Goal: Task Accomplishment & Management: Complete application form

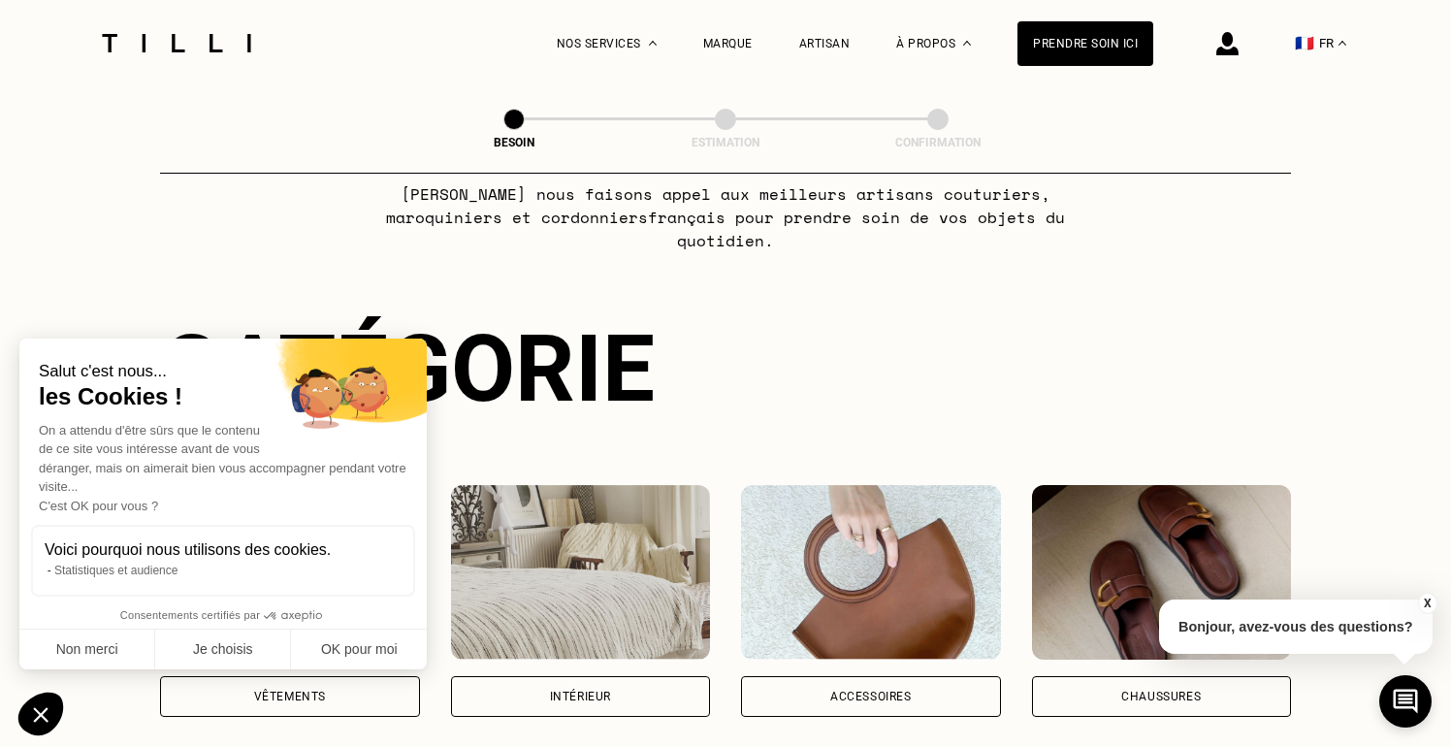
scroll to position [112, 0]
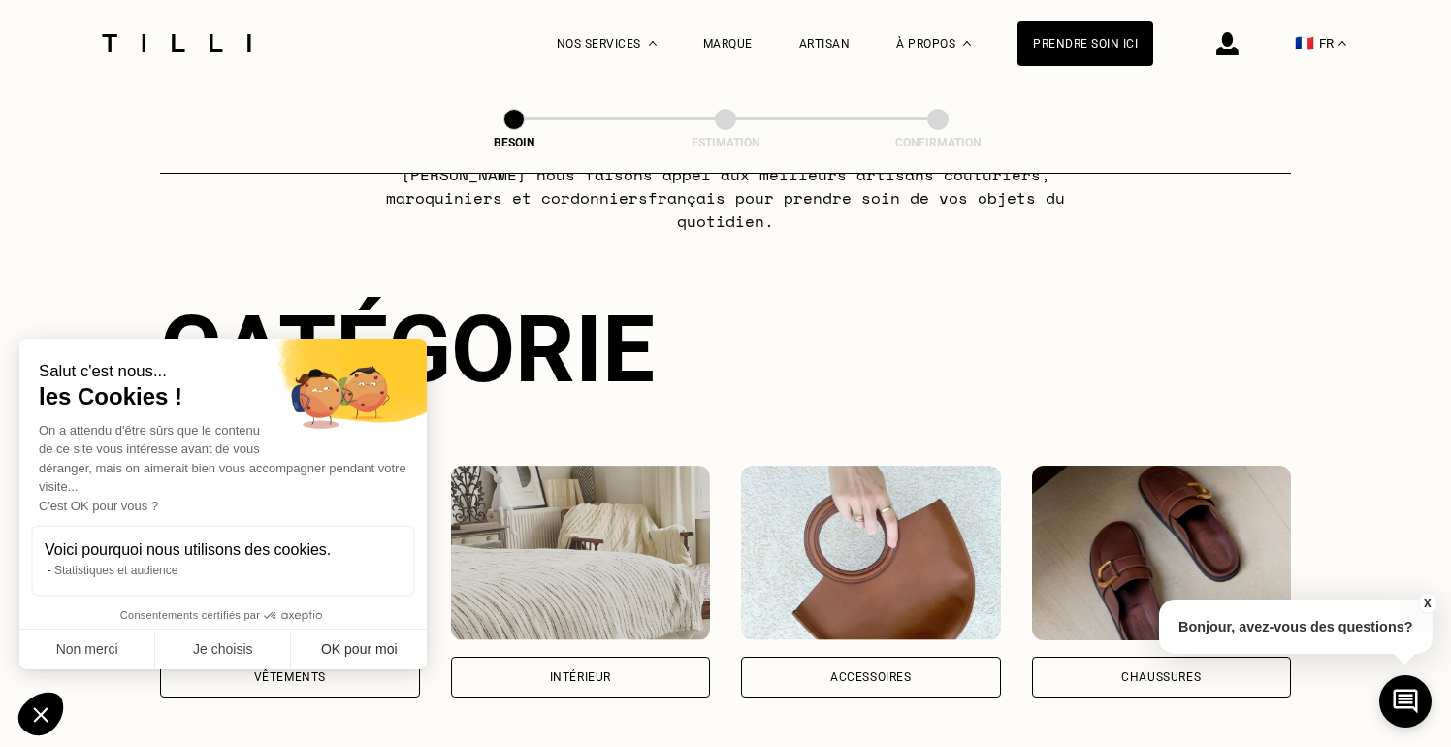
click at [320, 651] on button "OK pour moi" at bounding box center [359, 649] width 136 height 41
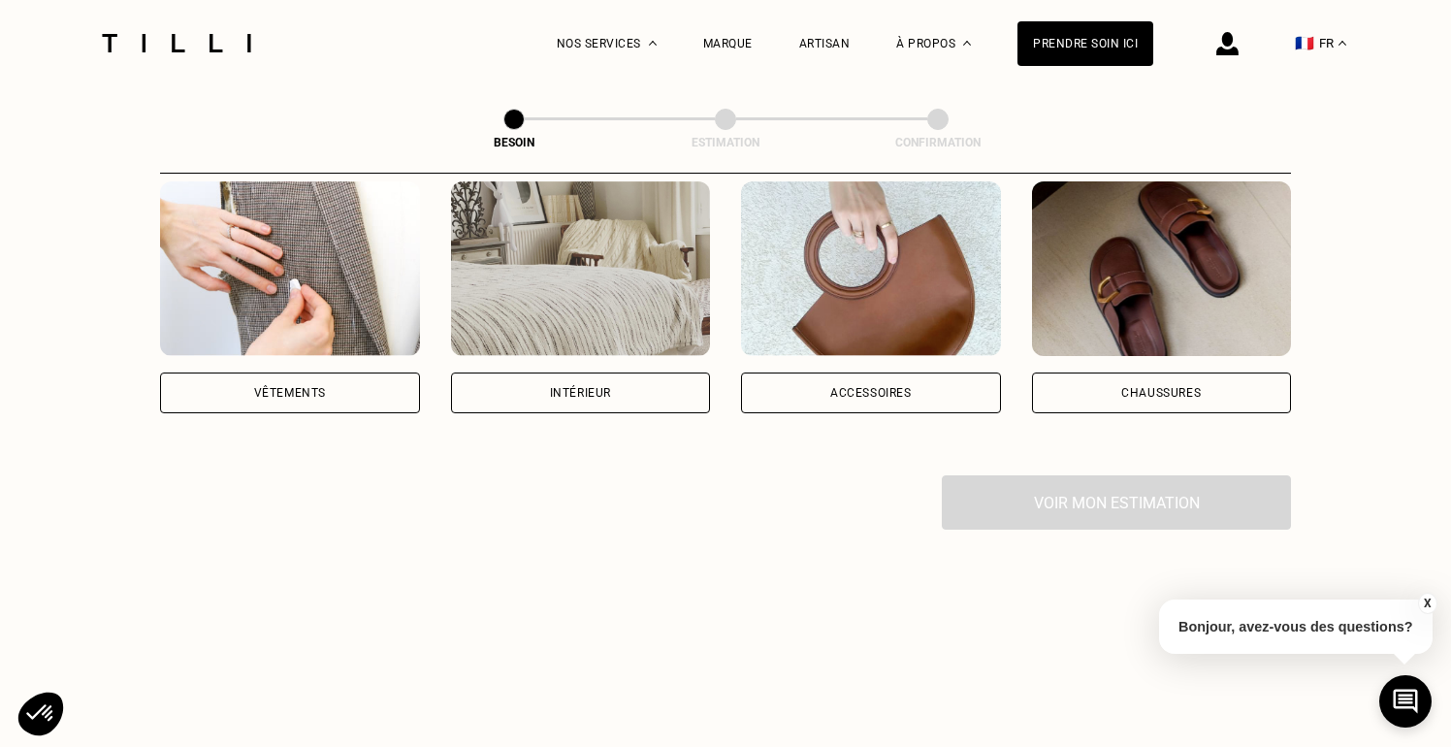
scroll to position [398, 0]
click at [336, 371] on div "Vêtements" at bounding box center [290, 391] width 260 height 41
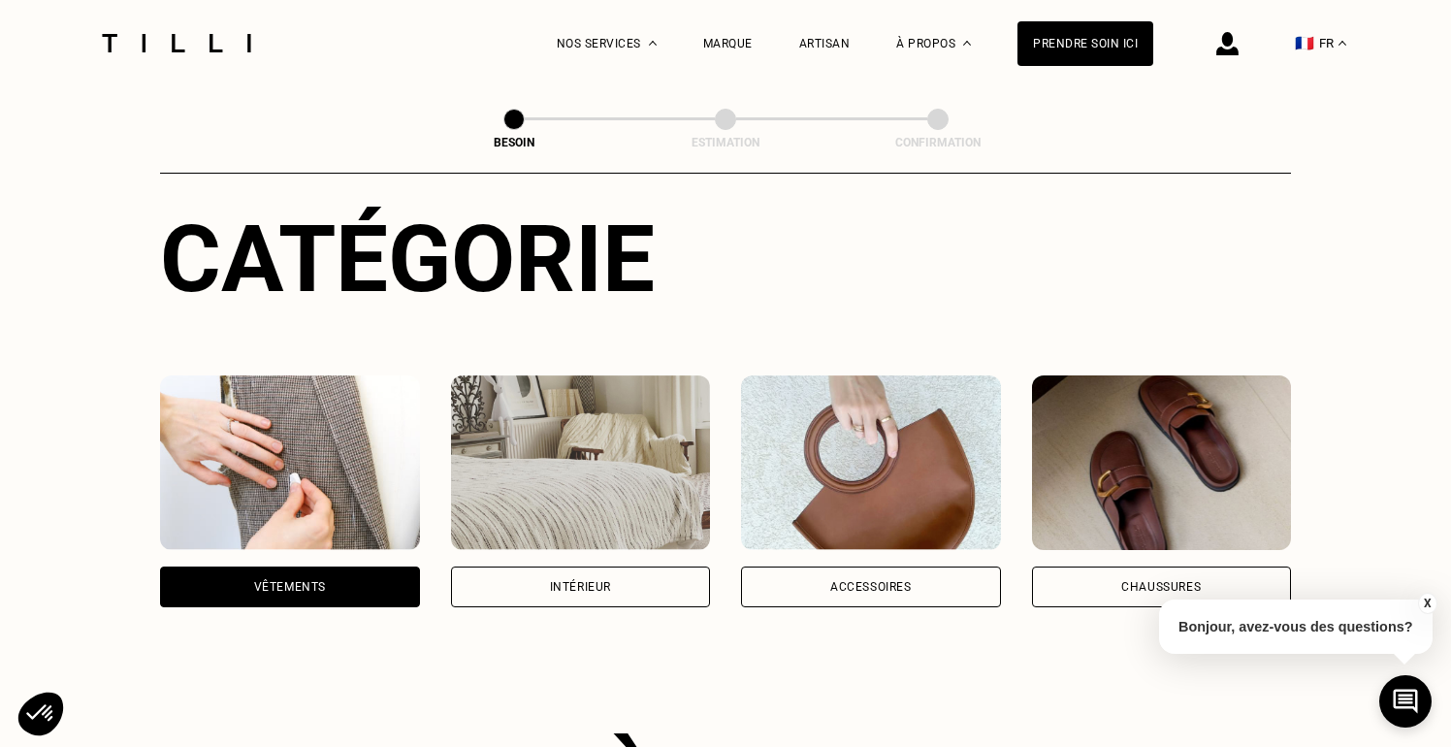
scroll to position [240, 0]
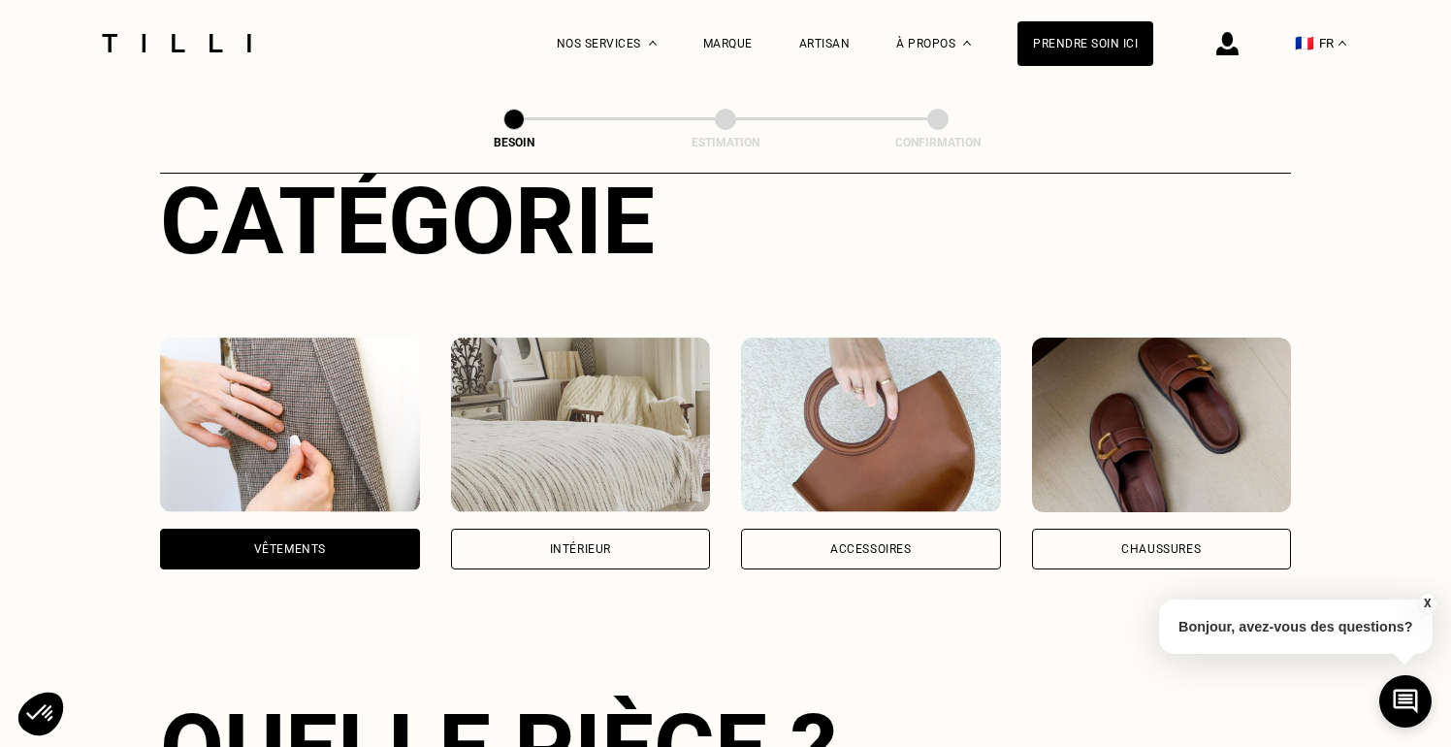
click at [1113, 528] on div "Chaussures" at bounding box center [1162, 548] width 260 height 41
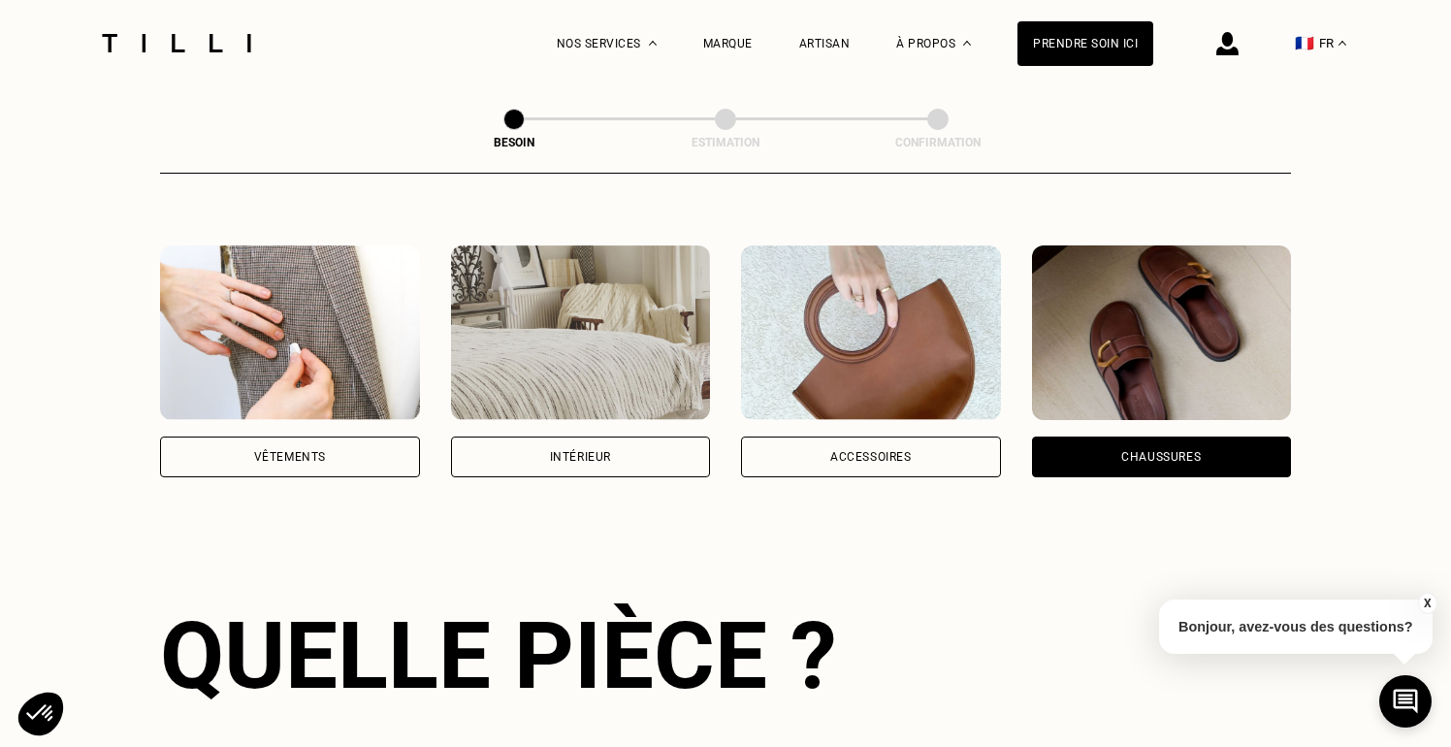
scroll to position [325, 0]
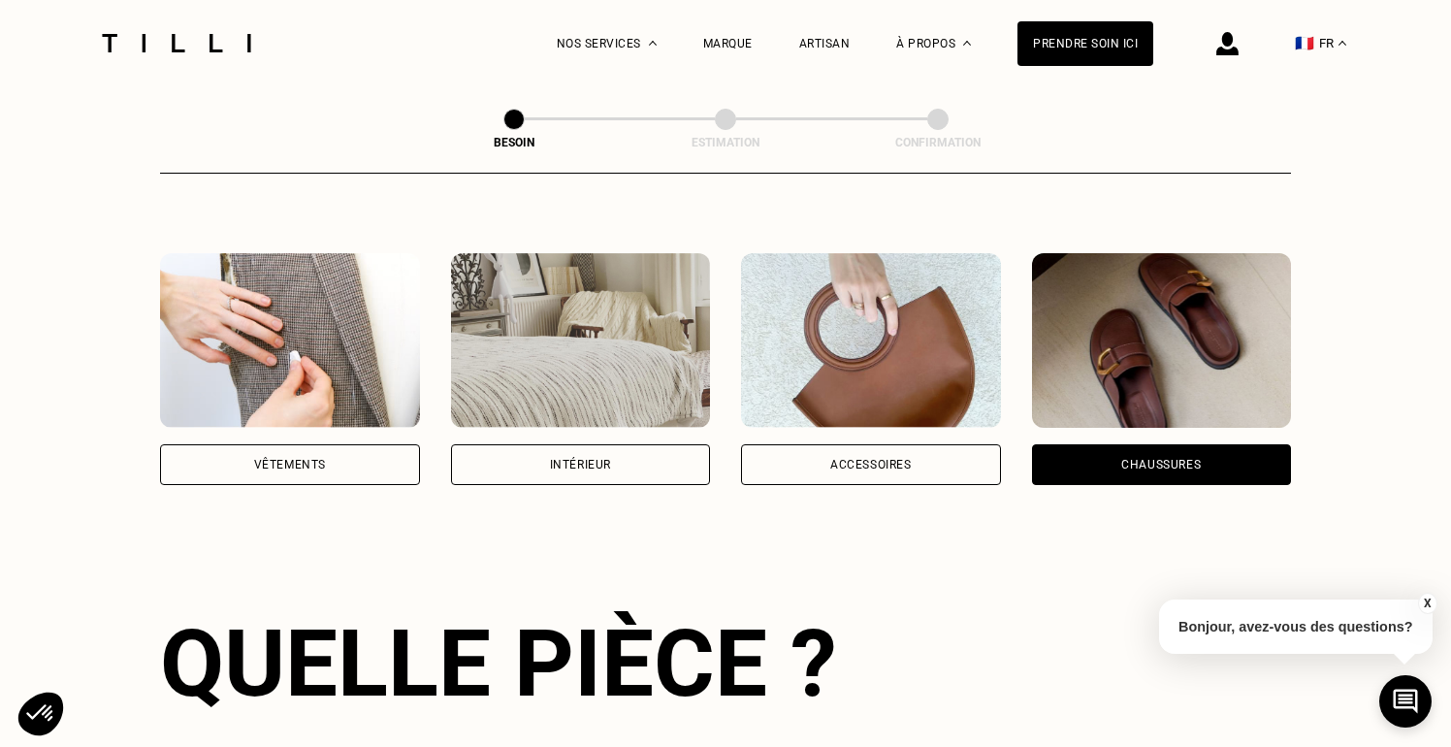
click at [930, 444] on div "Accessoires" at bounding box center [871, 464] width 260 height 41
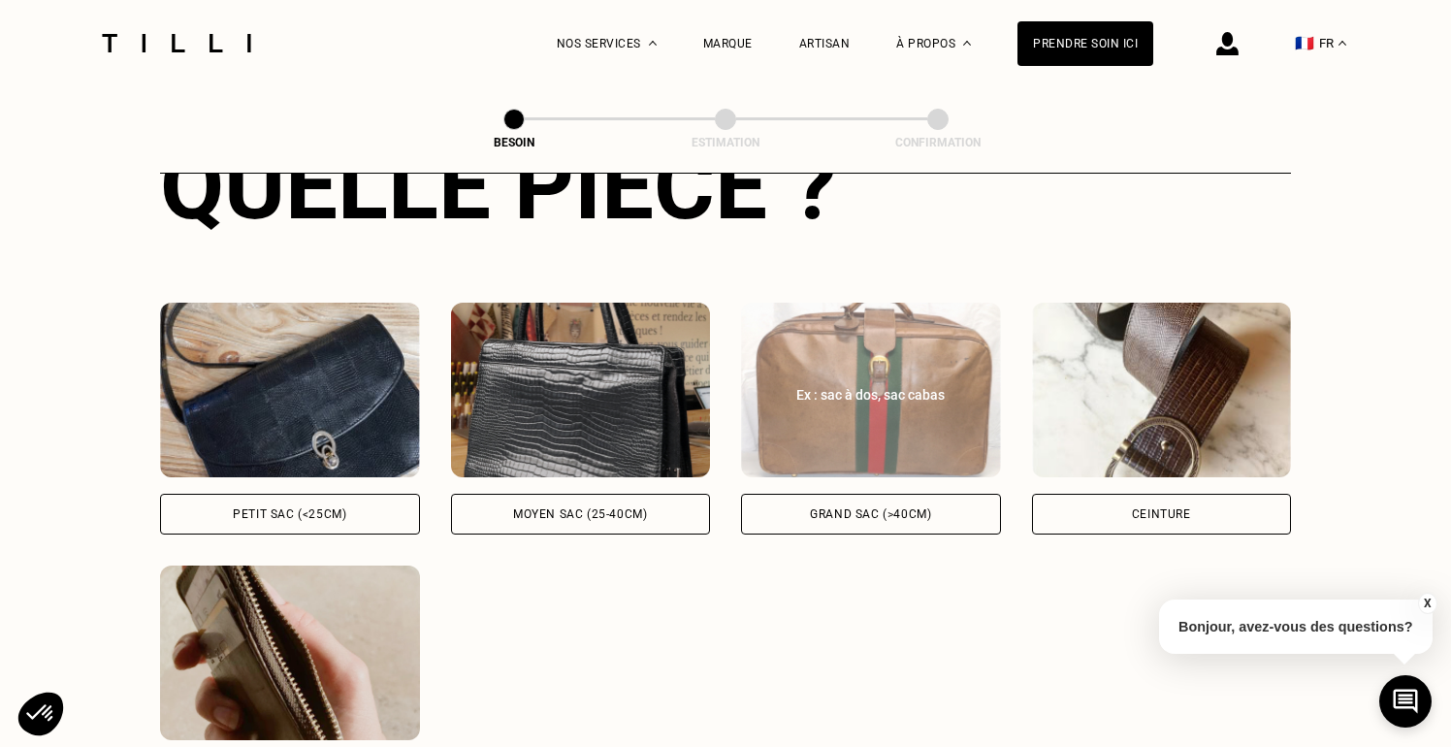
scroll to position [801, 0]
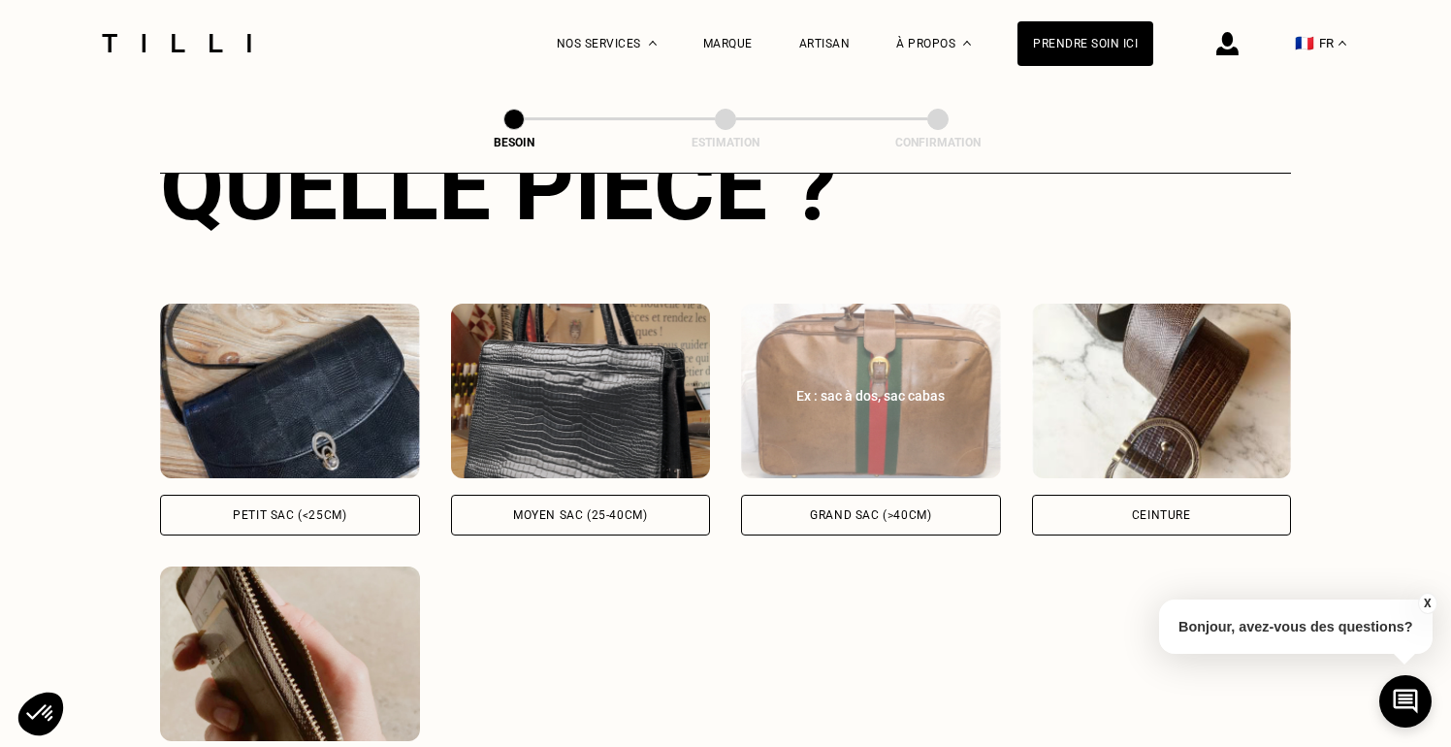
click at [871, 509] on div "Grand sac (>40cm)" at bounding box center [870, 515] width 121 height 12
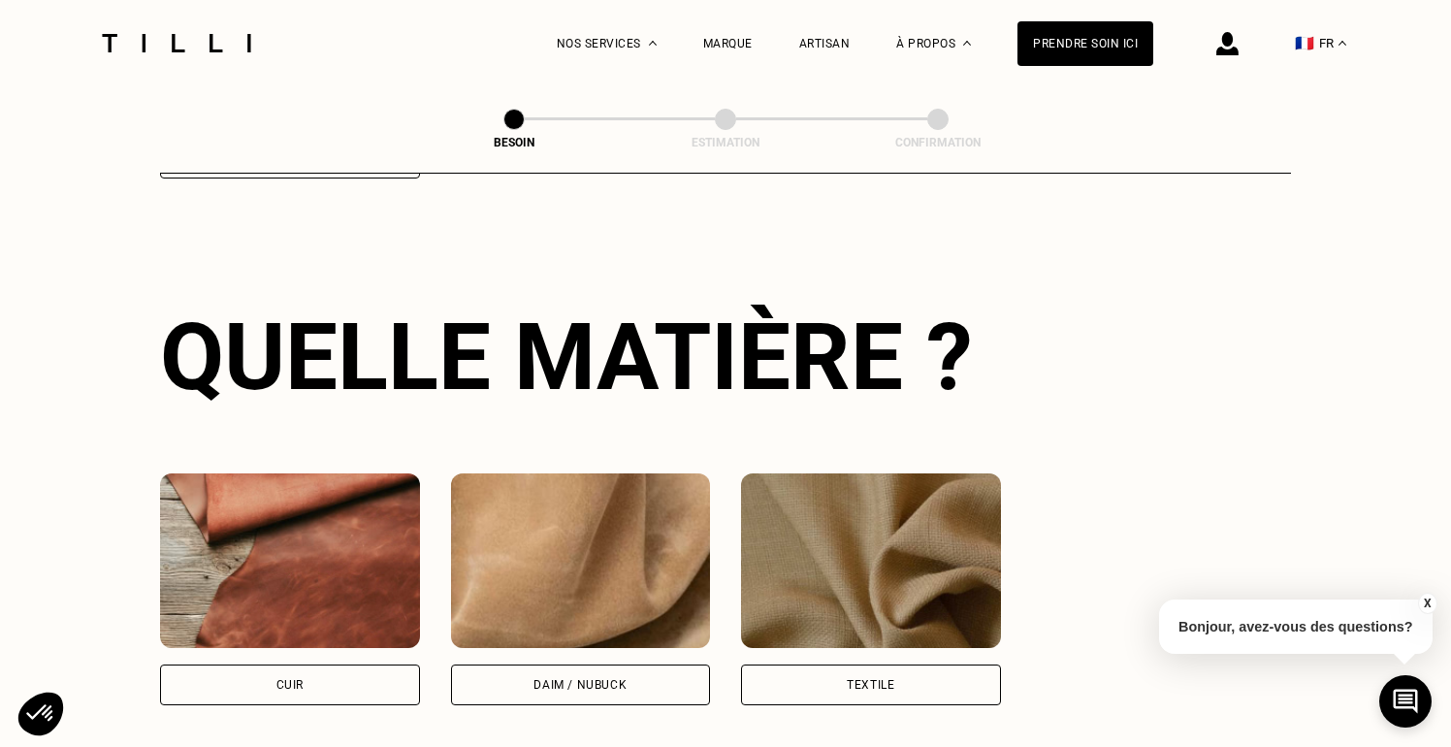
scroll to position [1497, 0]
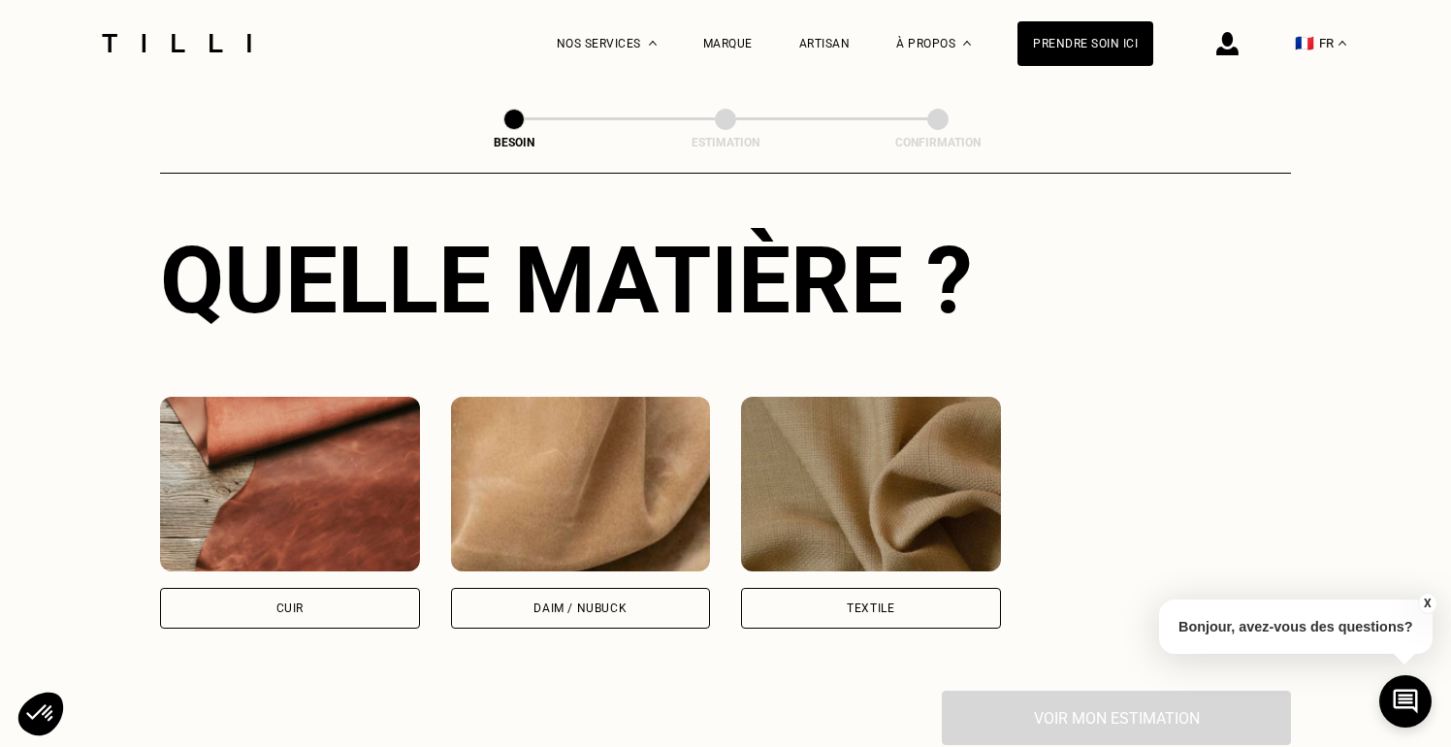
click at [313, 588] on div "Cuir" at bounding box center [290, 608] width 260 height 41
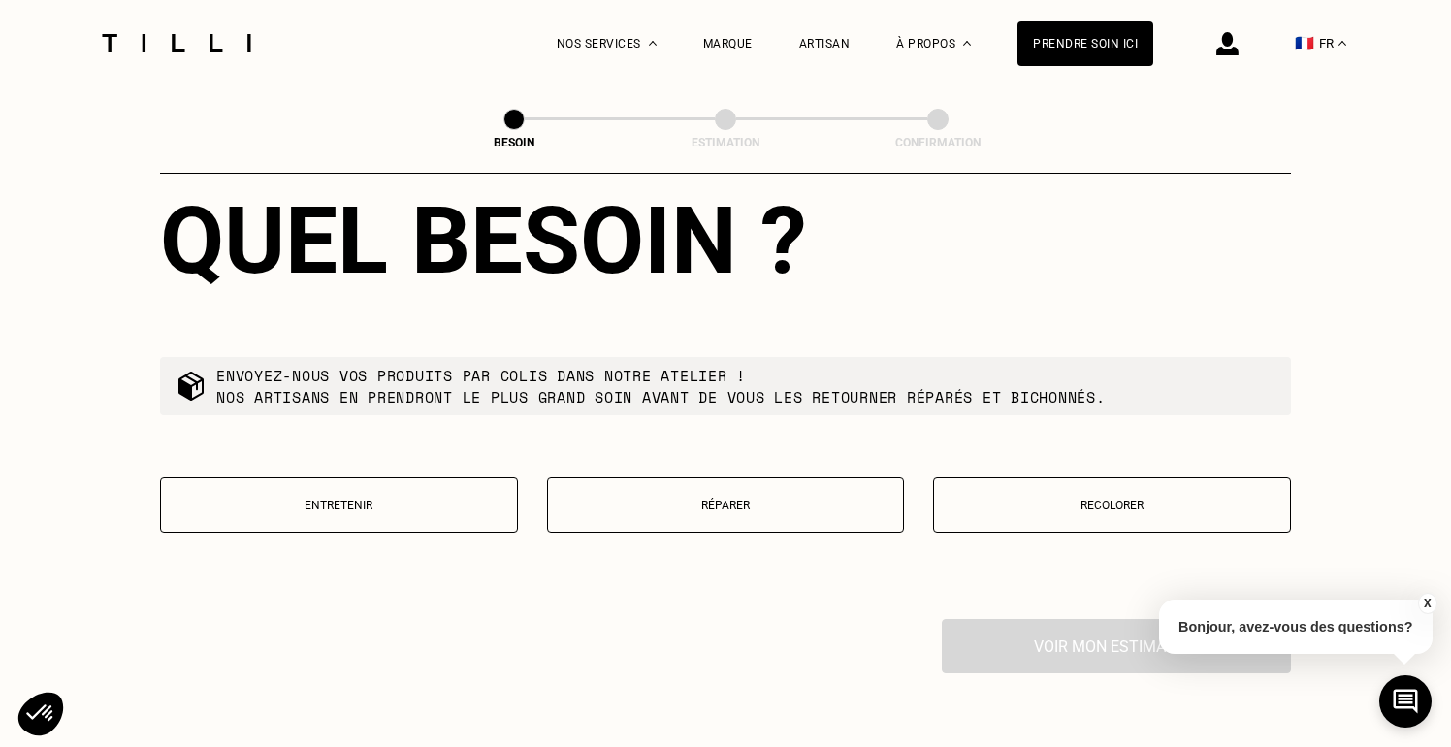
scroll to position [2089, 0]
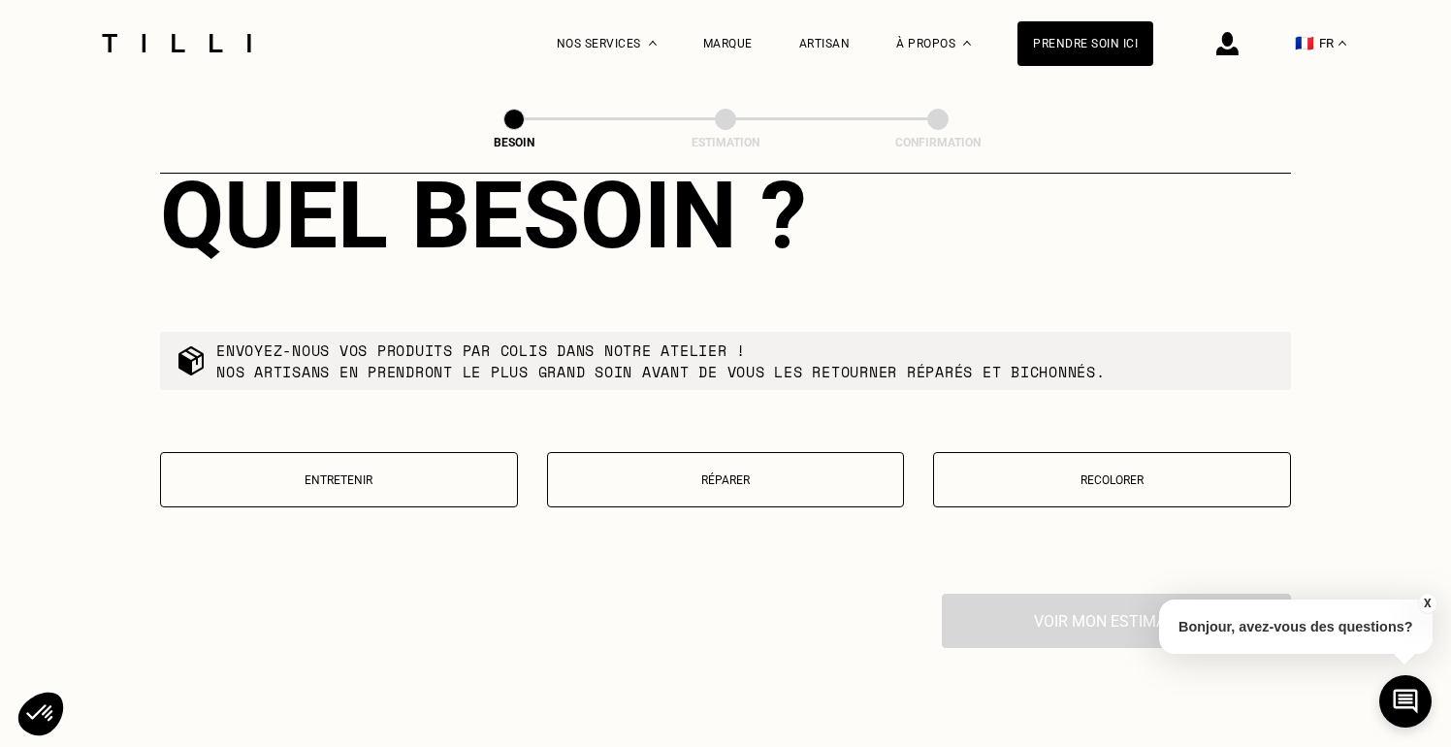
click at [830, 452] on button "Réparer" at bounding box center [726, 479] width 358 height 55
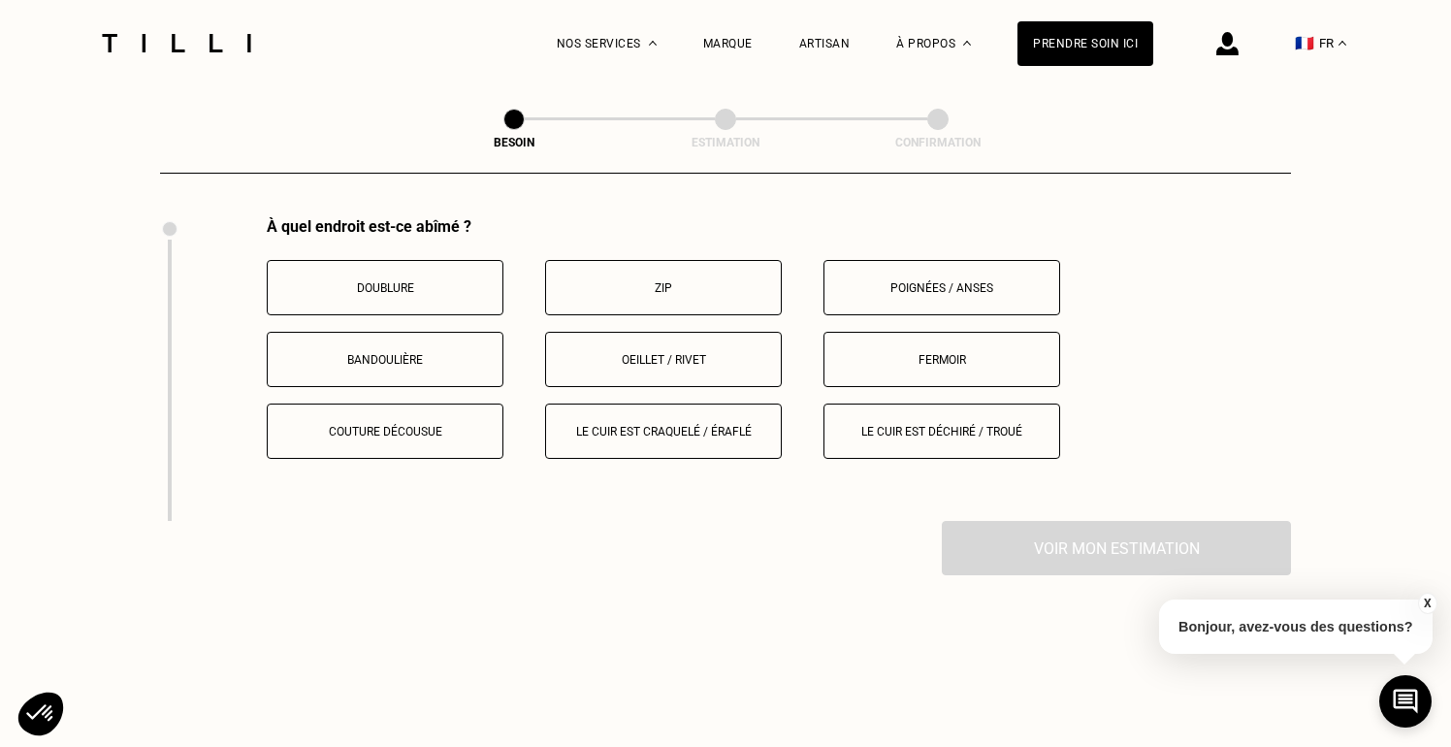
scroll to position [2467, 0]
click at [872, 427] on button "Le cuir est déchiré / troué" at bounding box center [941, 428] width 237 height 55
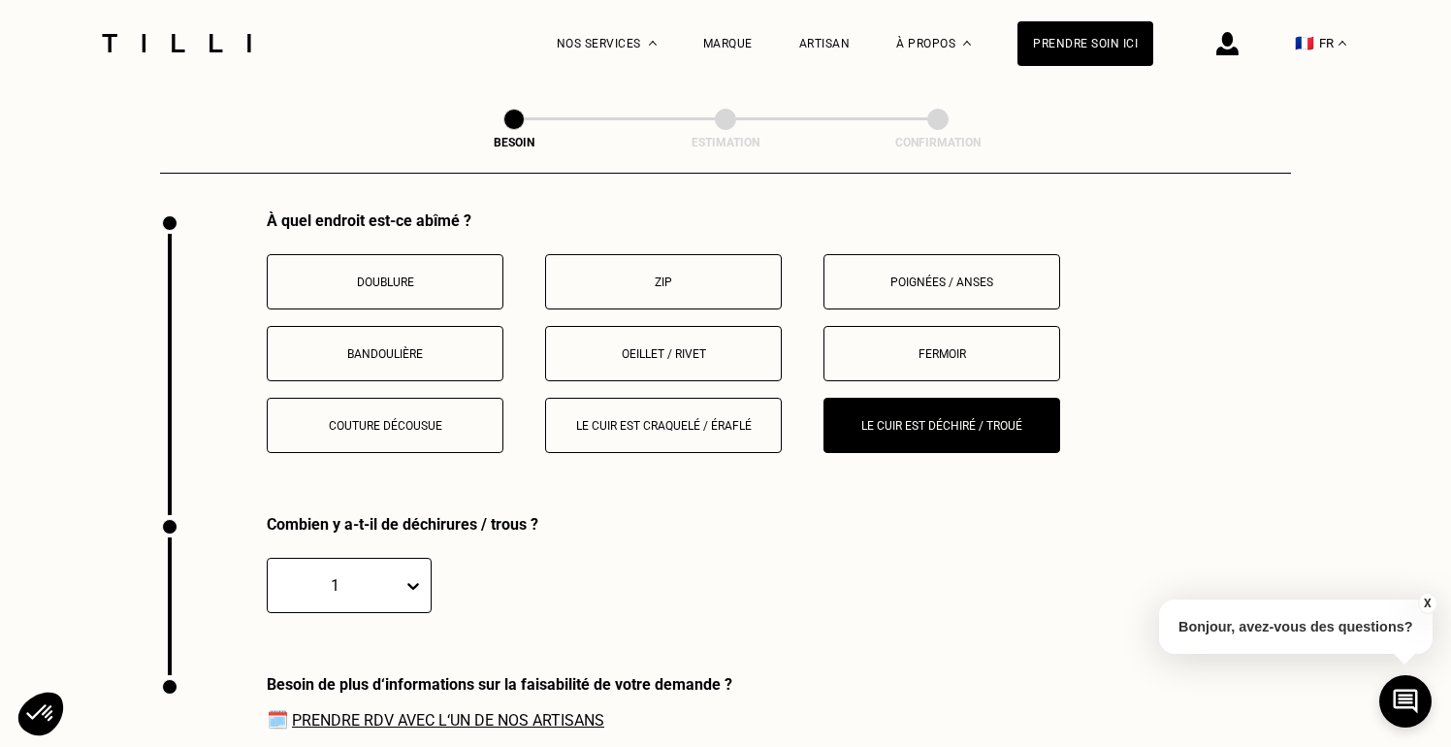
scroll to position [2471, 0]
click at [664, 409] on button "Le cuir est craquelé / éraflé" at bounding box center [663, 425] width 237 height 55
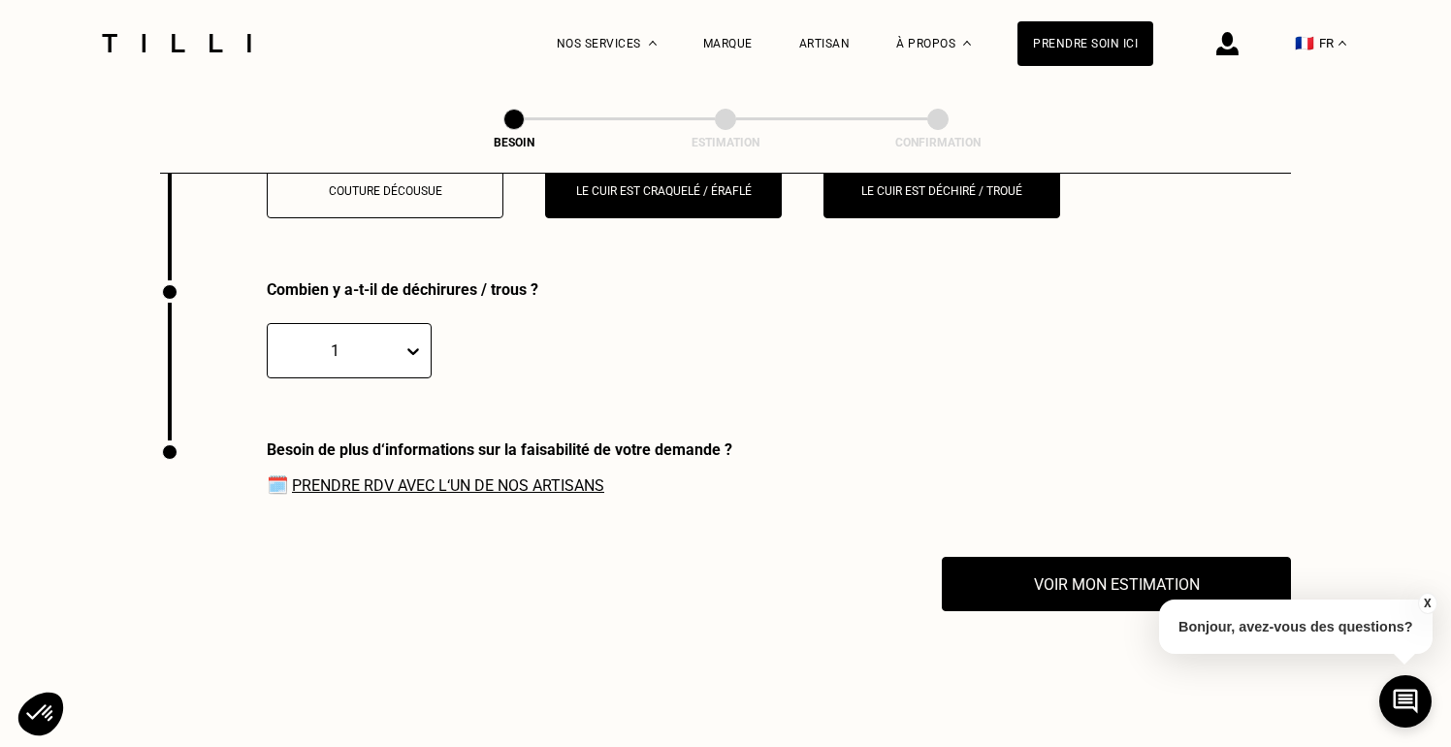
scroll to position [2745, 0]
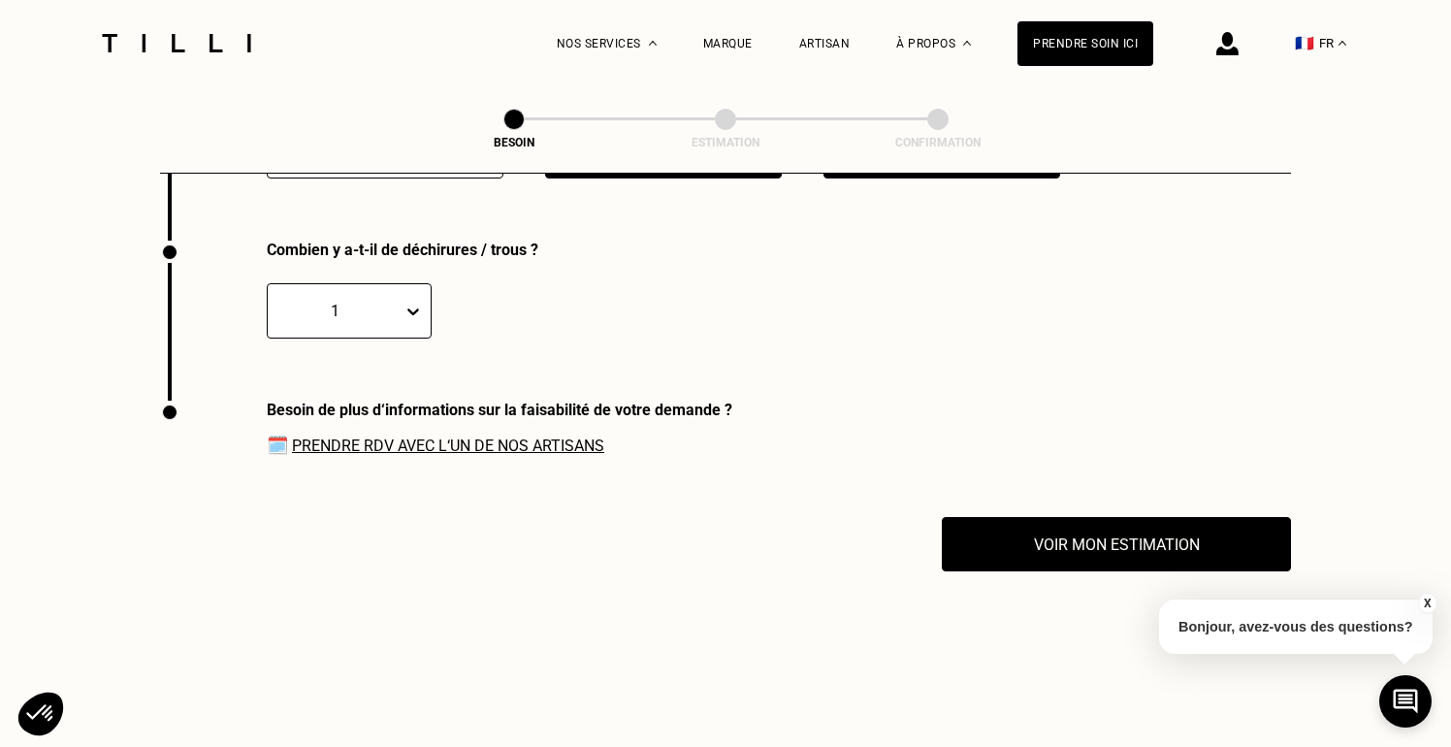
click at [416, 259] on div "1" at bounding box center [644, 299] width 754 height 80
click at [408, 302] on icon at bounding box center [412, 311] width 19 height 19
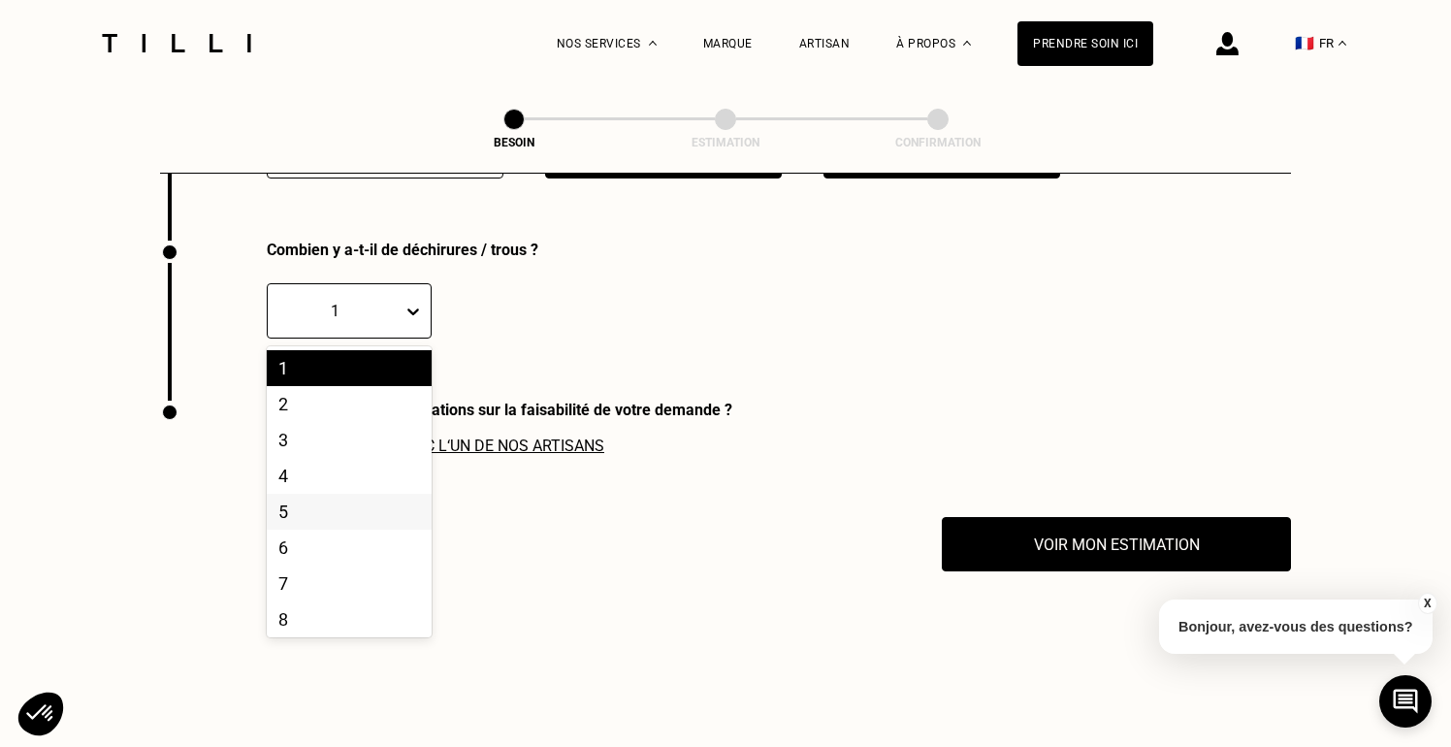
click at [356, 494] on div "5" at bounding box center [349, 512] width 165 height 36
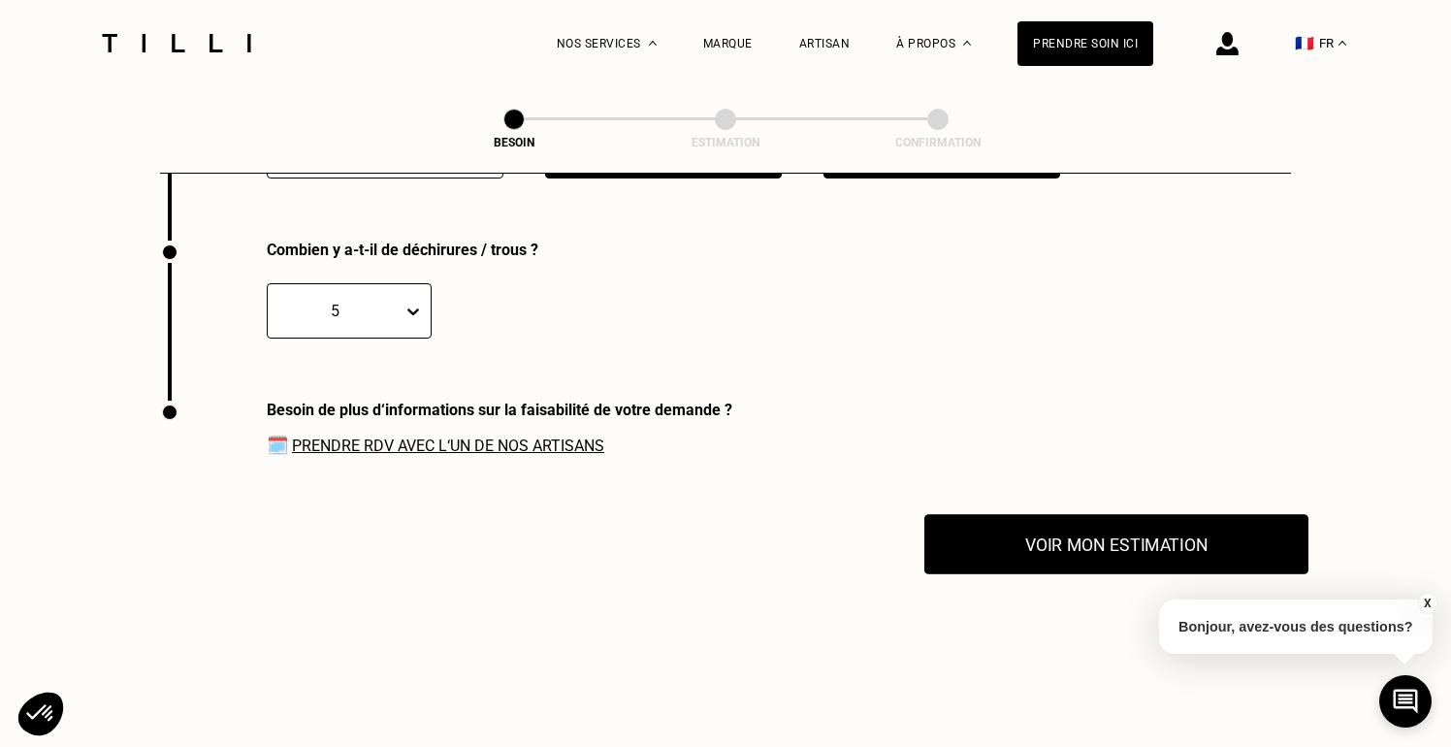
click at [1004, 519] on button "Voir mon estimation" at bounding box center [1116, 544] width 384 height 60
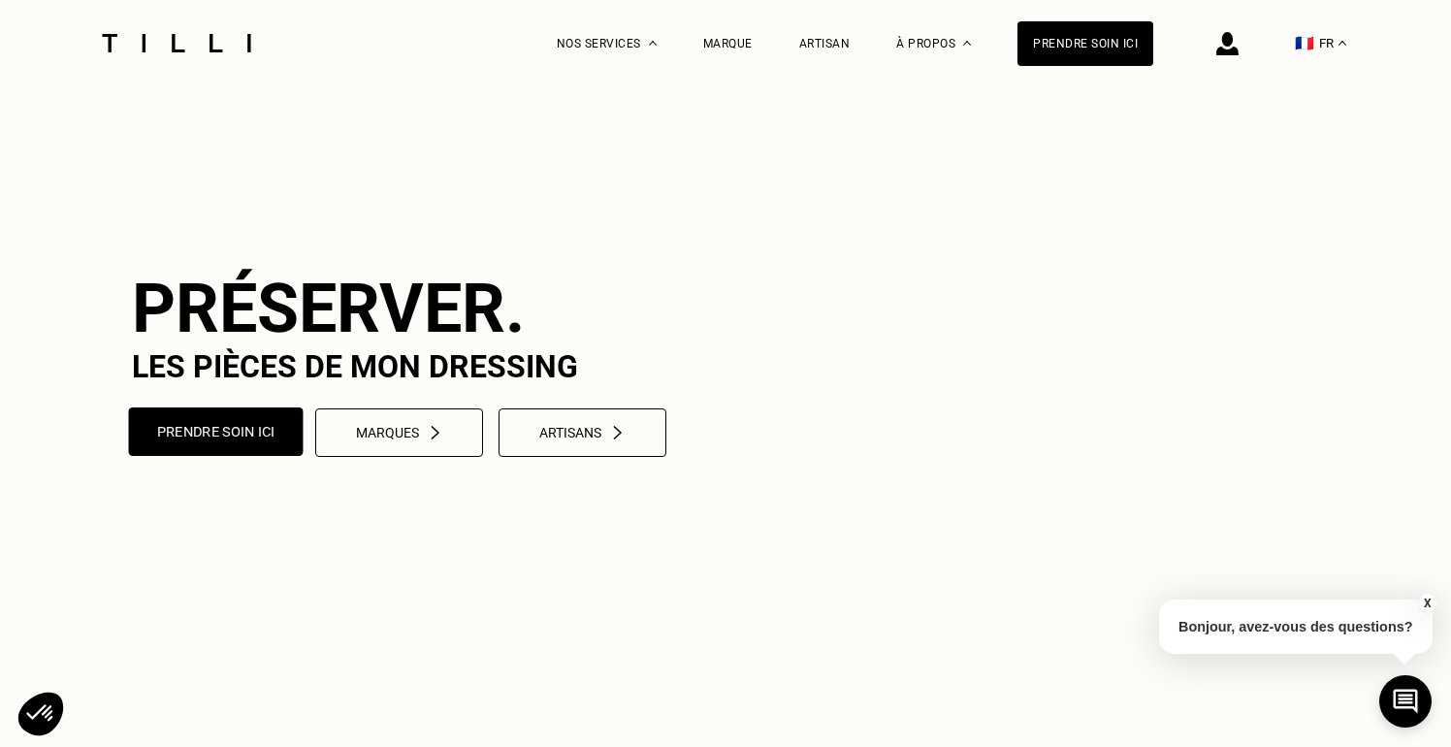
click at [269, 456] on button "Prendre soin ici" at bounding box center [216, 431] width 175 height 48
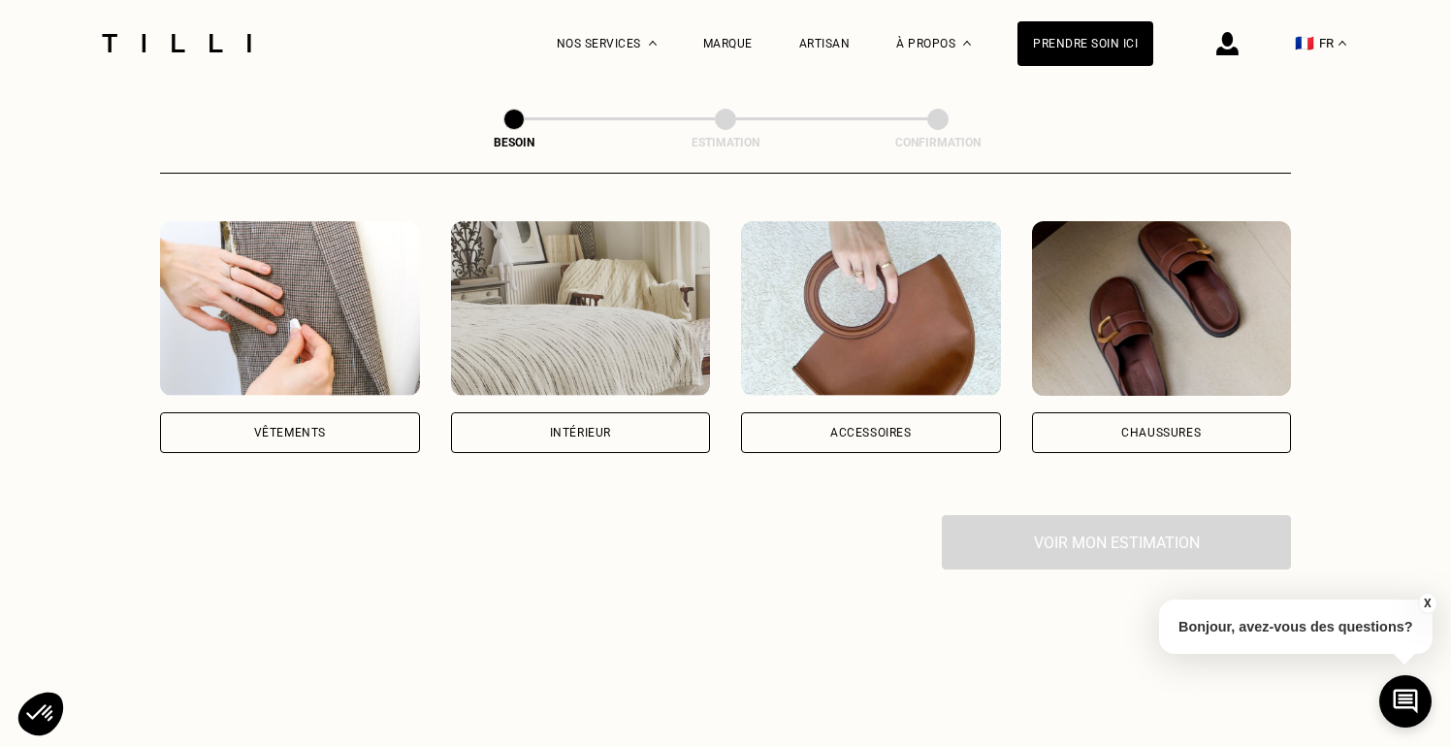
scroll to position [365, 0]
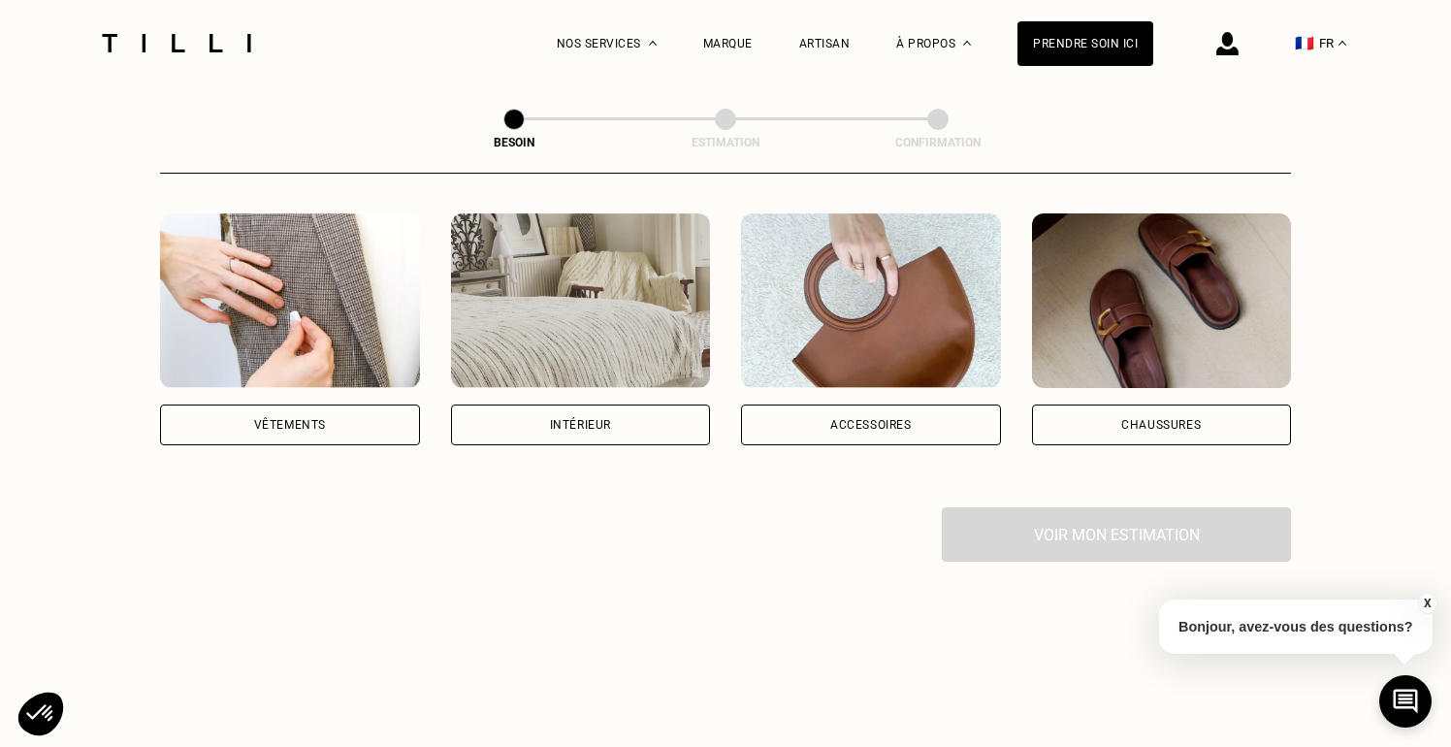
click at [300, 404] on div "Vêtements" at bounding box center [290, 424] width 260 height 41
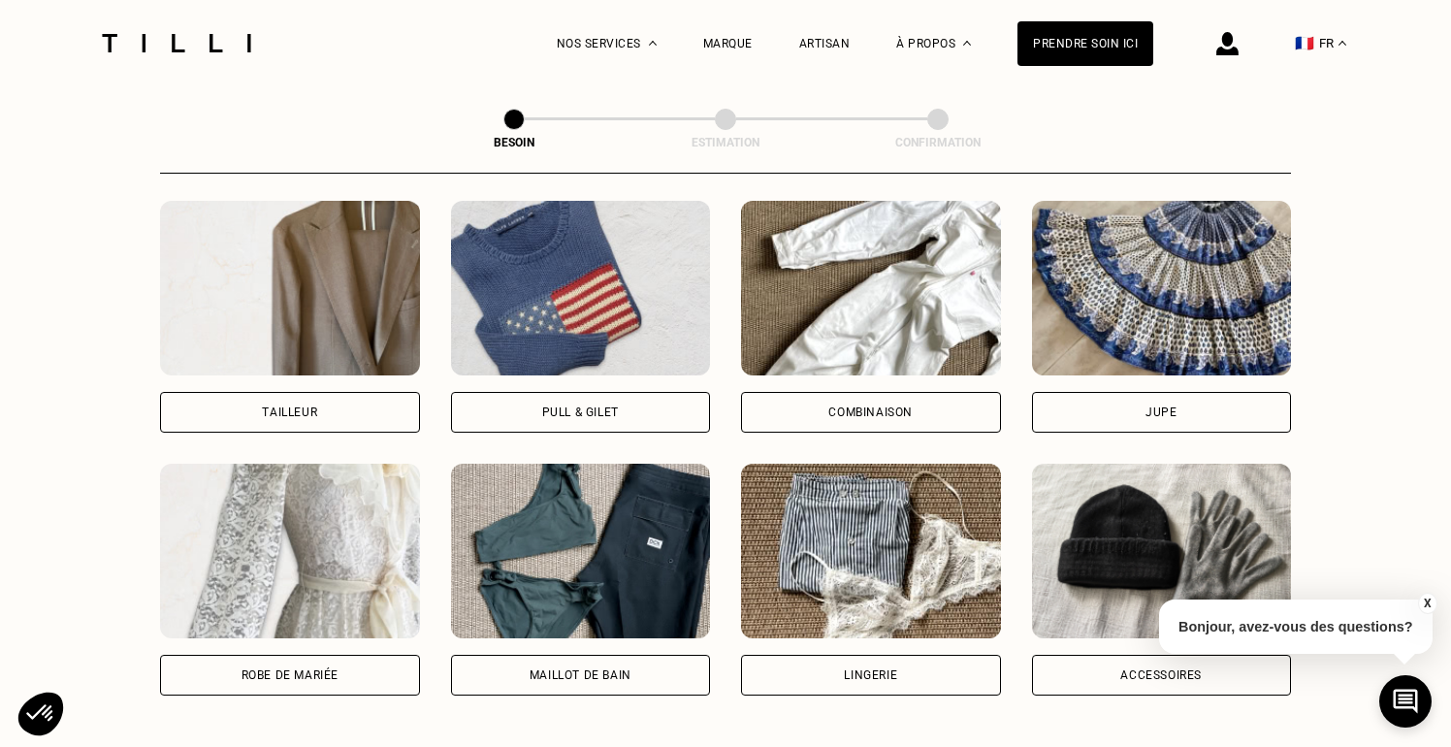
scroll to position [1167, 0]
click at [586, 391] on div "Pull & gilet" at bounding box center [581, 411] width 260 height 41
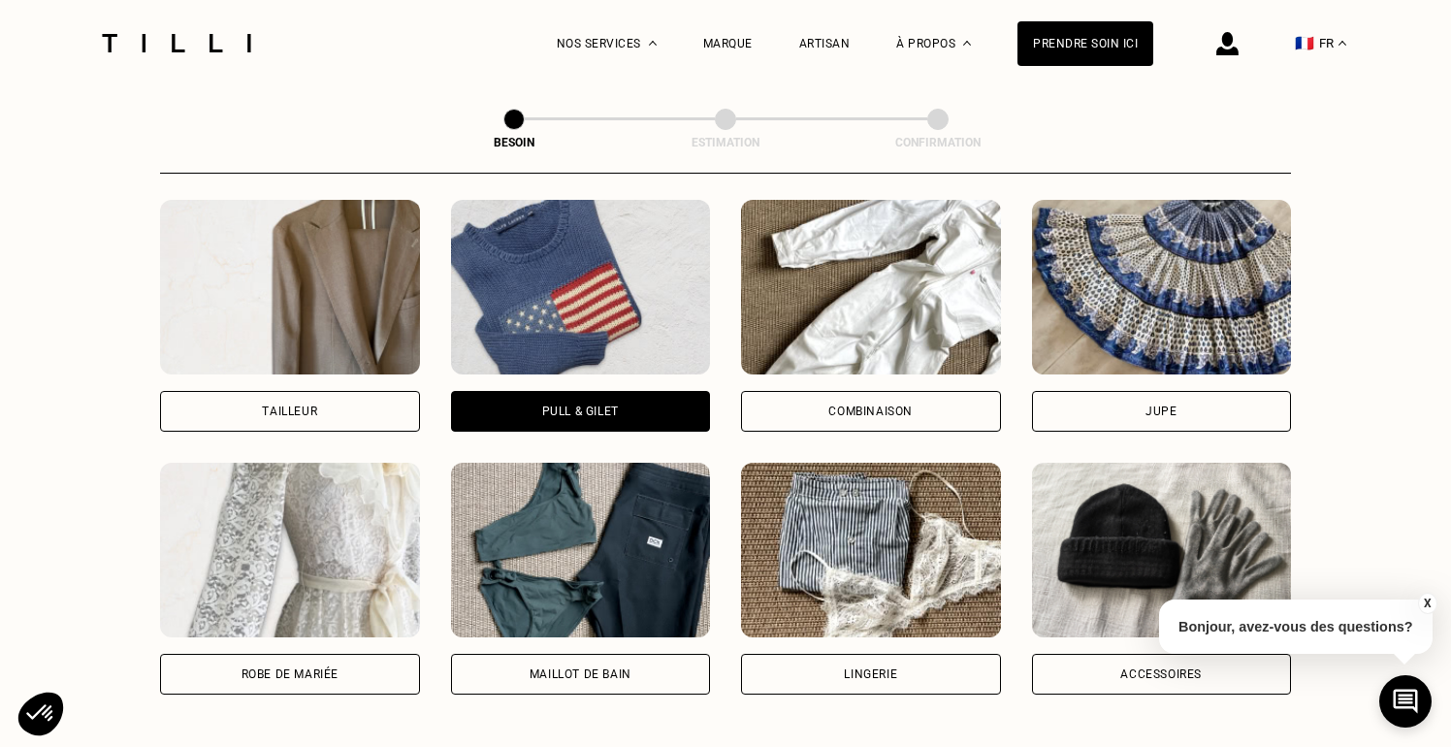
scroll to position [1683, 0]
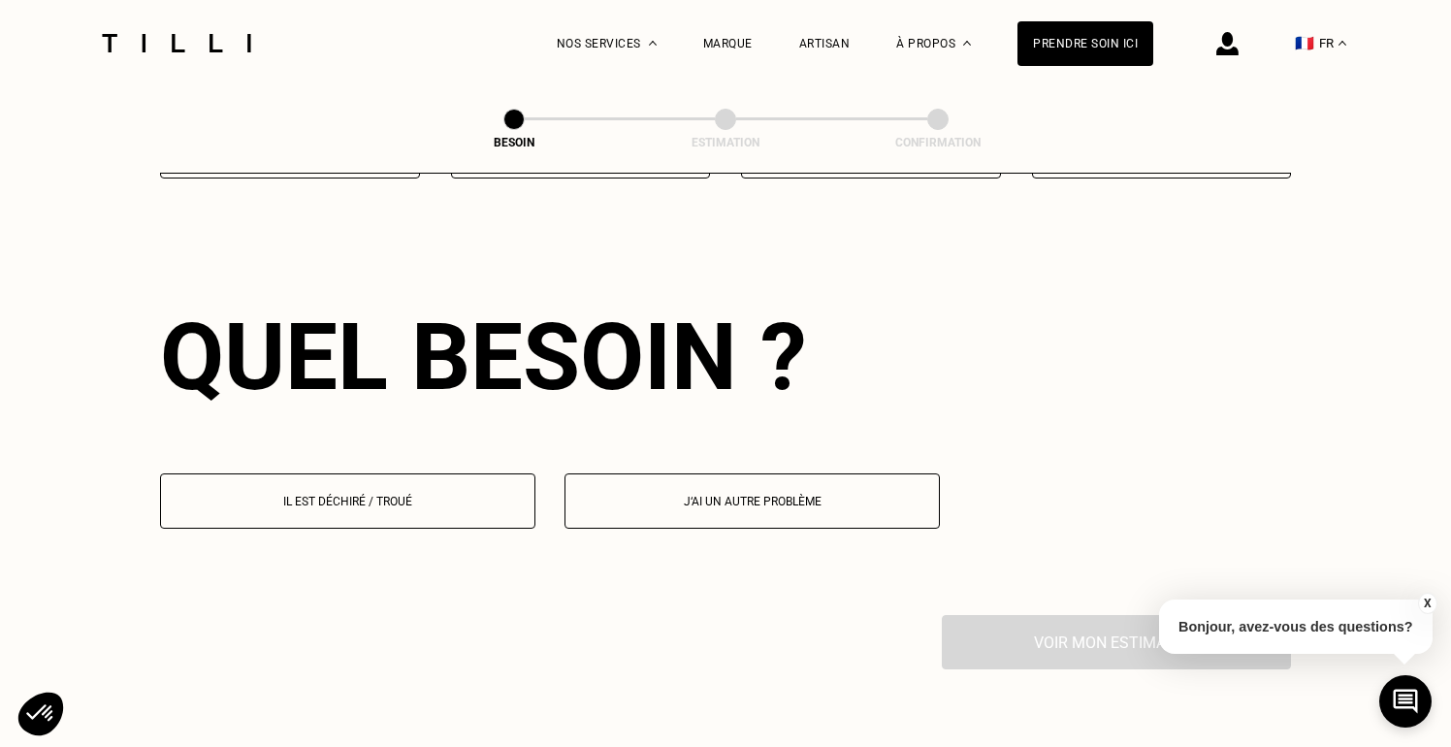
click at [410, 473] on button "Il est déchiré / troué" at bounding box center [347, 500] width 375 height 55
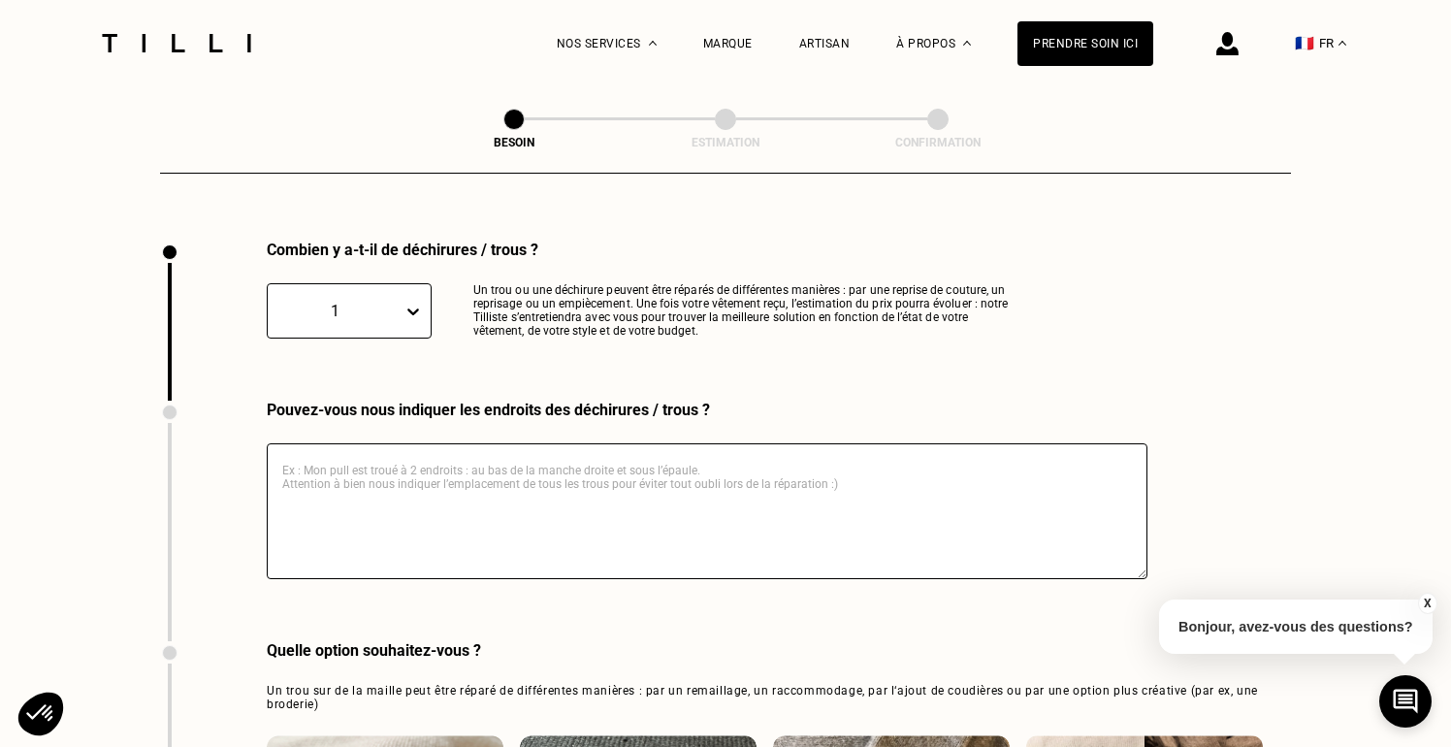
scroll to position [2078, 0]
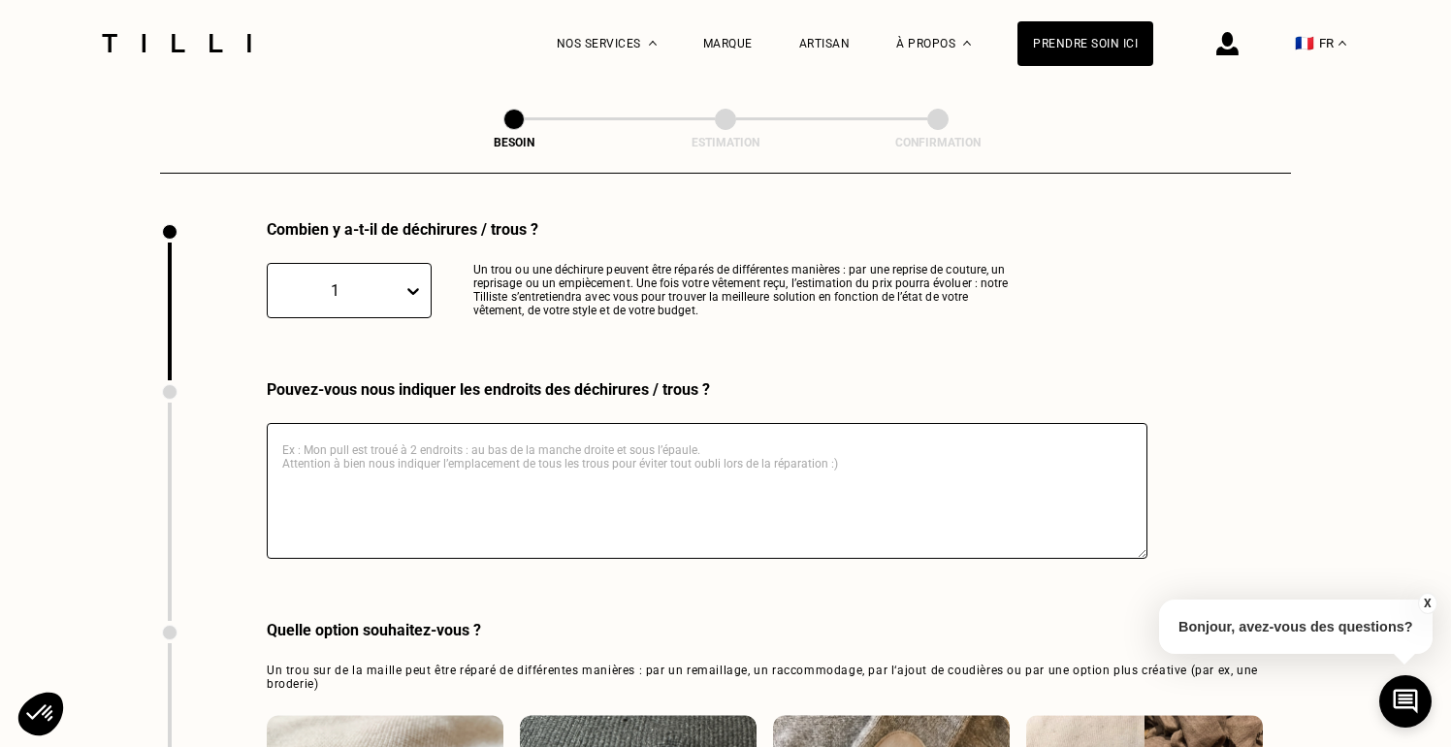
click at [431, 446] on textarea at bounding box center [707, 491] width 880 height 136
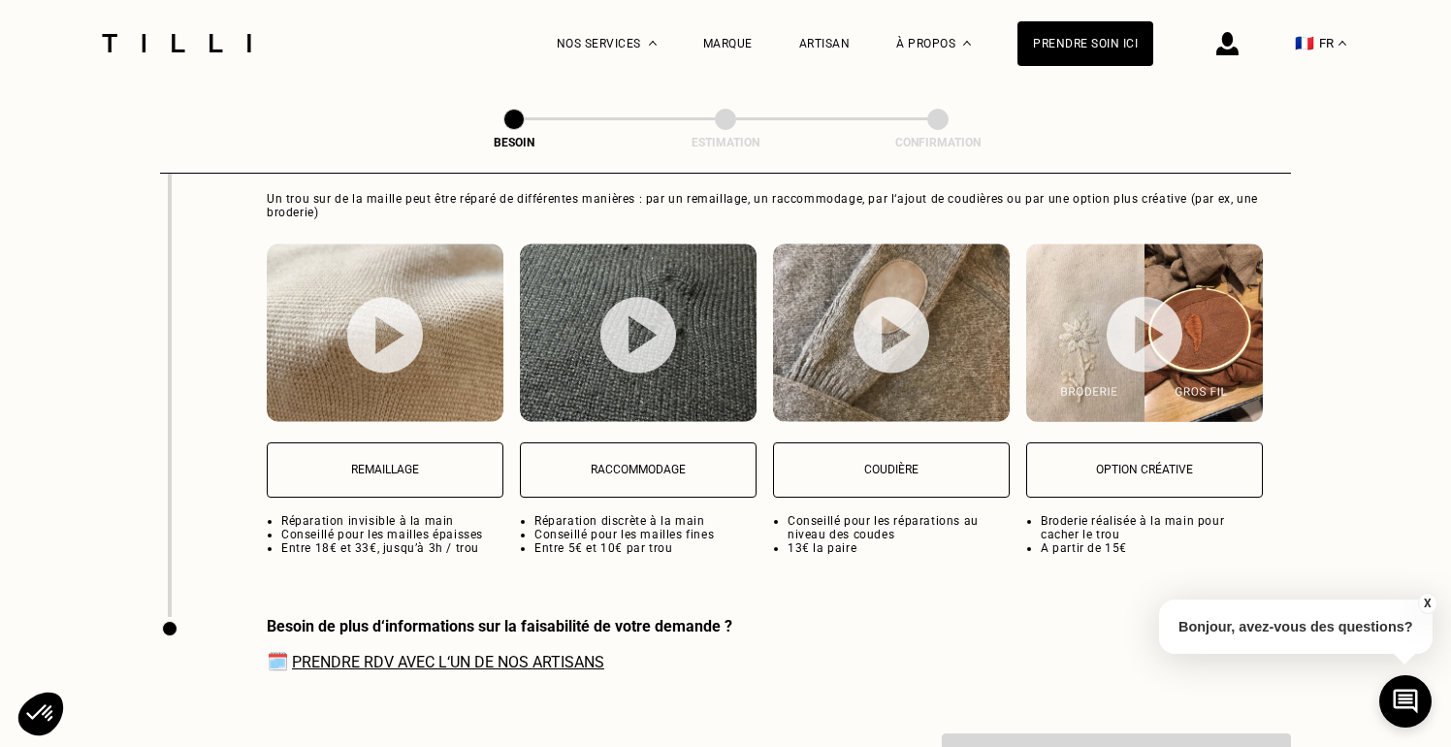
scroll to position [2549, 0]
type textarea "Sur le devant en plein milieu"
click at [412, 442] on button "Remaillage" at bounding box center [385, 469] width 237 height 55
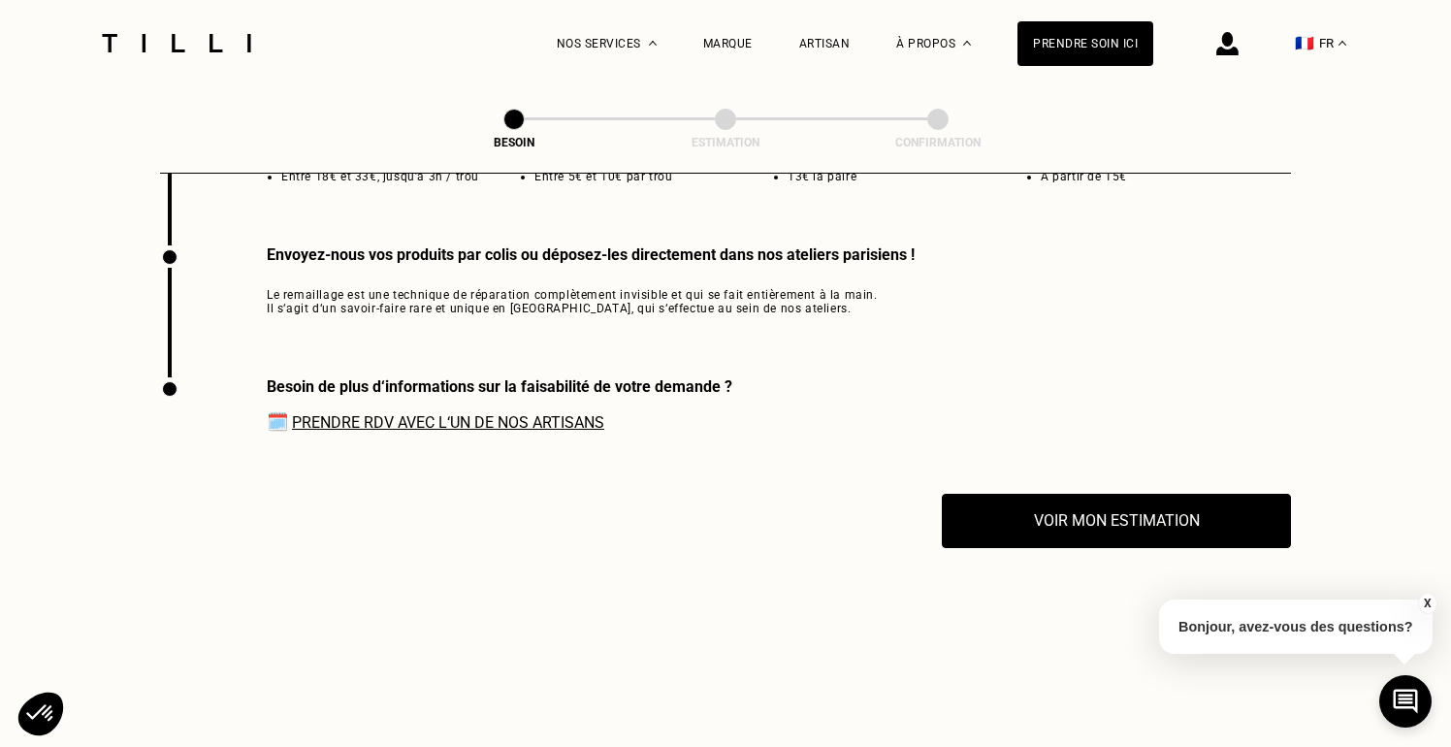
scroll to position [2925, 0]
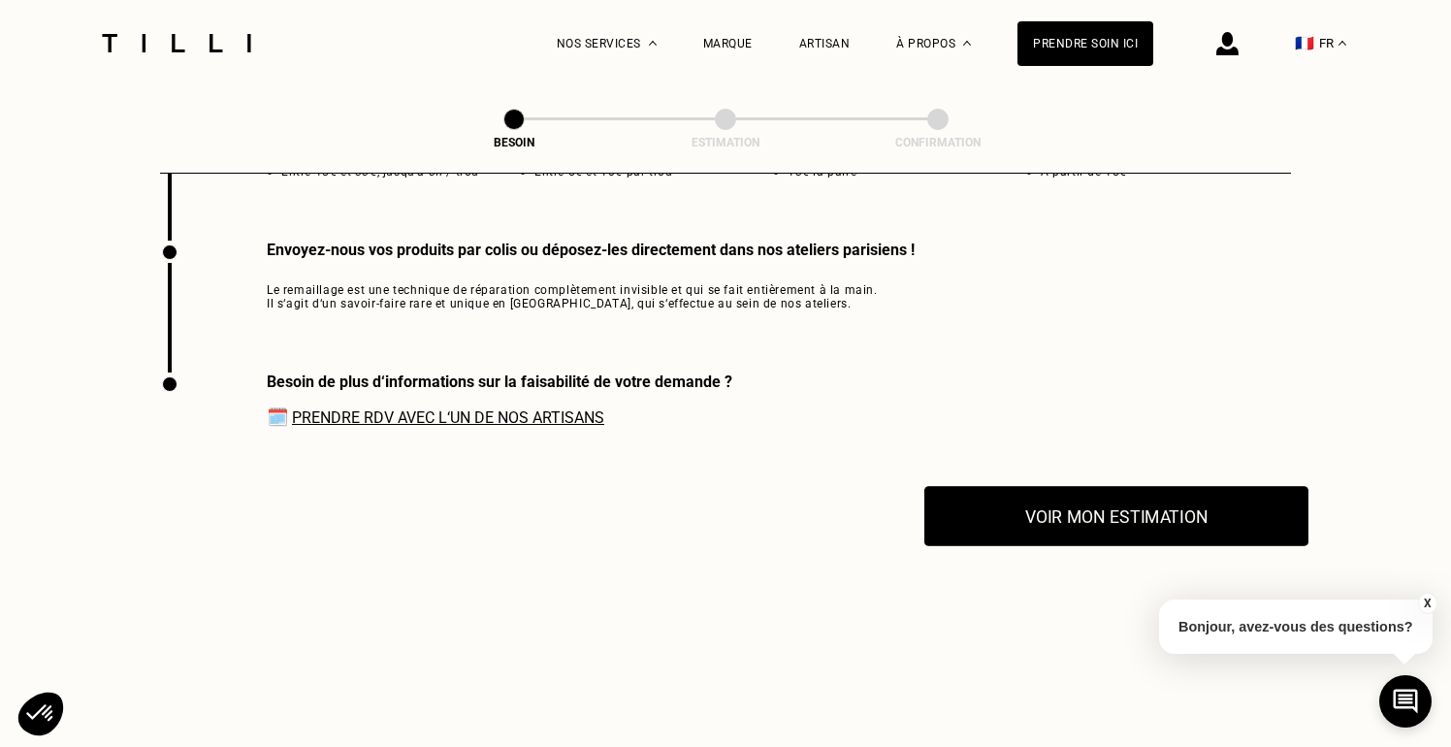
click at [1033, 507] on button "Voir mon estimation" at bounding box center [1116, 516] width 384 height 60
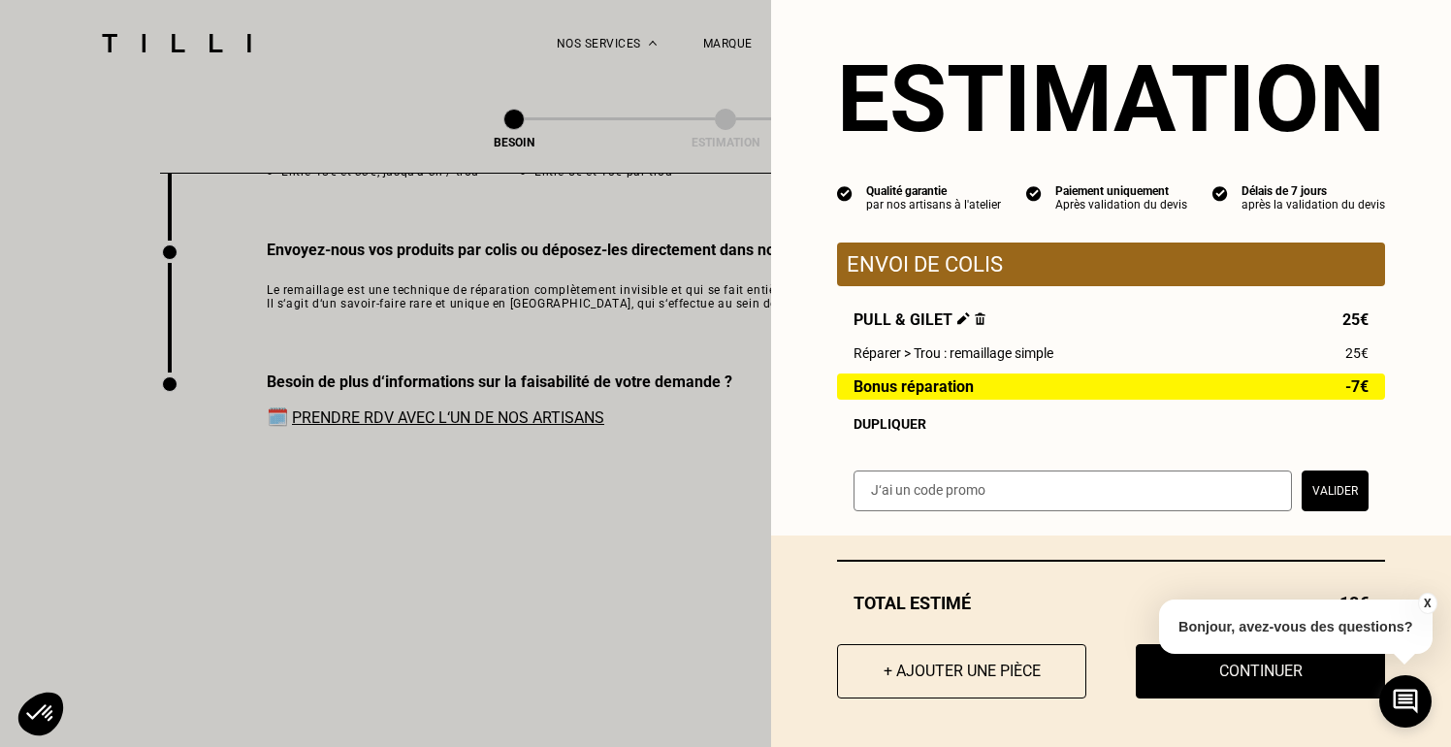
scroll to position [16, 0]
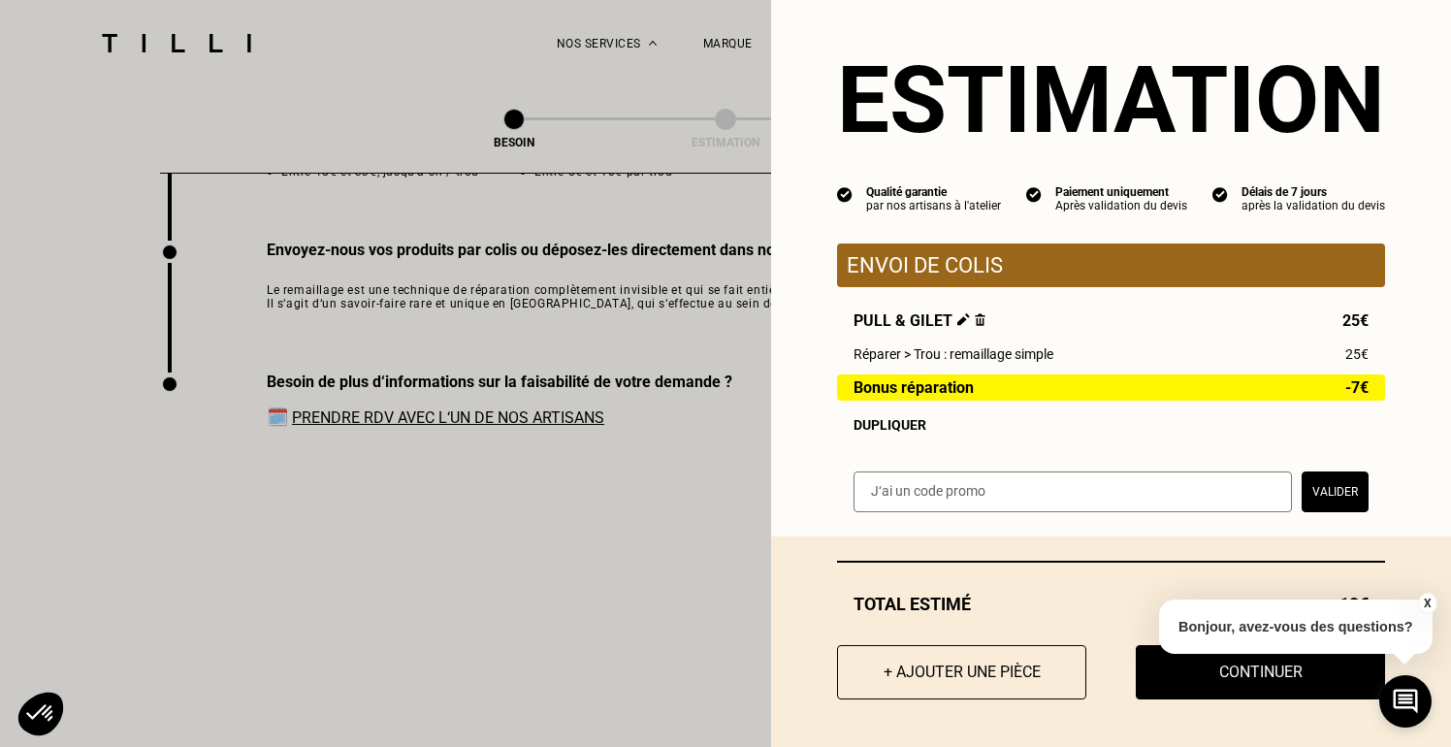
click at [973, 488] on input "text" at bounding box center [1072, 491] width 438 height 41
paste input "TILLIpae6qMV"
type input "TILLIpae6qMV"
click at [1339, 497] on button "Valider" at bounding box center [1334, 491] width 67 height 41
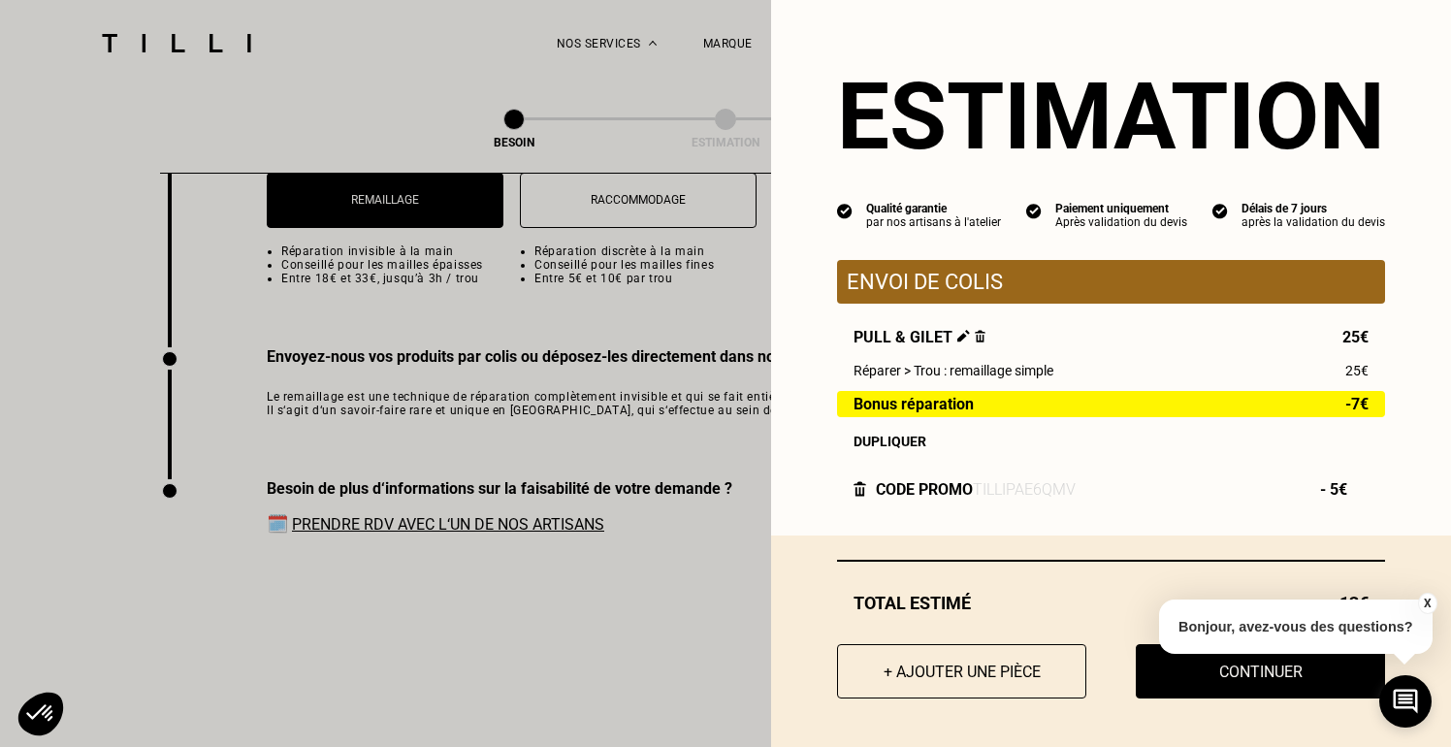
scroll to position [2829, 0]
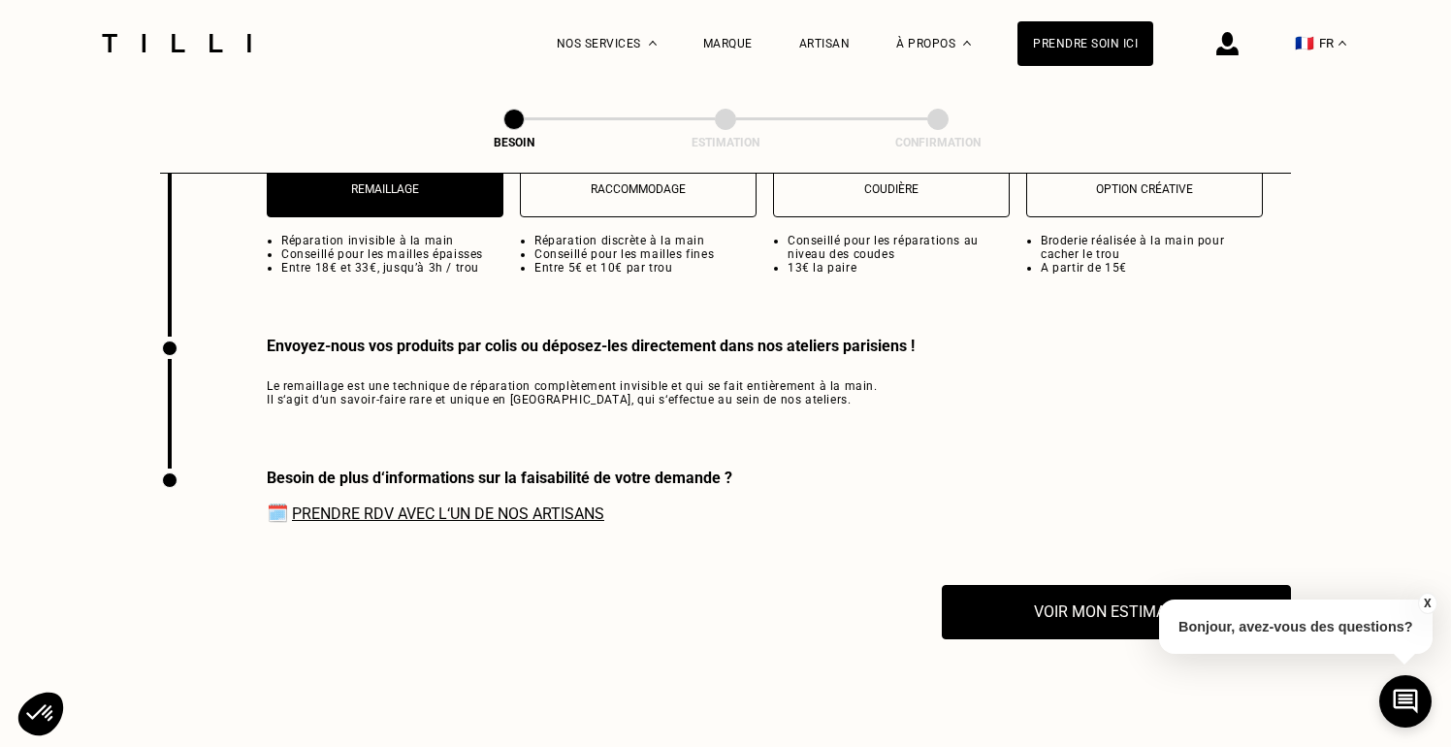
click at [1427, 609] on button "X" at bounding box center [1426, 602] width 19 height 21
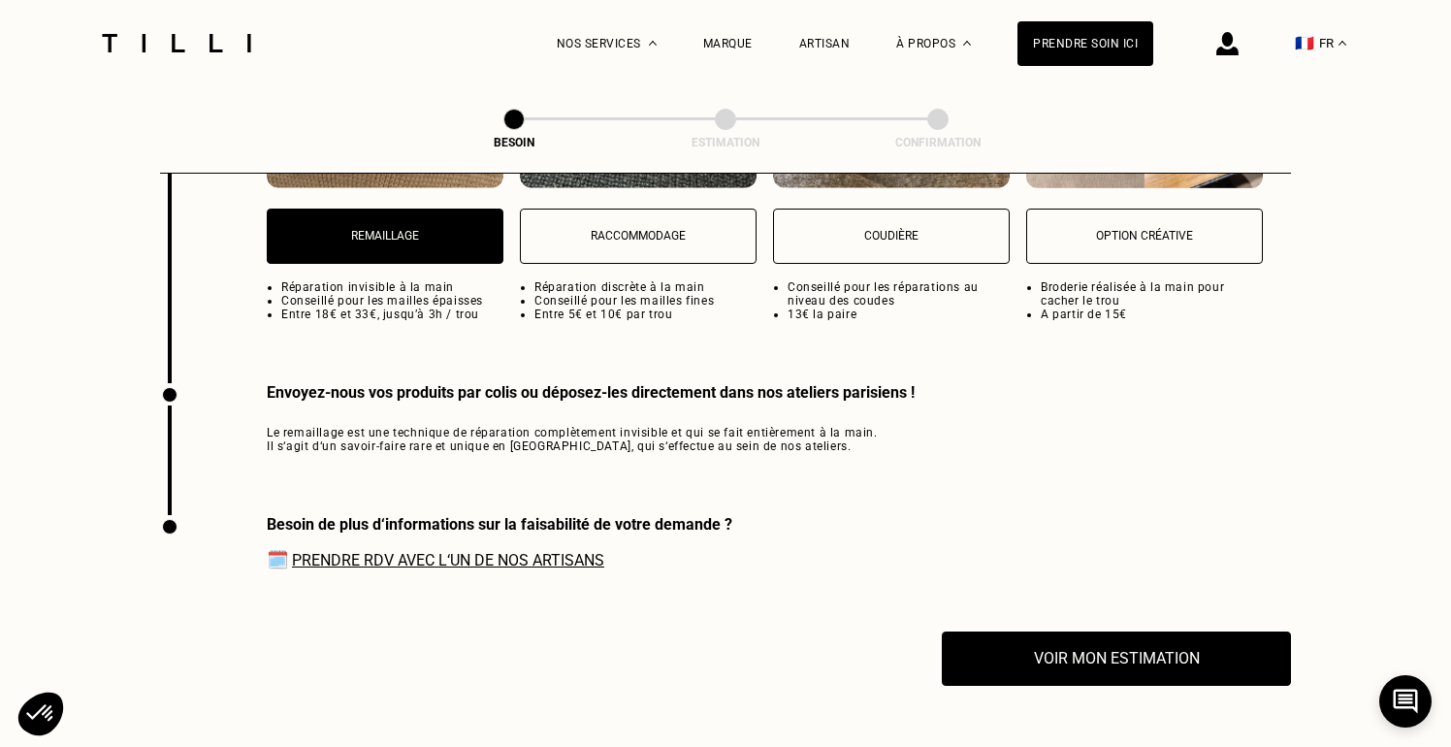
scroll to position [2813, 0]
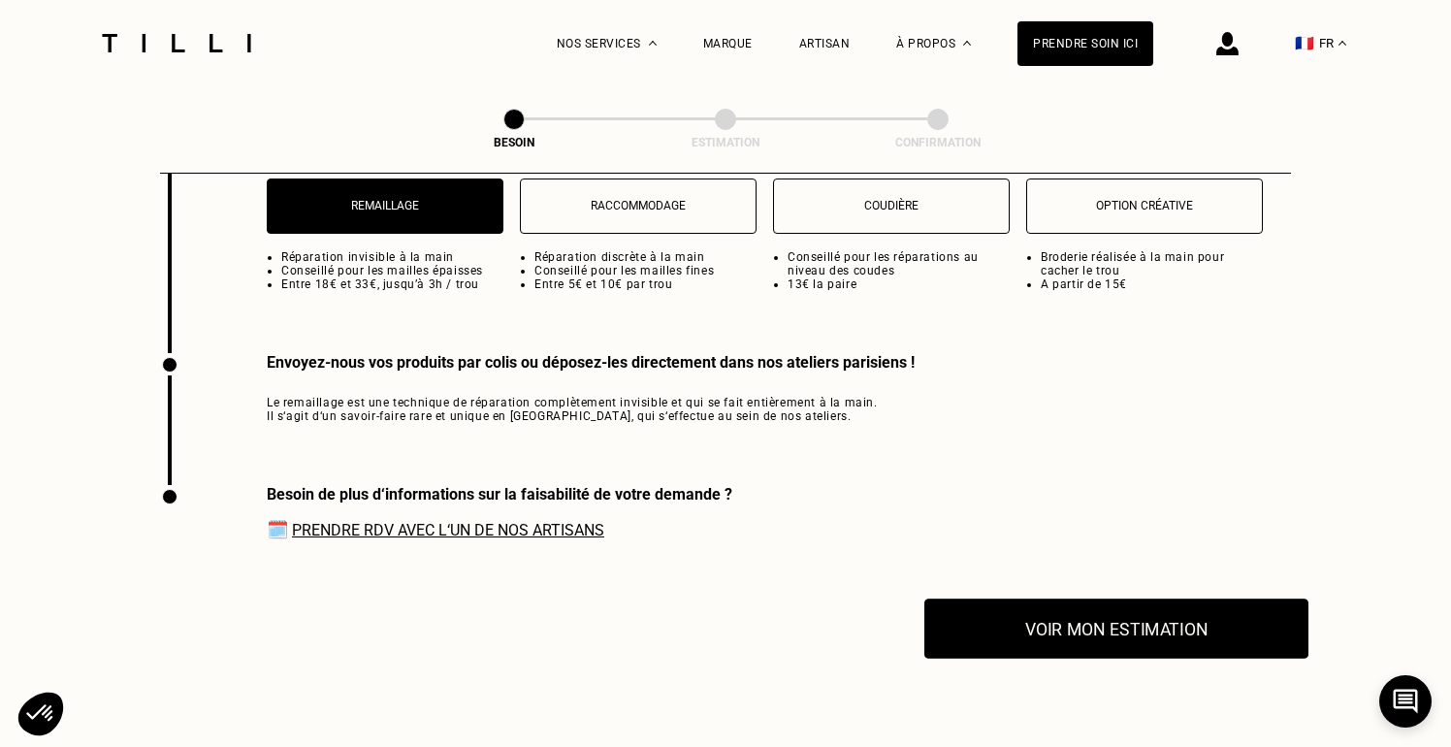
click at [1105, 613] on button "Voir mon estimation" at bounding box center [1116, 628] width 384 height 60
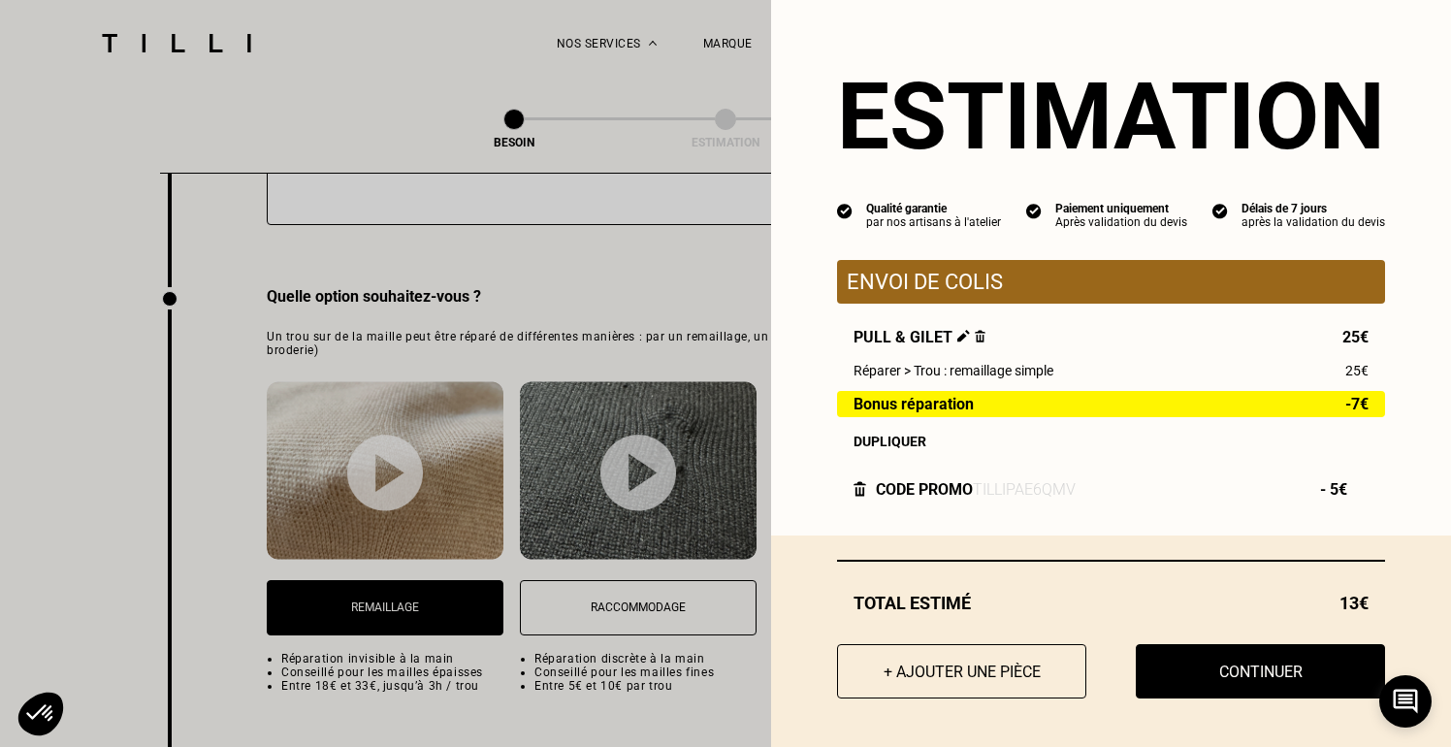
scroll to position [2411, 0]
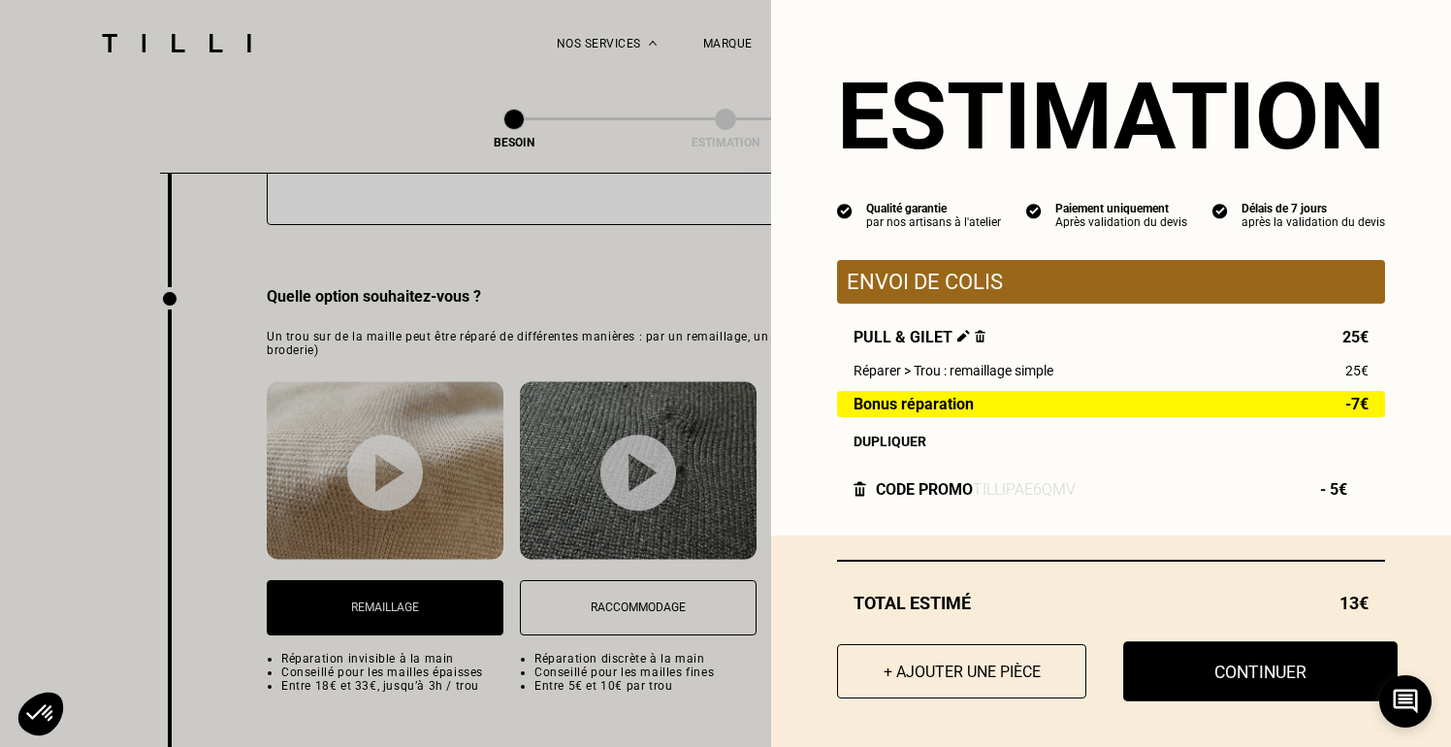
click at [1242, 672] on button "Continuer" at bounding box center [1260, 671] width 274 height 60
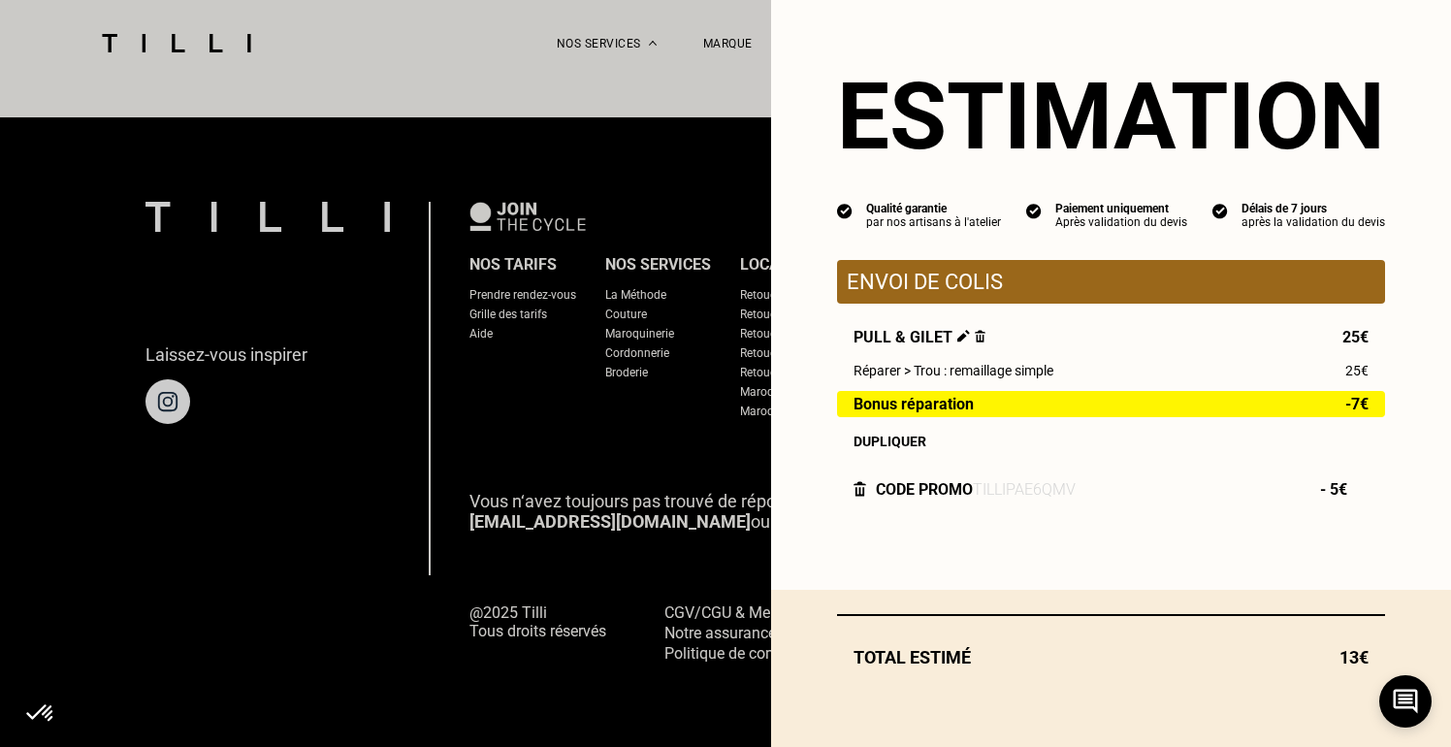
scroll to position [1214, 0]
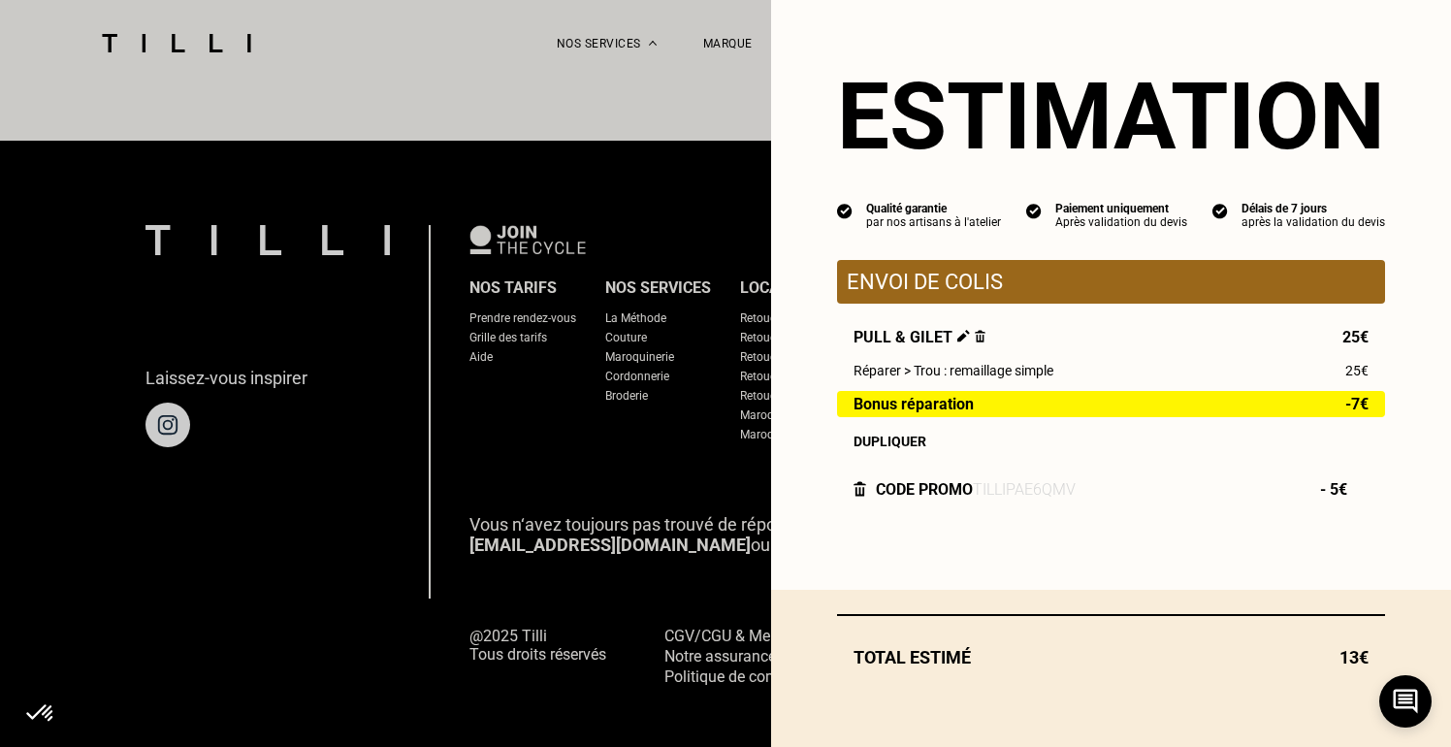
select select "FR"
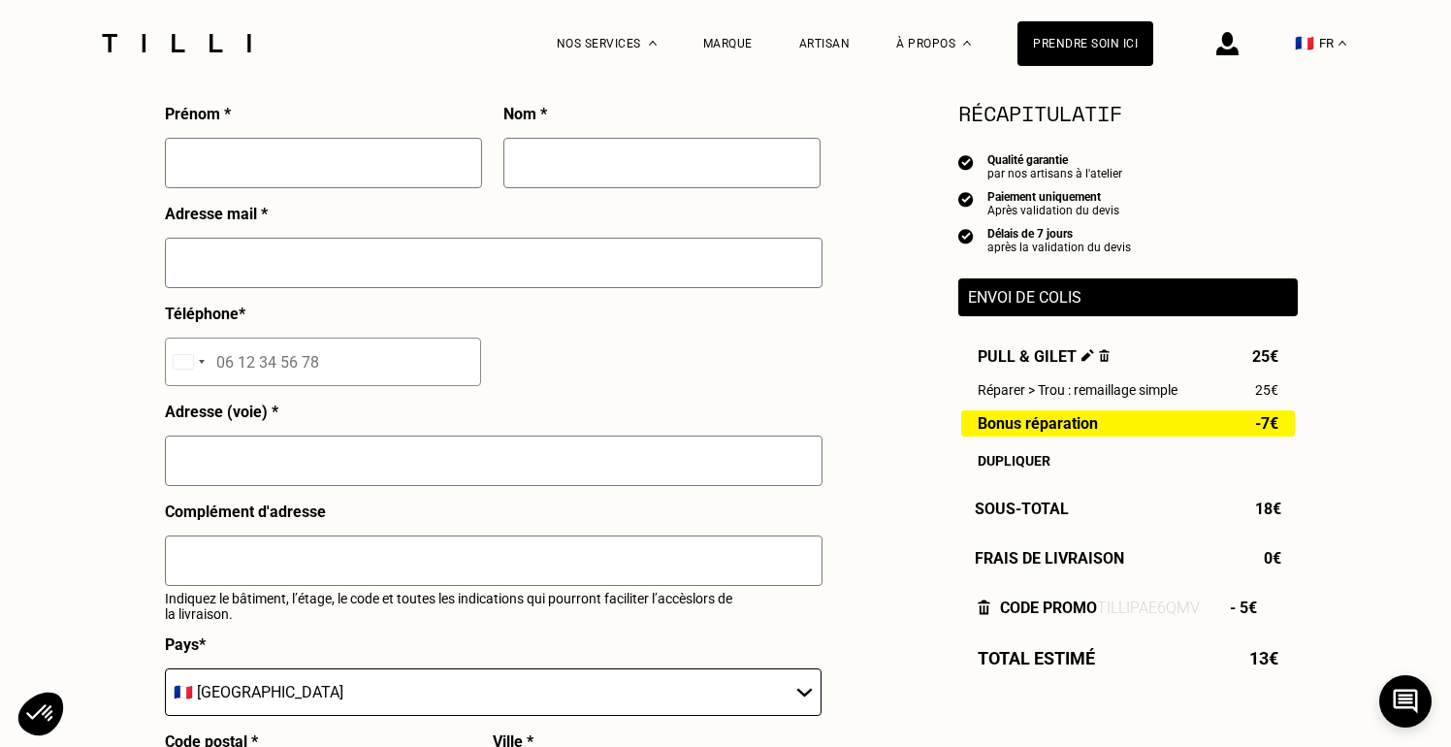
scroll to position [454, 0]
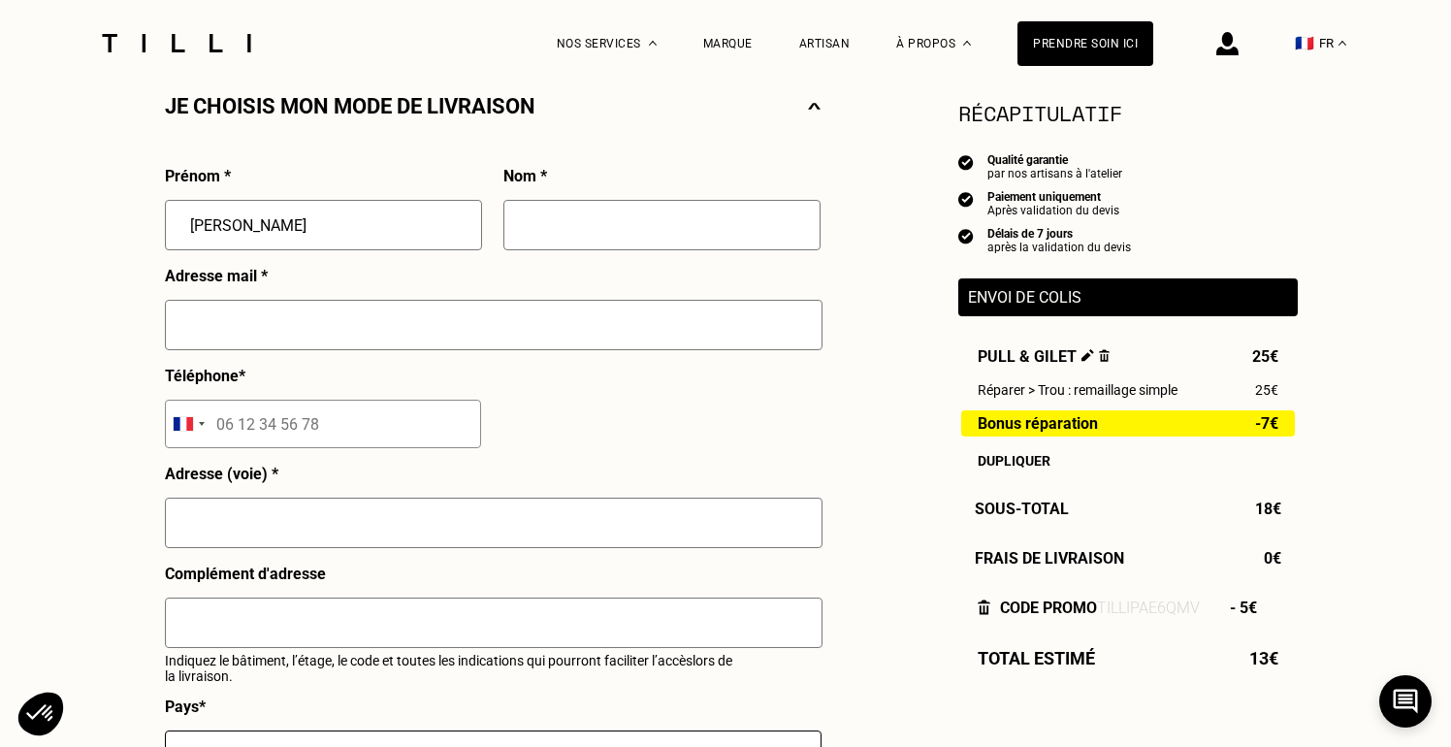
type input "[PERSON_NAME]"
type input "Sarrazin"
type input "[PERSON_NAME][EMAIL_ADDRESS][DOMAIN_NAME]"
click at [292, 416] on input "tel" at bounding box center [323, 423] width 316 height 48
type input "07 83 92 03 84"
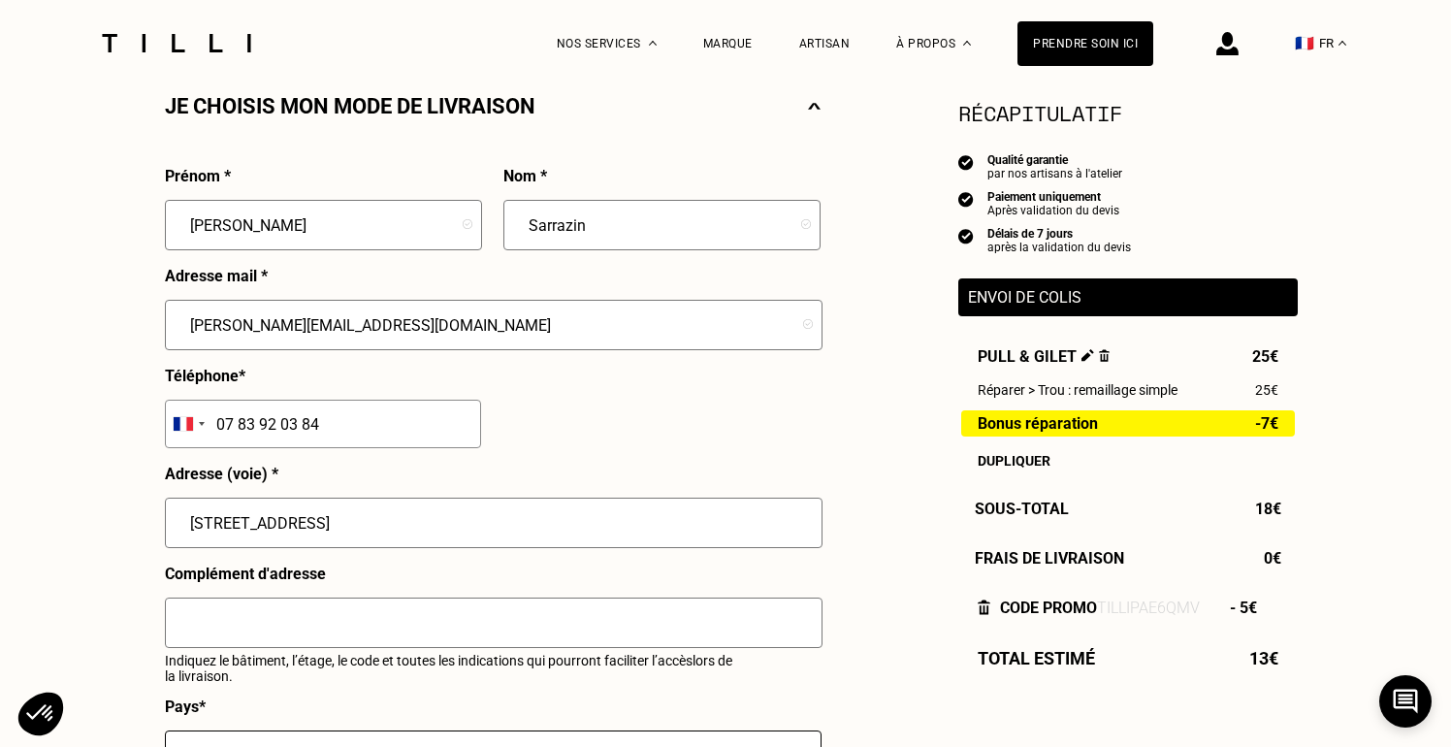
type input "[STREET_ADDRESS]"
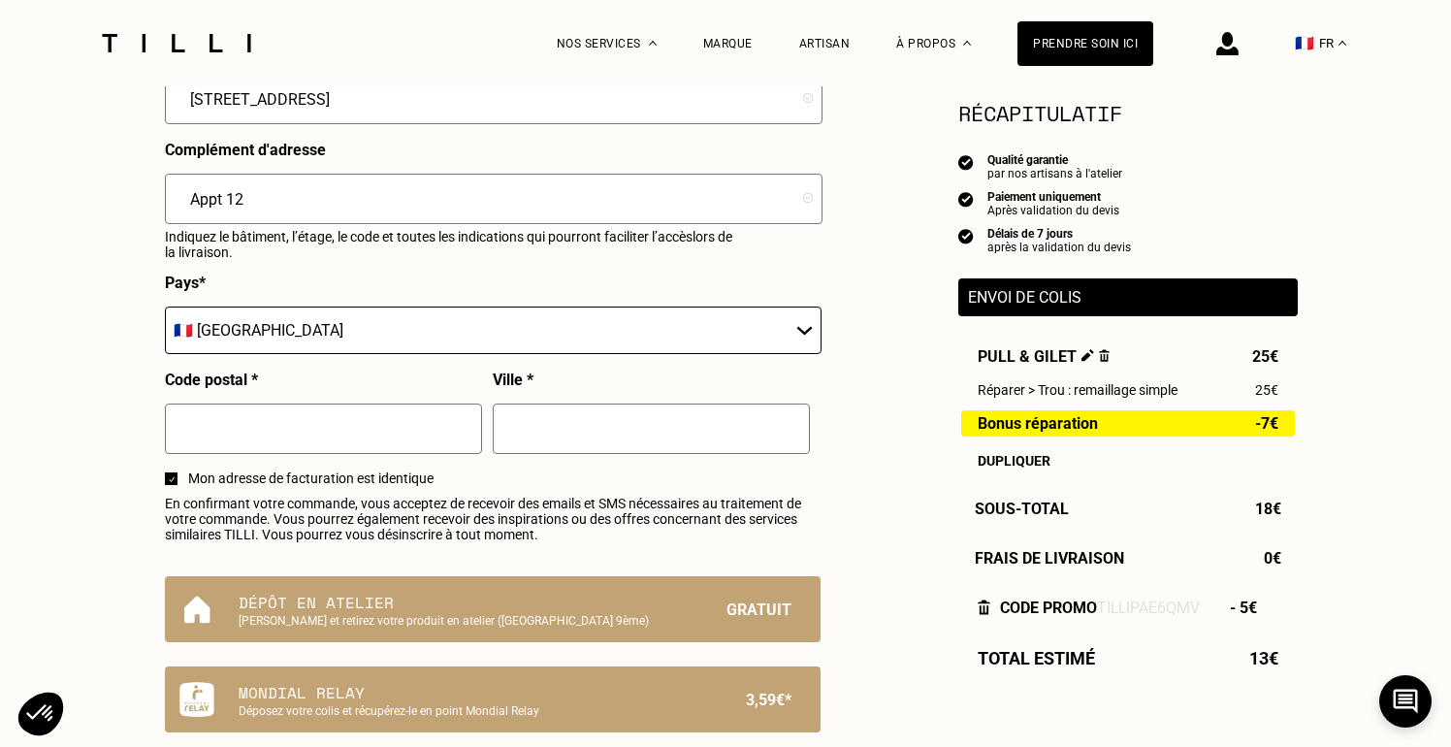
scroll to position [922, 0]
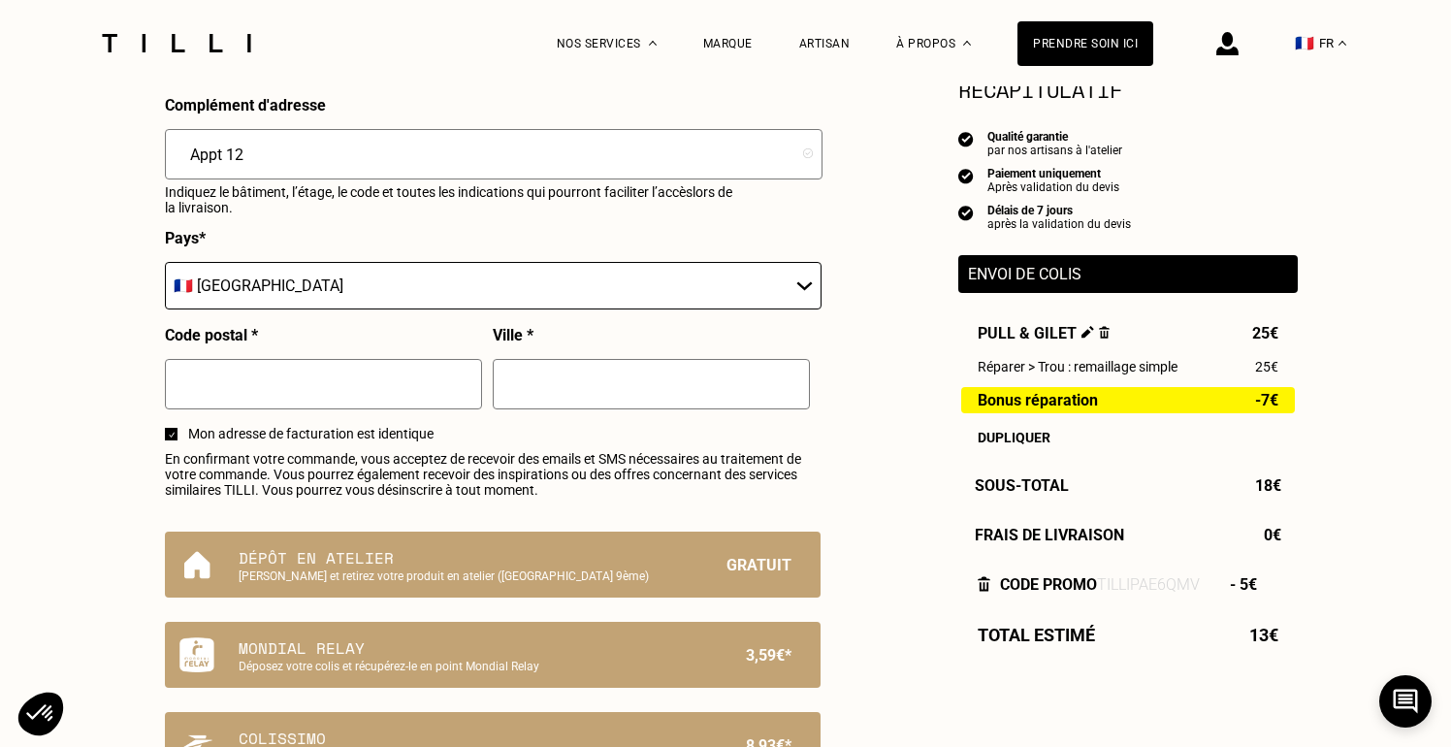
type input "Appt 12"
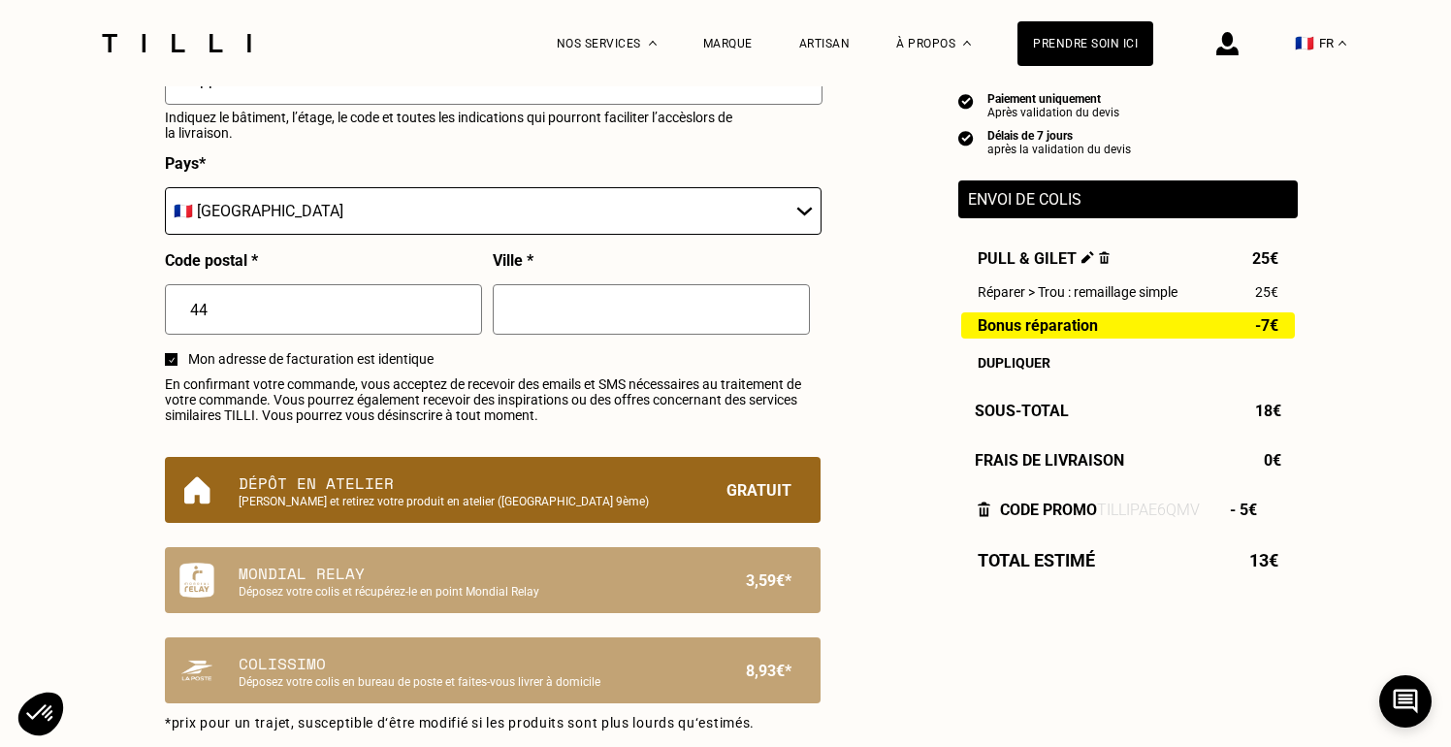
scroll to position [1020, 0]
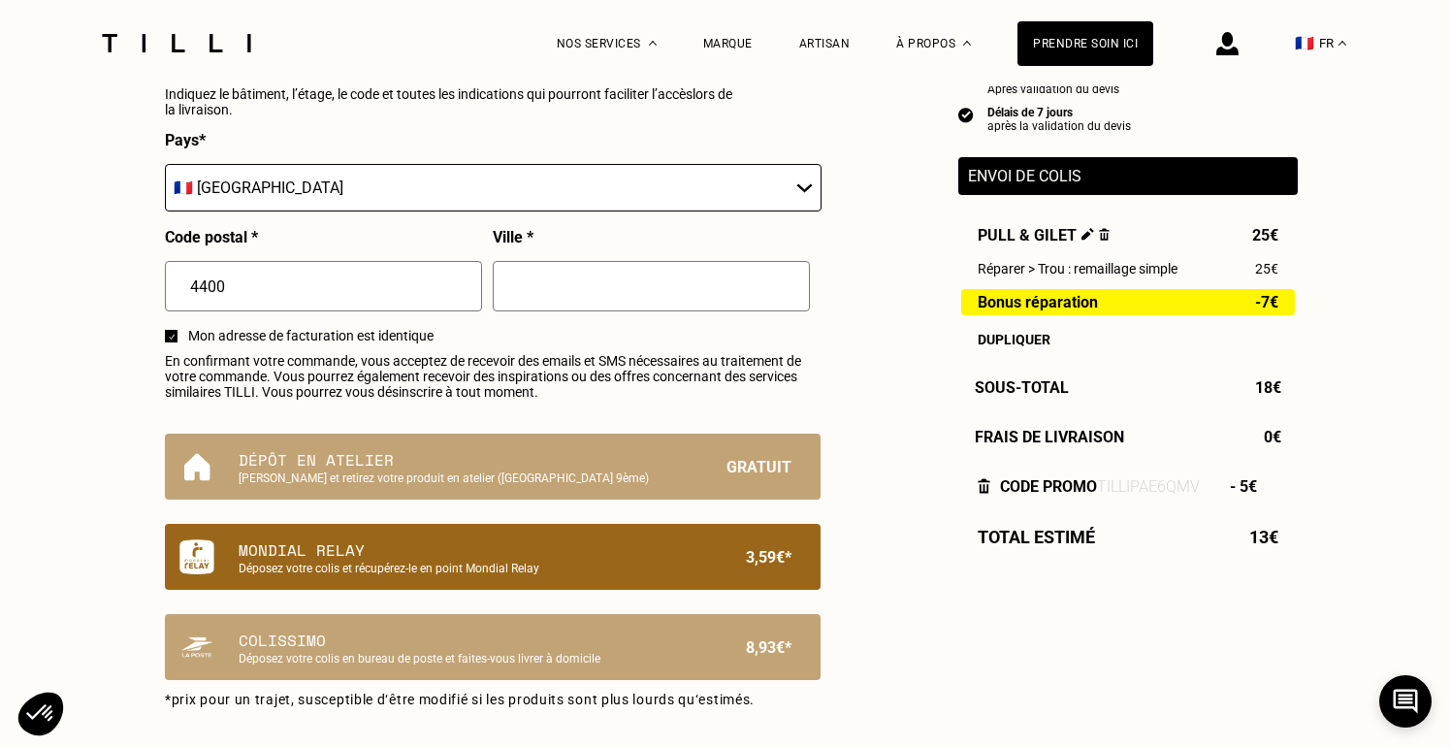
type input "44000"
type input "[GEOGRAPHIC_DATA]"
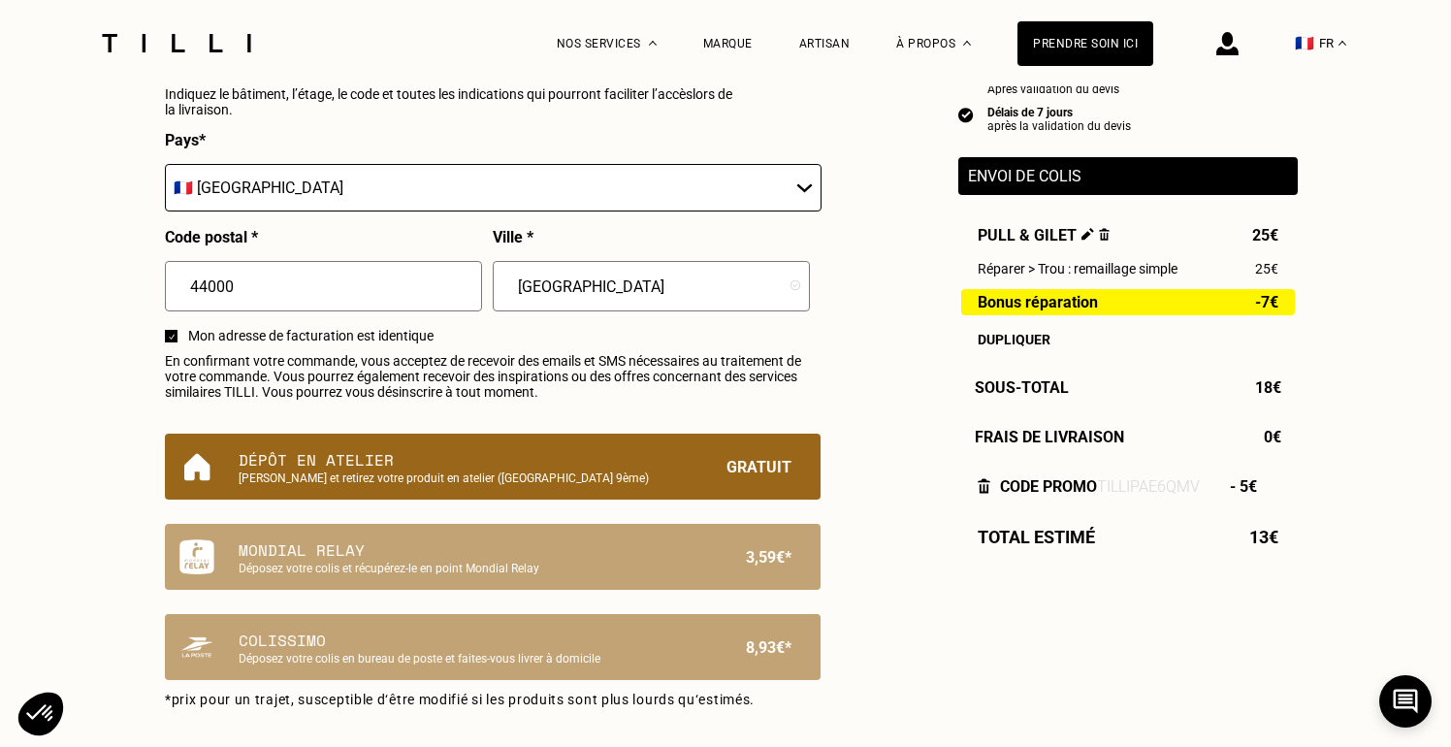
type input "44000"
click at [605, 479] on p "[PERSON_NAME] et retirez votre produit en atelier ([GEOGRAPHIC_DATA] 9ème)" at bounding box center [460, 478] width 442 height 14
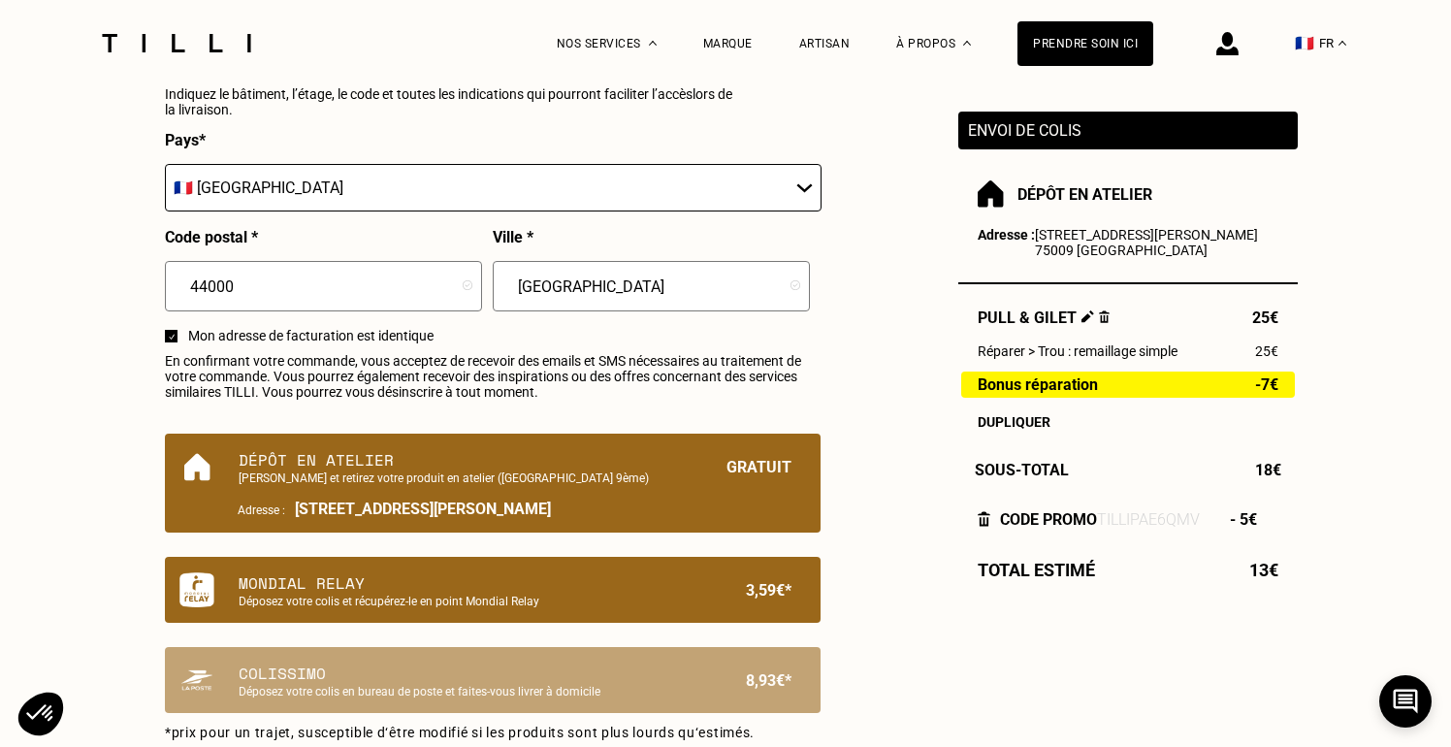
click at [592, 584] on p "Mondial Relay" at bounding box center [460, 582] width 442 height 23
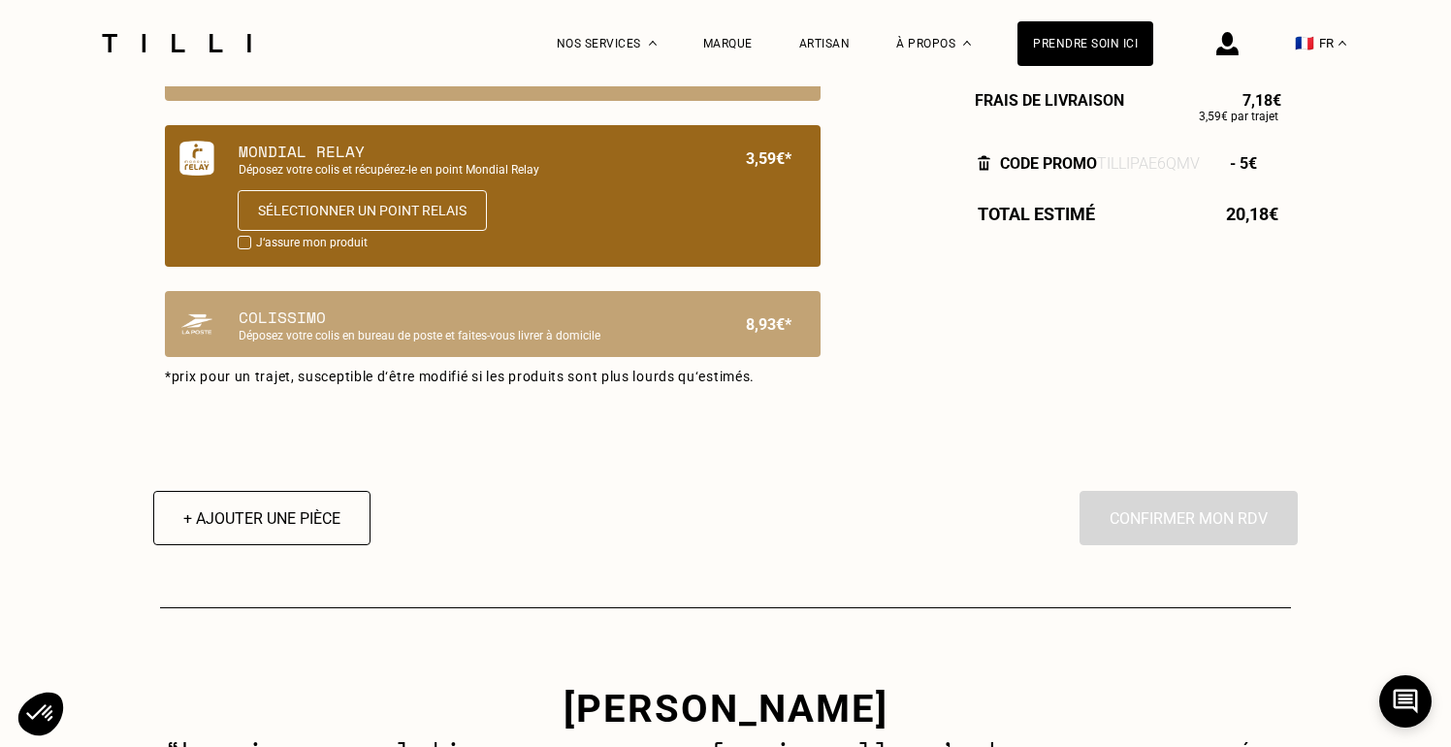
scroll to position [1420, 0]
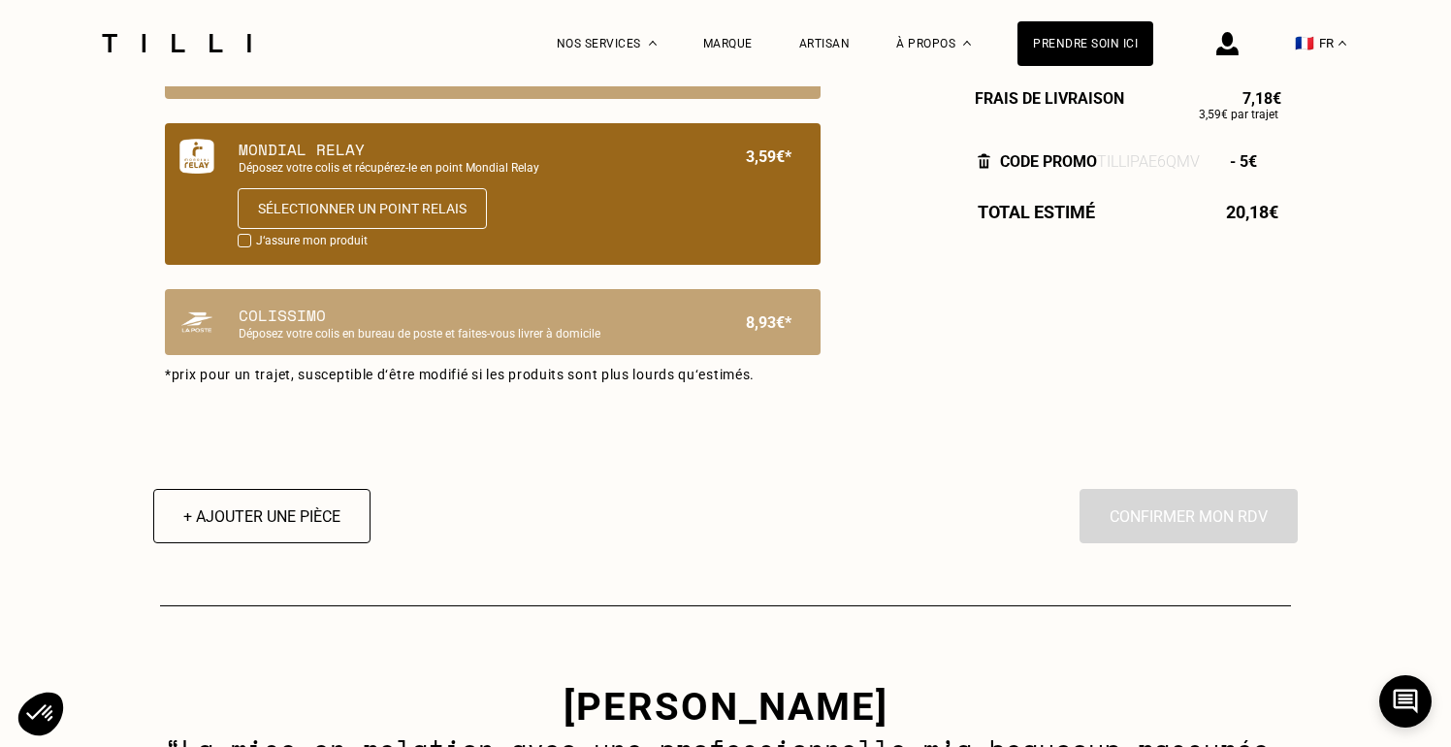
click at [1109, 514] on div "En cliquant sur “Confirmer”, vous déclenchez l’intervention de l’un des nos art…" at bounding box center [1188, 516] width 218 height 54
click at [1116, 520] on div "En cliquant sur “Confirmer”, vous déclenchez l’intervention de l’un des nos art…" at bounding box center [1188, 516] width 218 height 54
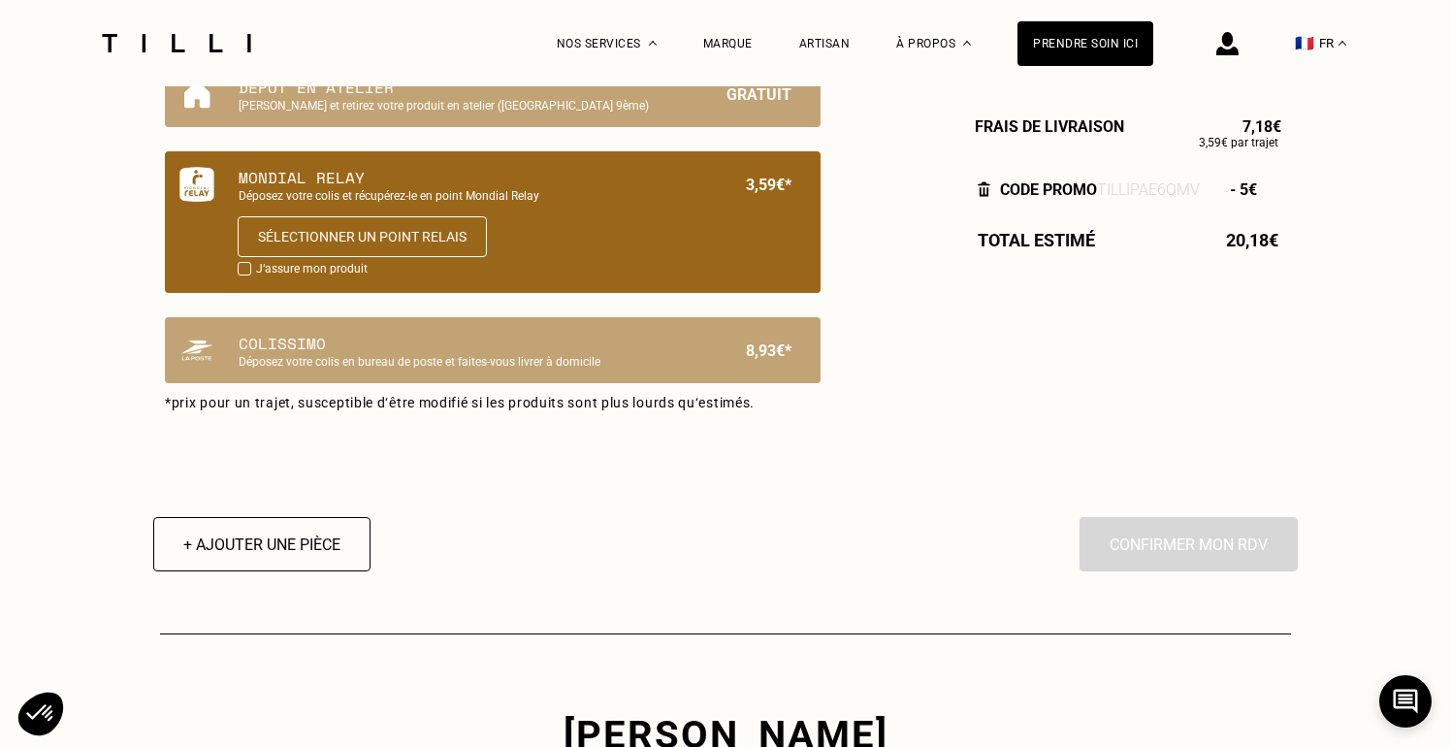
scroll to position [1389, 0]
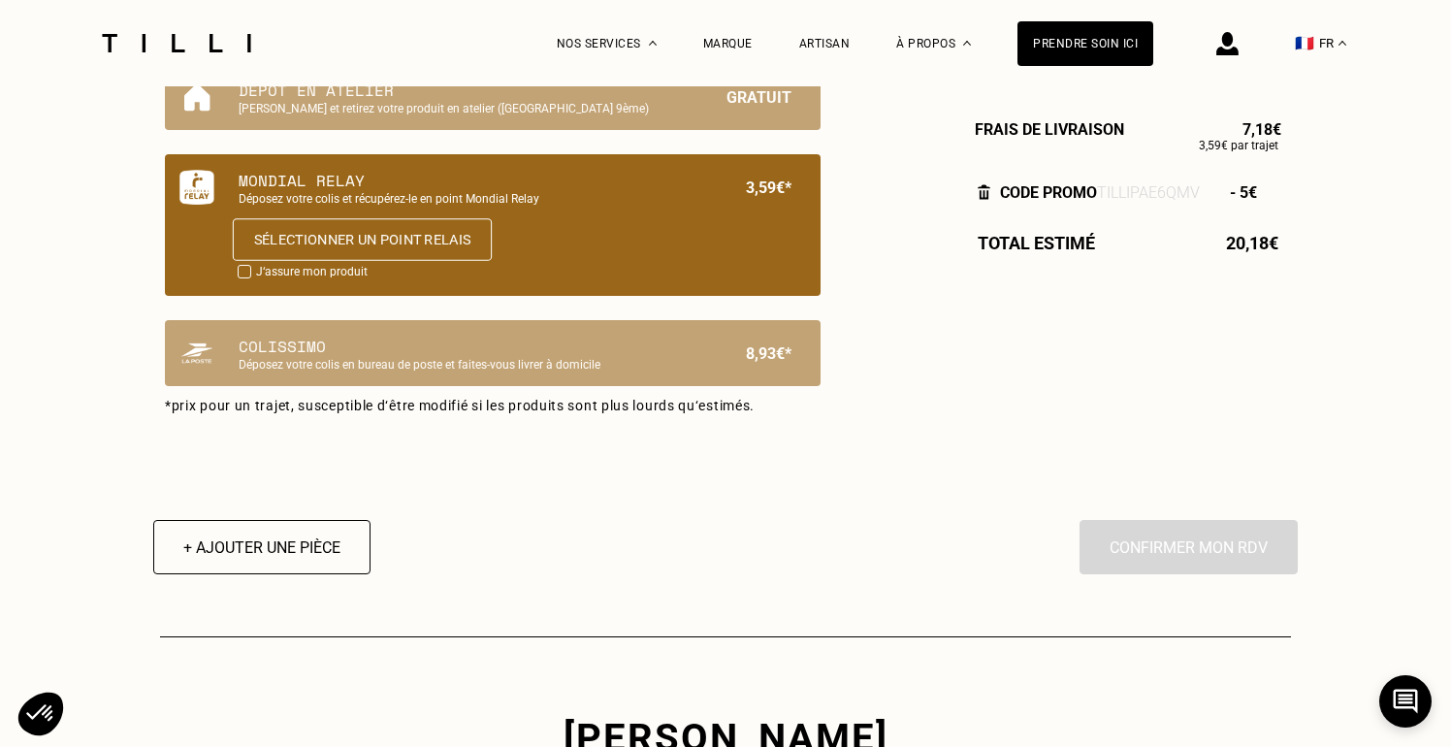
click at [406, 241] on button "Sélectionner un point relais" at bounding box center [362, 239] width 259 height 43
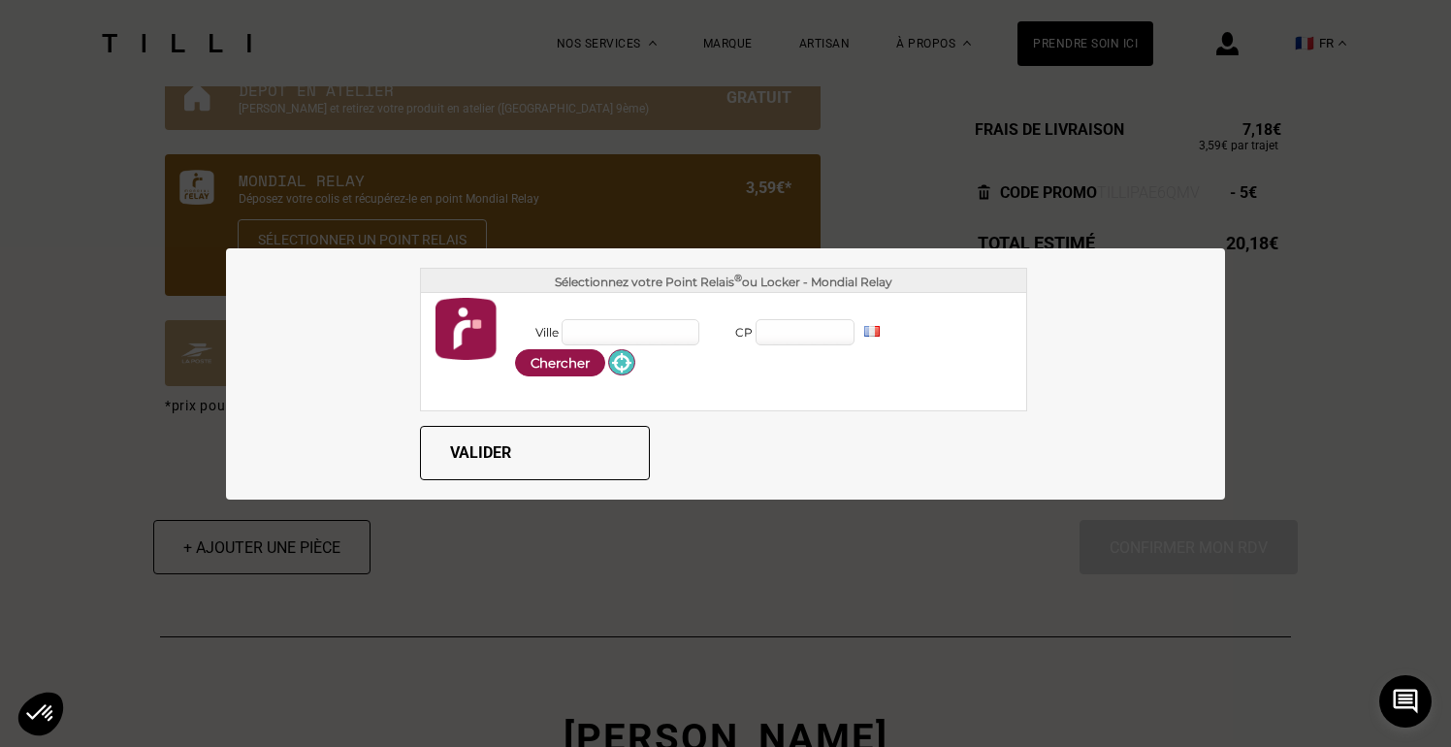
click at [622, 362] on span at bounding box center [621, 362] width 25 height 24
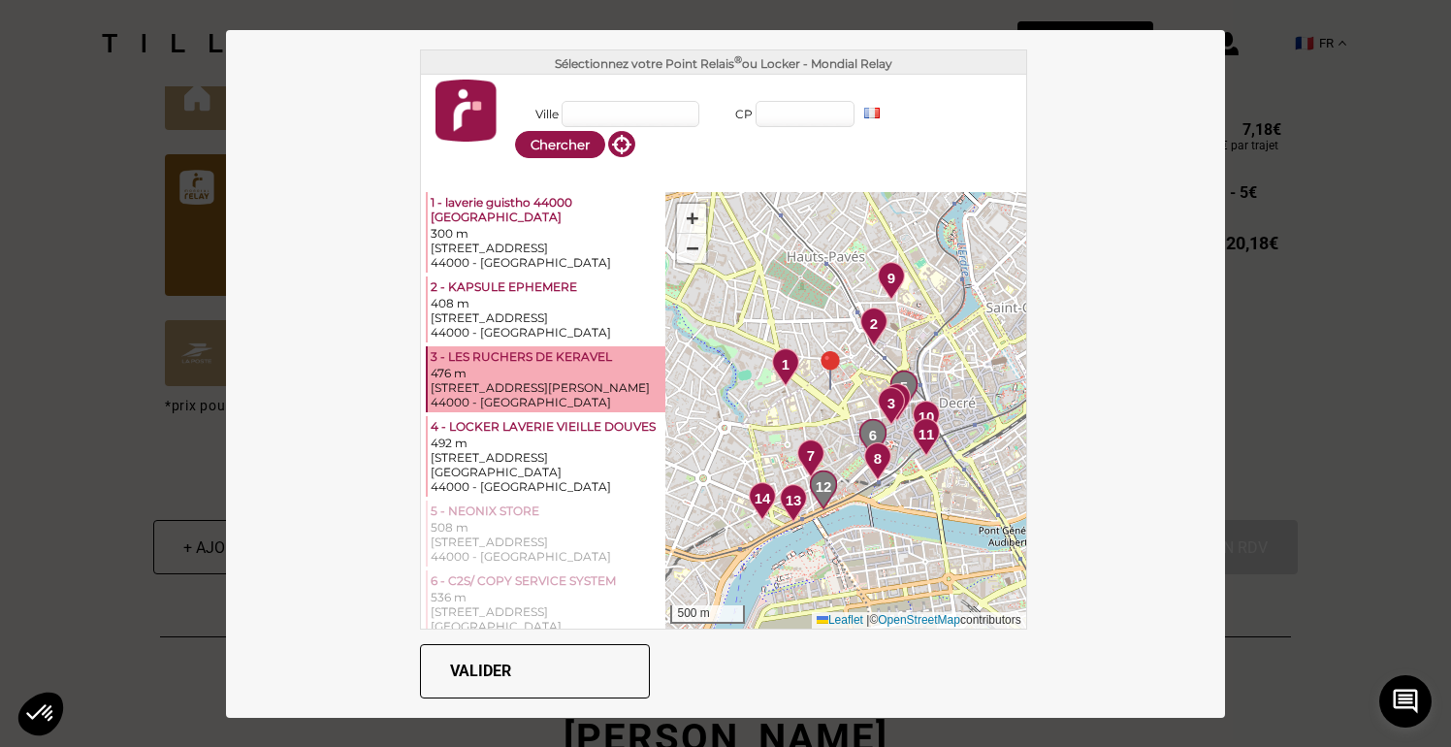
scroll to position [0, 0]
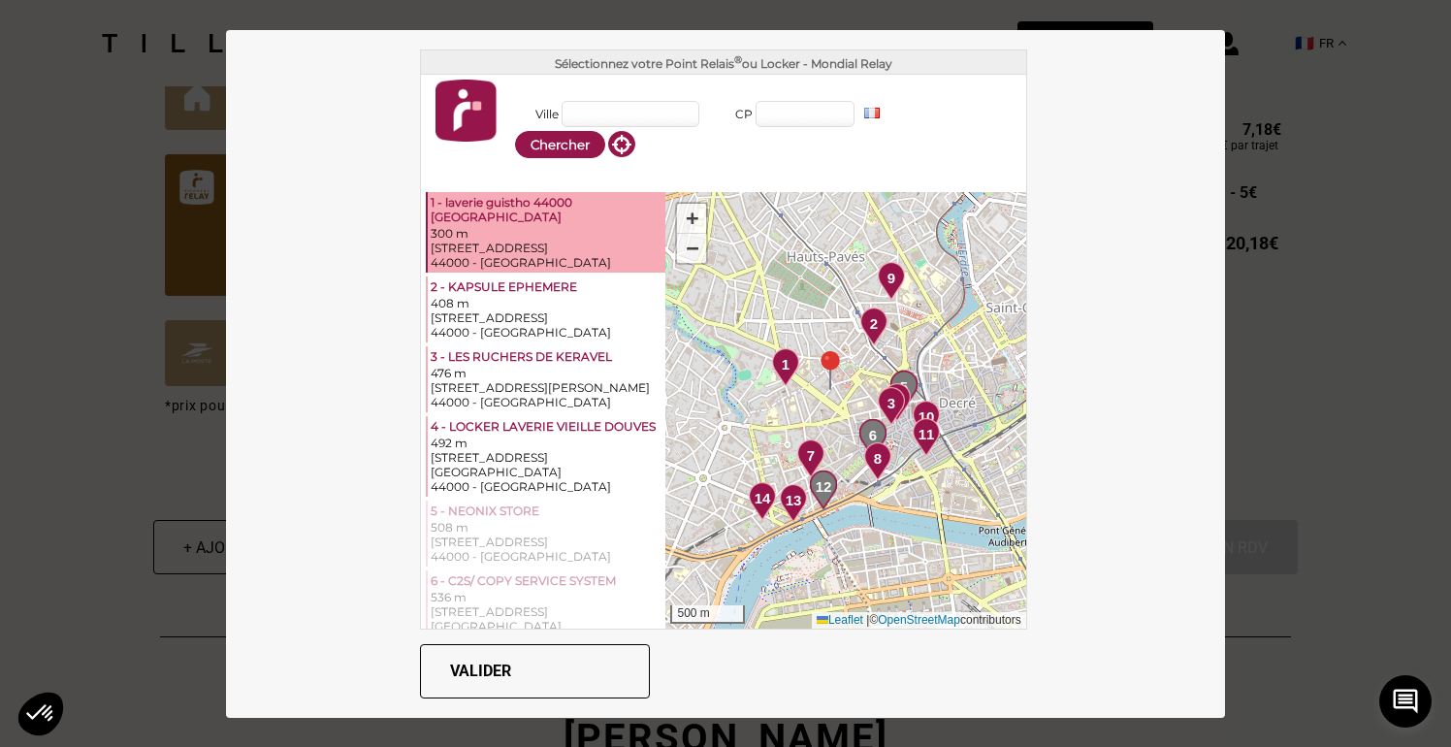
click at [555, 226] on div "300 m" at bounding box center [546, 233] width 232 height 15
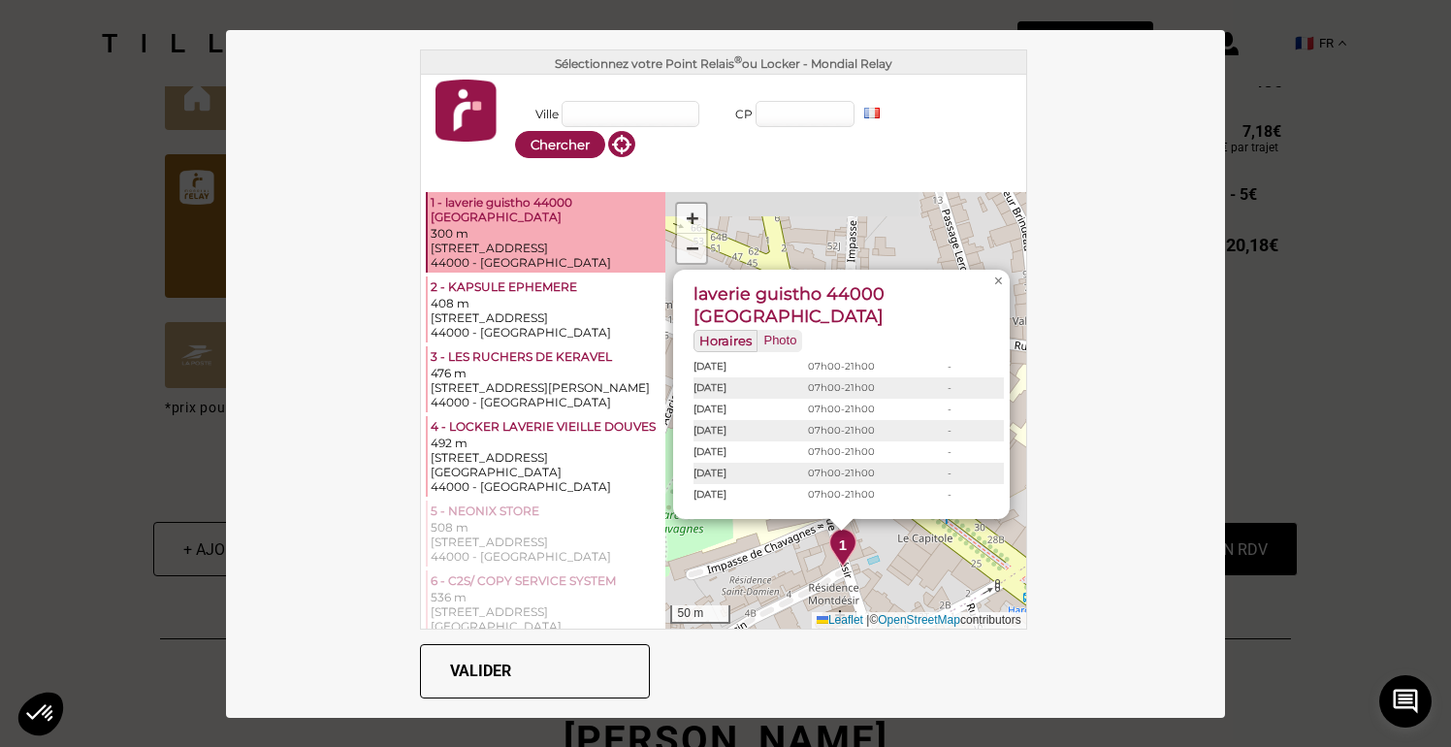
drag, startPoint x: 918, startPoint y: 541, endPoint x: 916, endPoint y: 578, distance: 36.9
click at [916, 578] on div "1 2 3 4 5 6 7 8 9 10 11 12 13 14 laverie guistho 44000 nantes Horaires Photo [D…" at bounding box center [845, 410] width 360 height 436
click at [1001, 292] on span "×" at bounding box center [998, 283] width 9 height 16
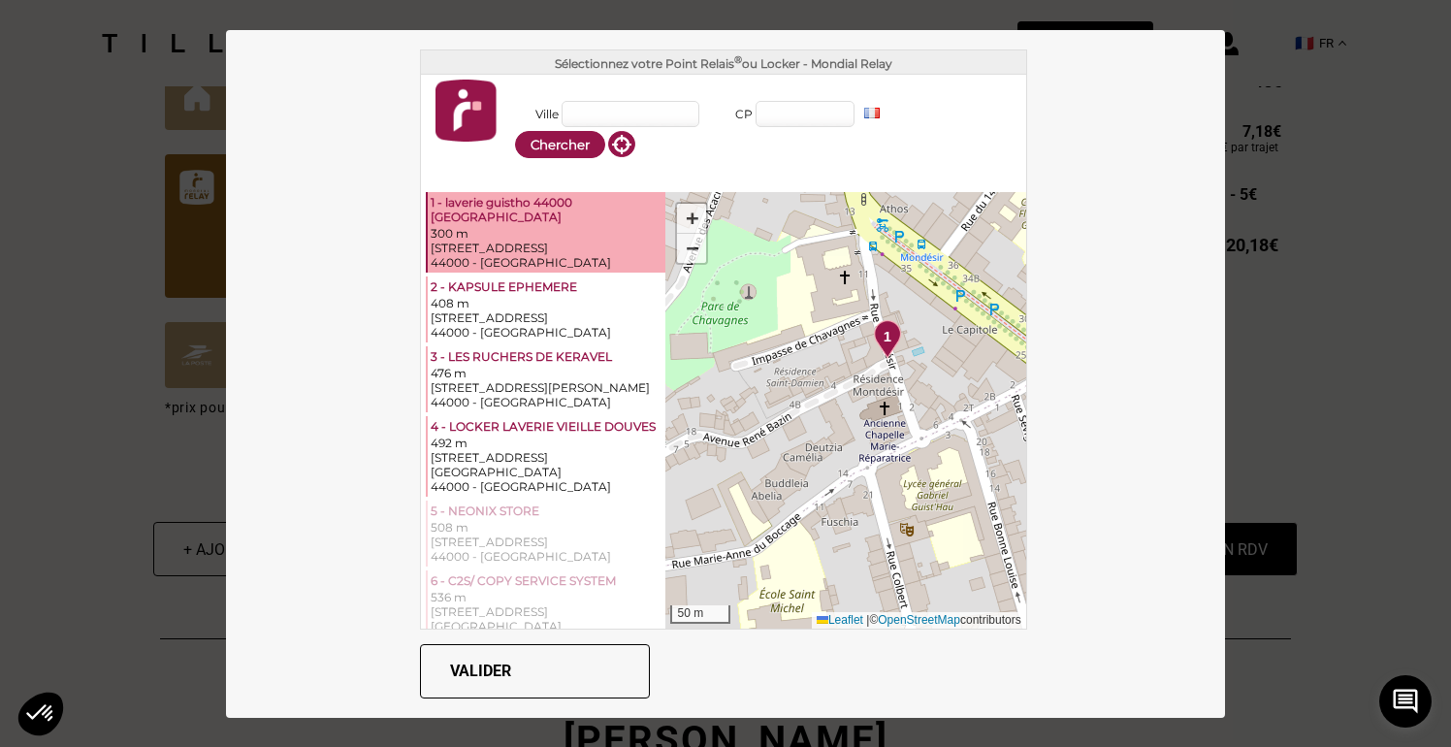
drag, startPoint x: 888, startPoint y: 475, endPoint x: 944, endPoint y: 261, distance: 221.5
click at [944, 261] on div "1 2 3 4 5 6 7 8 9 10 11 12 13 14 + − 50 m Leaflet | © OpenStreetMap contributors" at bounding box center [845, 410] width 360 height 436
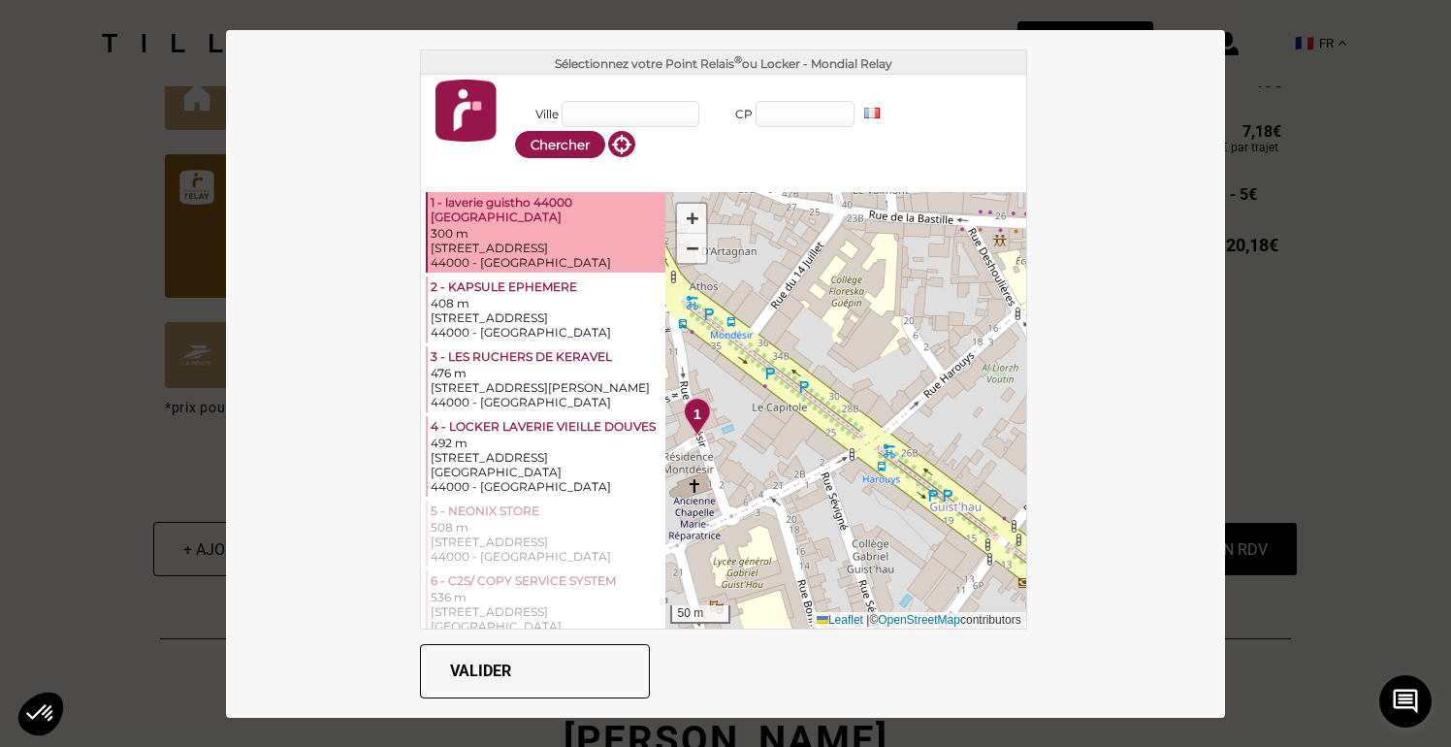
drag, startPoint x: 941, startPoint y: 303, endPoint x: 739, endPoint y: 383, distance: 217.1
click at [739, 383] on div "1 2 3 4 5 6 7 8 9 10 11 12 13 14 + − 50 m Leaflet | © OpenStreetMap contributors" at bounding box center [845, 410] width 360 height 436
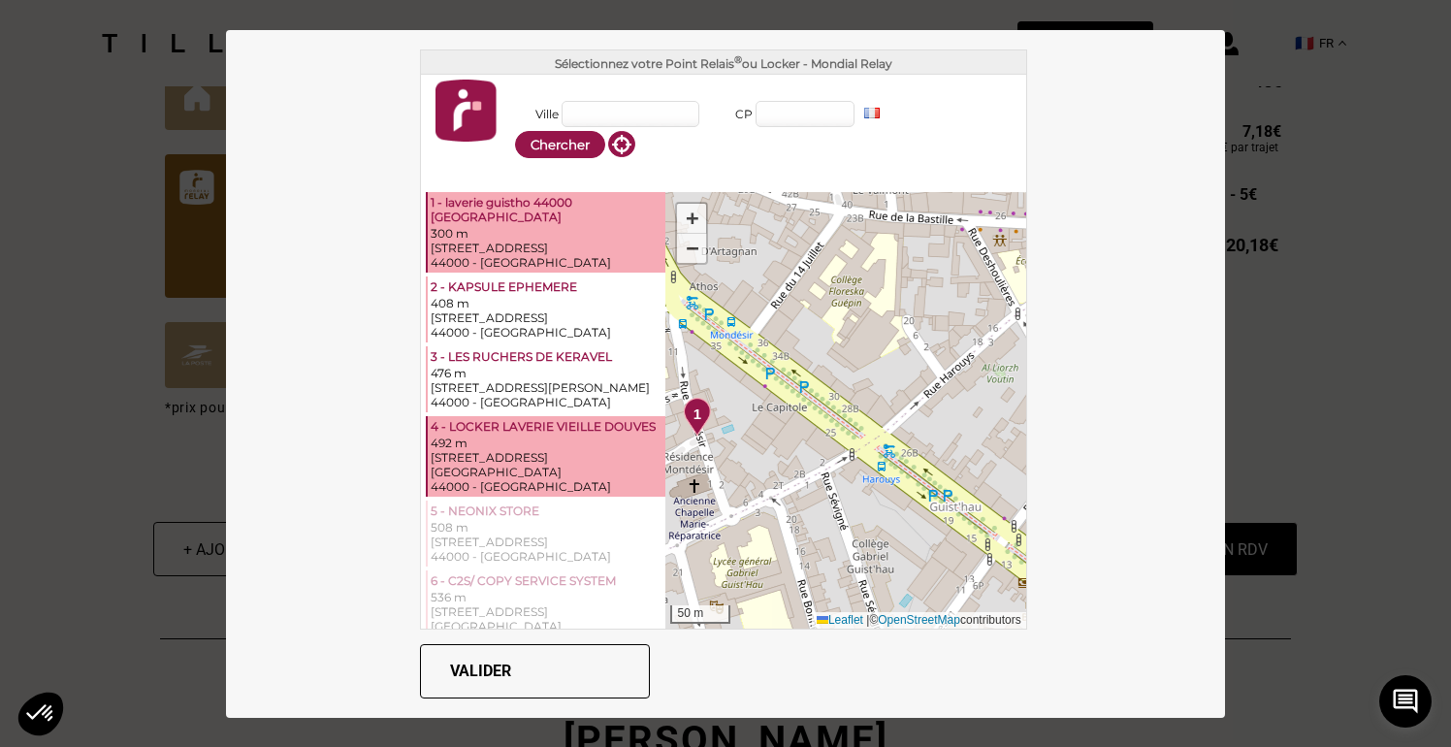
click at [558, 432] on div "4 - LOCKER LAVERIE VIEILLE DOUVES" at bounding box center [546, 427] width 232 height 16
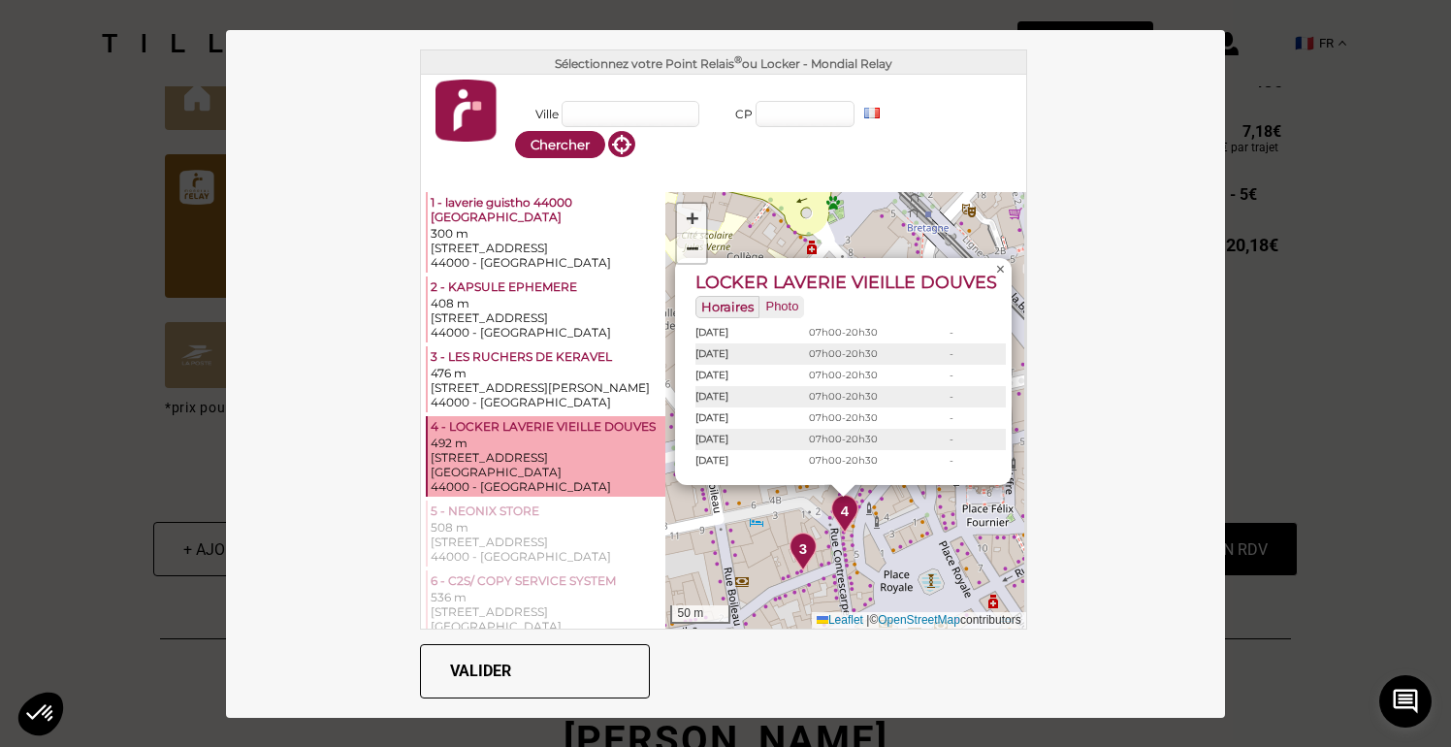
click at [1000, 261] on span "×" at bounding box center [1000, 269] width 9 height 16
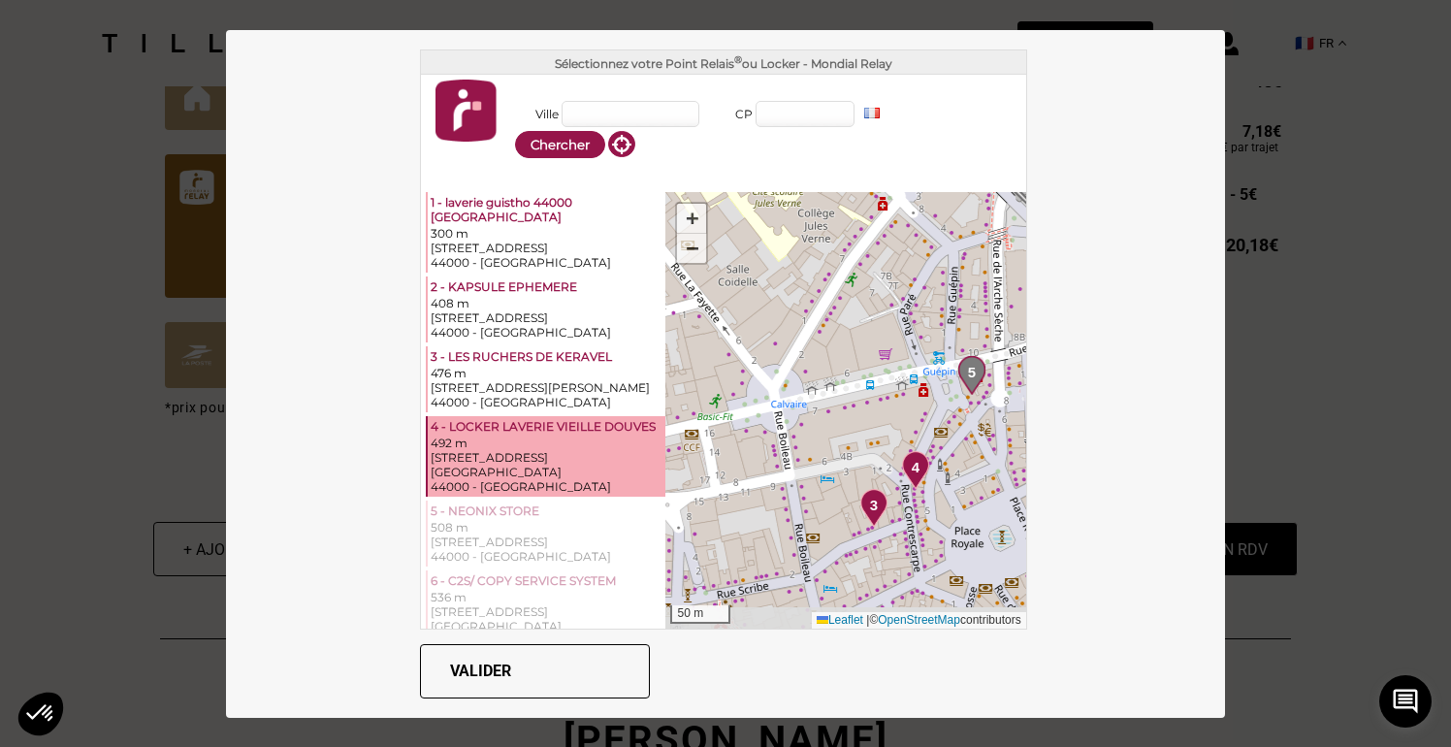
drag, startPoint x: 846, startPoint y: 399, endPoint x: 929, endPoint y: 347, distance: 97.6
click at [929, 347] on div "1 2 3 4 5 6 7 8 9 10 11 12 13 14 + − 50 m Leaflet | © OpenStreetMap contributors" at bounding box center [845, 410] width 360 height 436
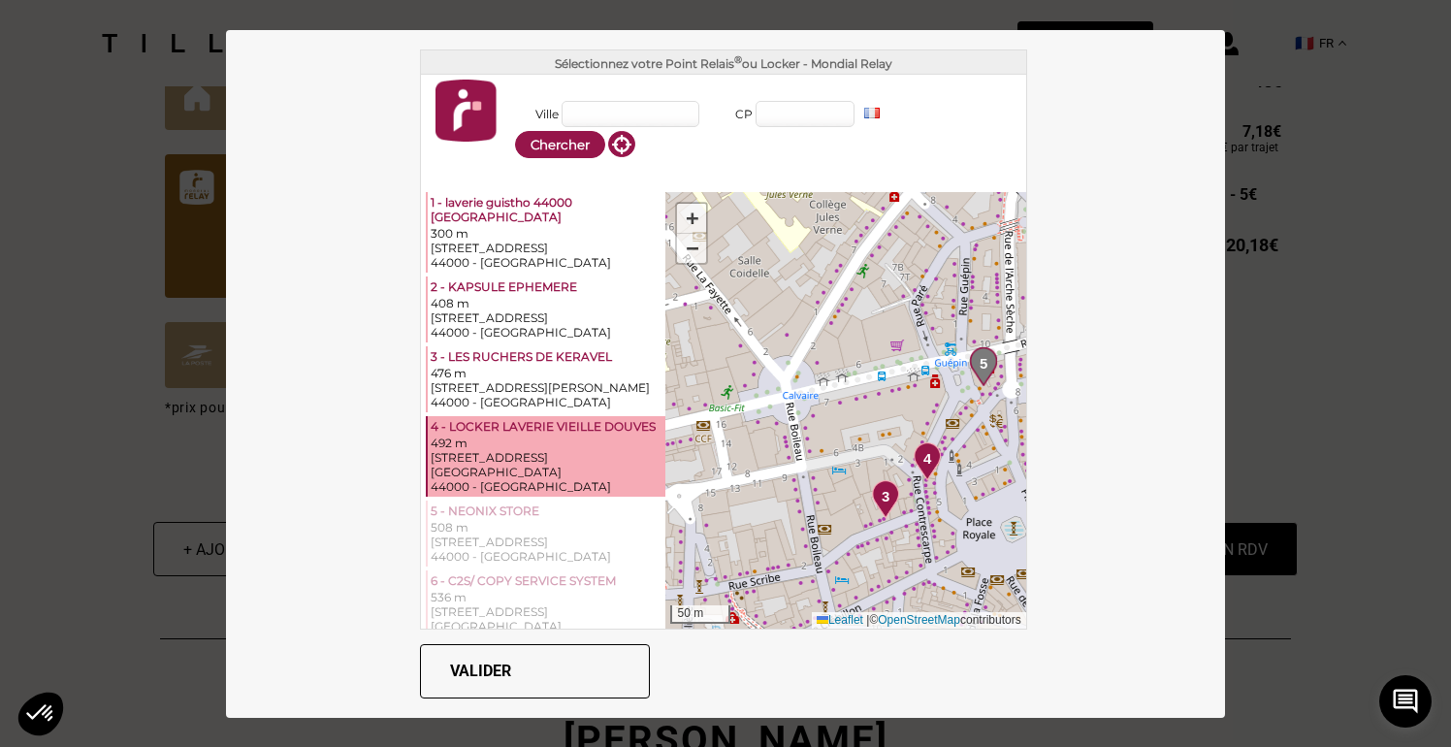
click at [926, 468] on img at bounding box center [926, 461] width 27 height 39
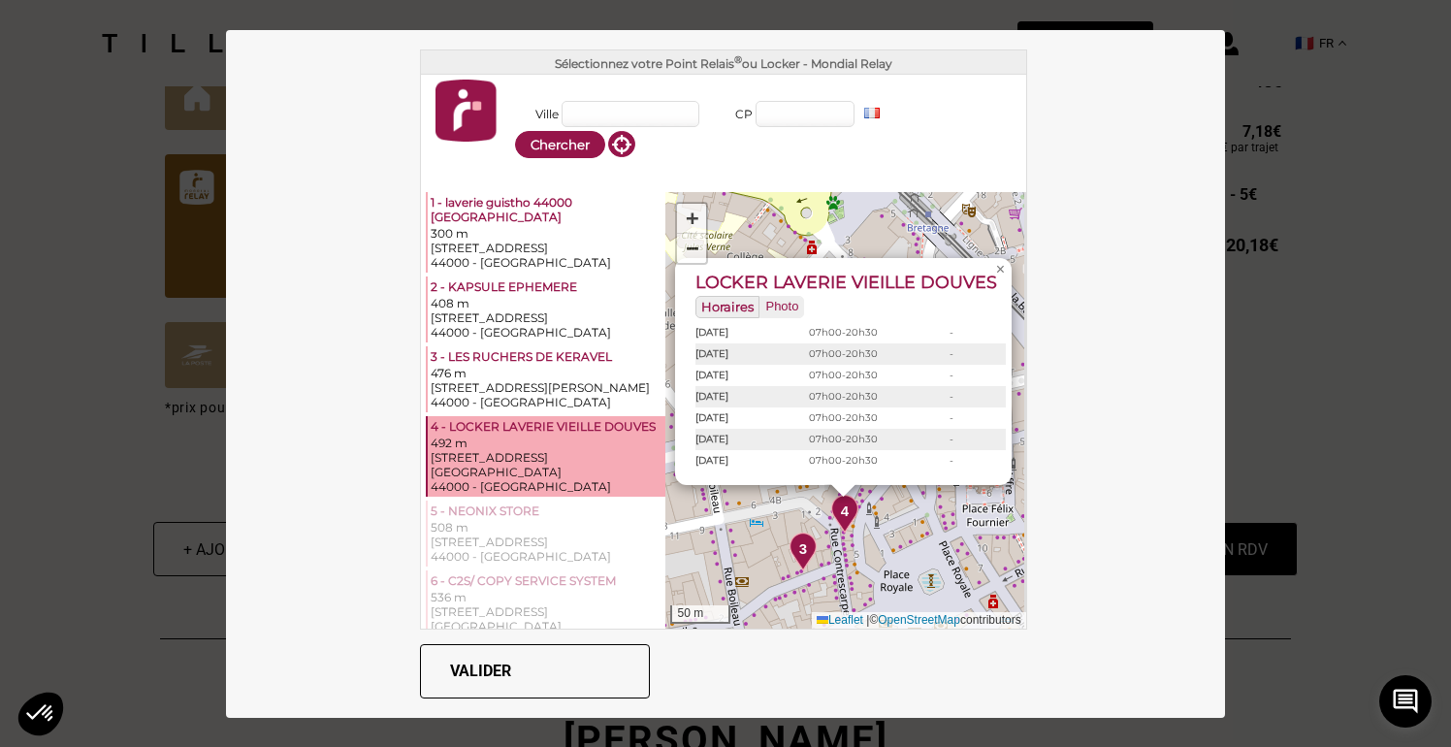
click at [594, 461] on div "[STREET_ADDRESS][GEOGRAPHIC_DATA]" at bounding box center [546, 464] width 232 height 29
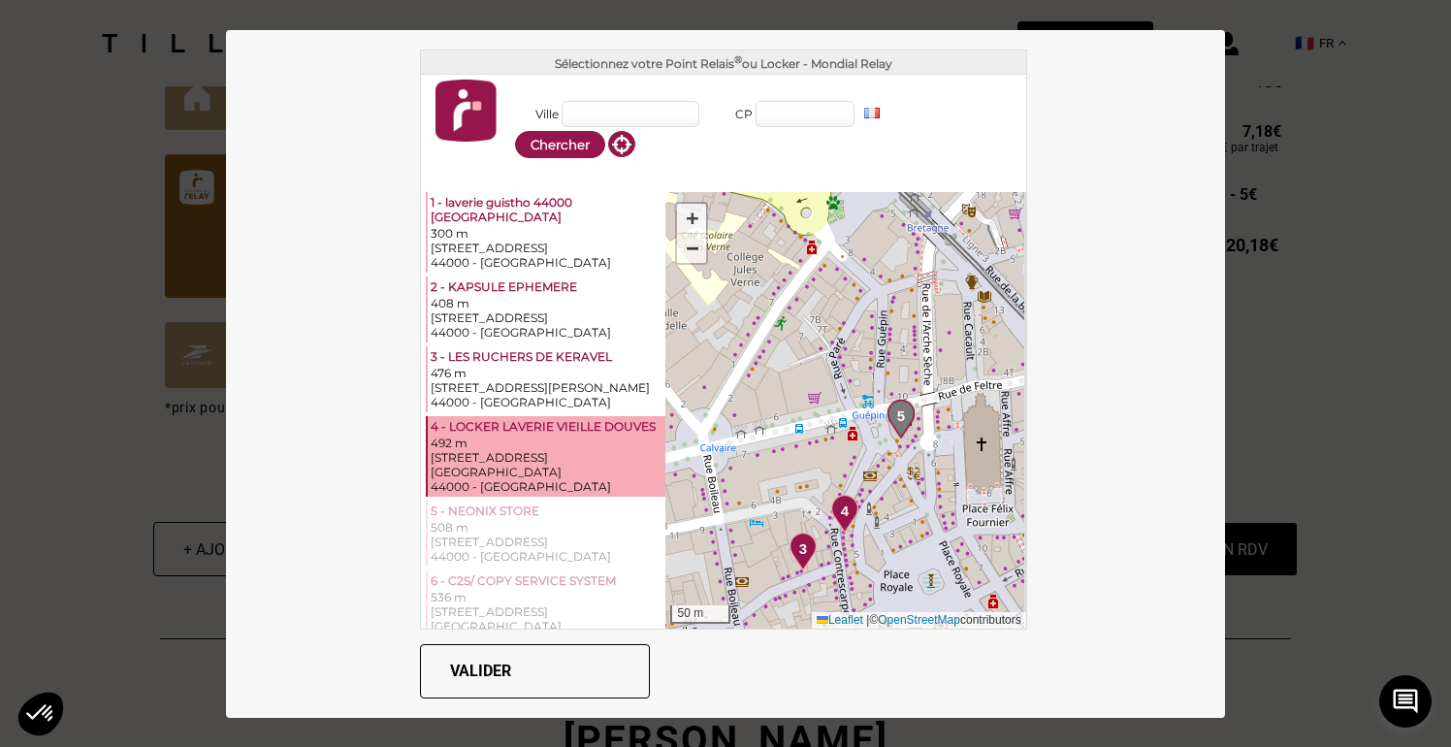
click at [607, 664] on button "Valider" at bounding box center [535, 671] width 230 height 54
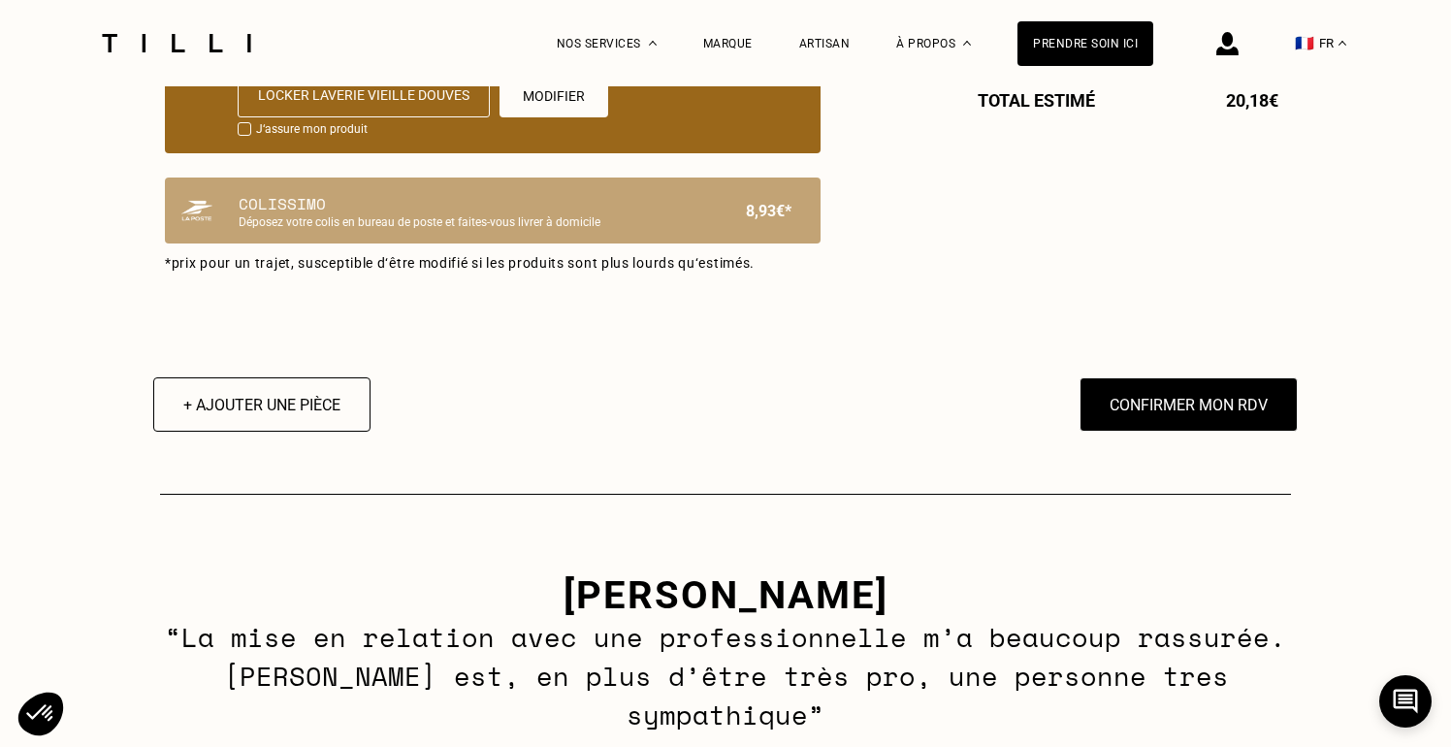
scroll to position [1556, 0]
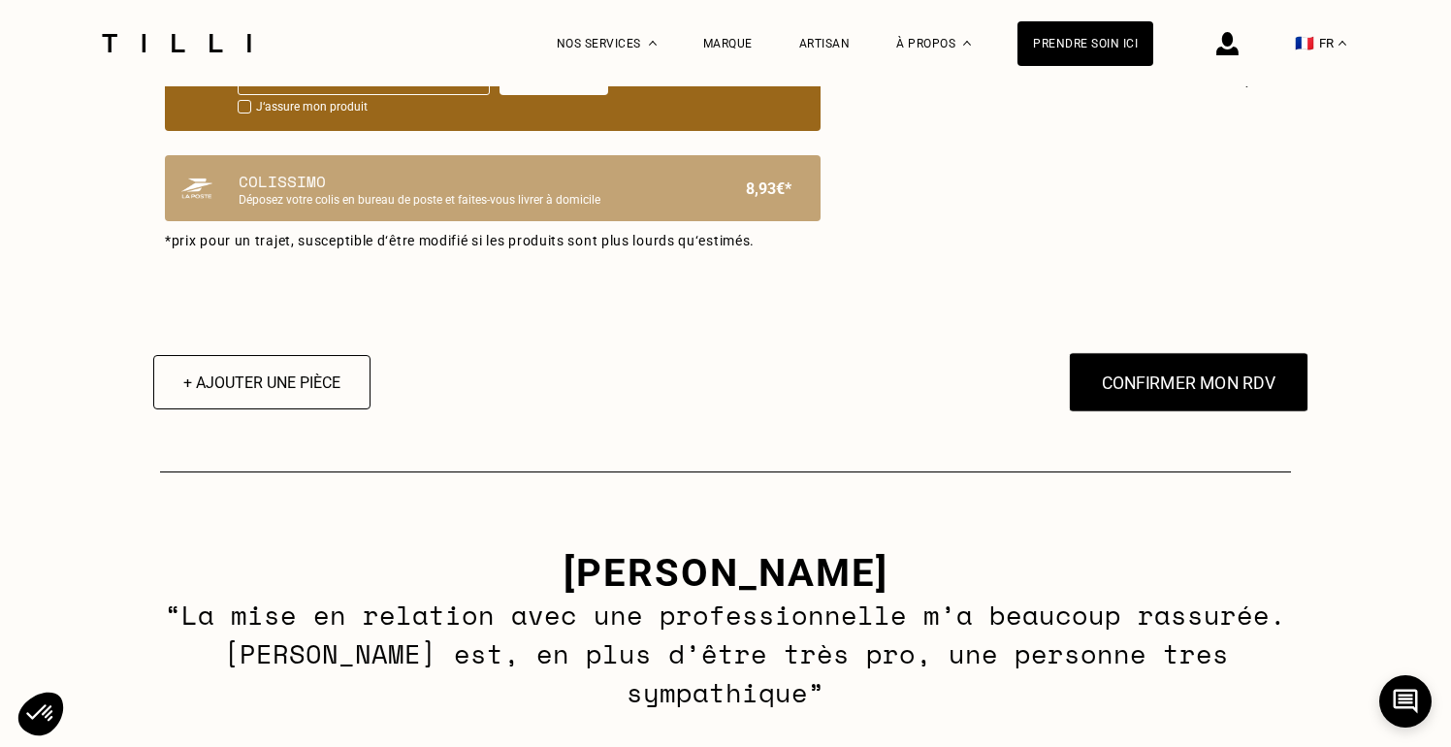
click at [1118, 393] on button "Confirmer mon RDV" at bounding box center [1188, 382] width 240 height 60
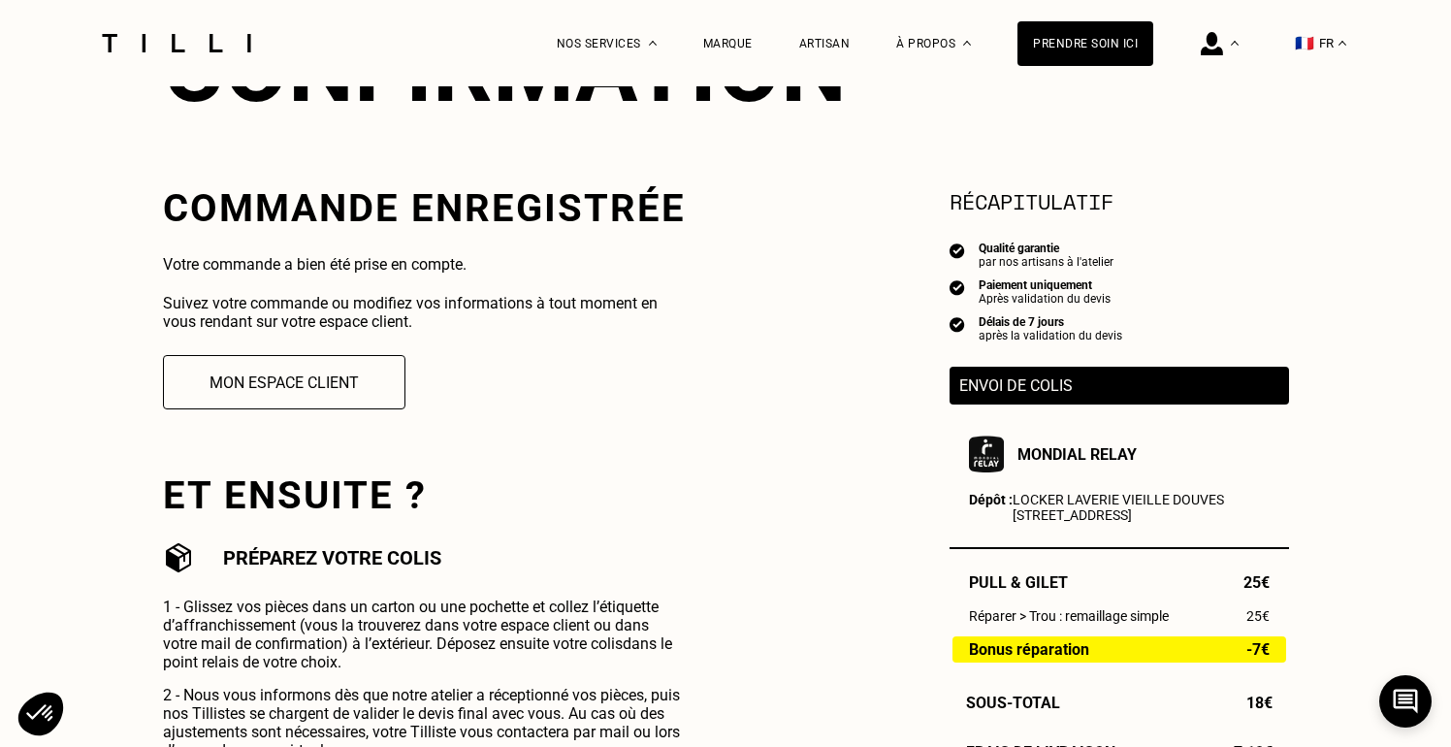
scroll to position [280, 0]
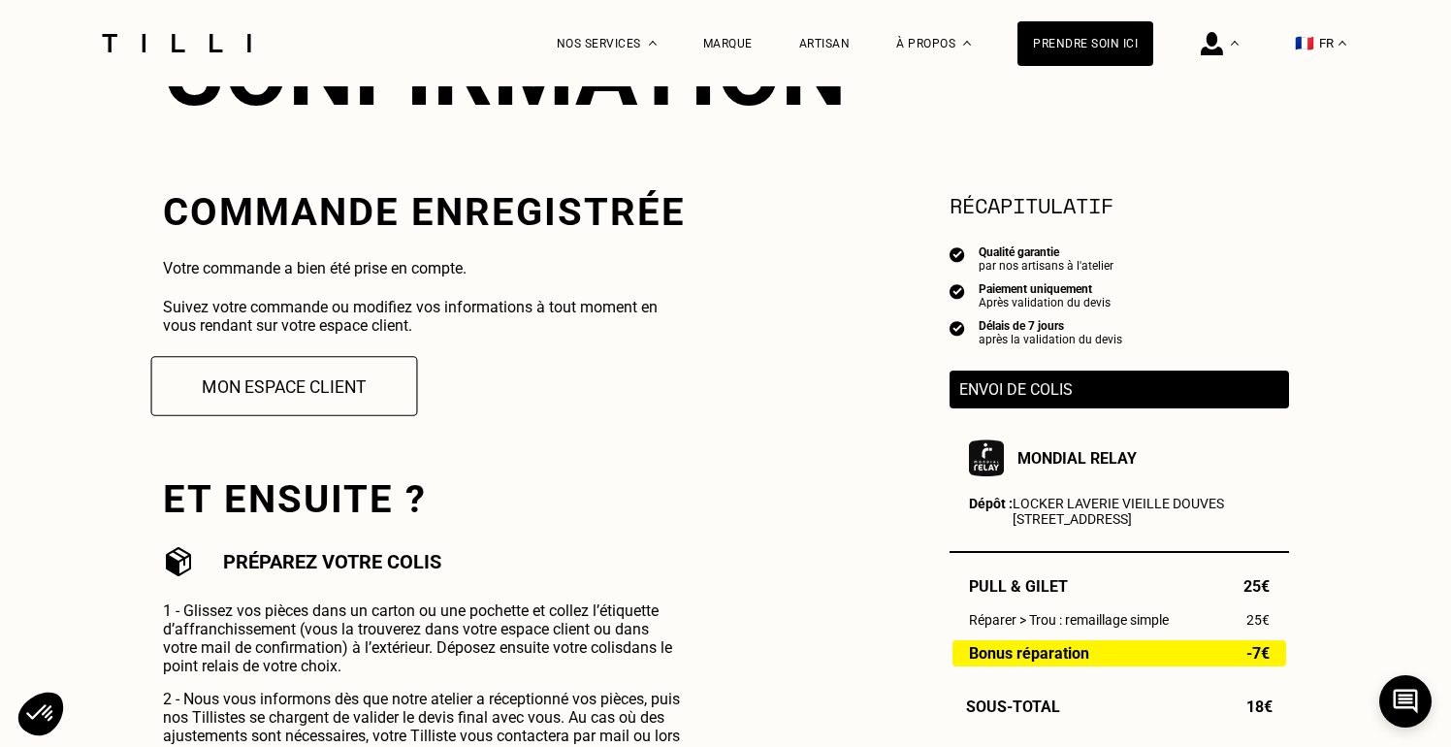
click at [356, 387] on button "Mon espace client" at bounding box center [283, 386] width 267 height 60
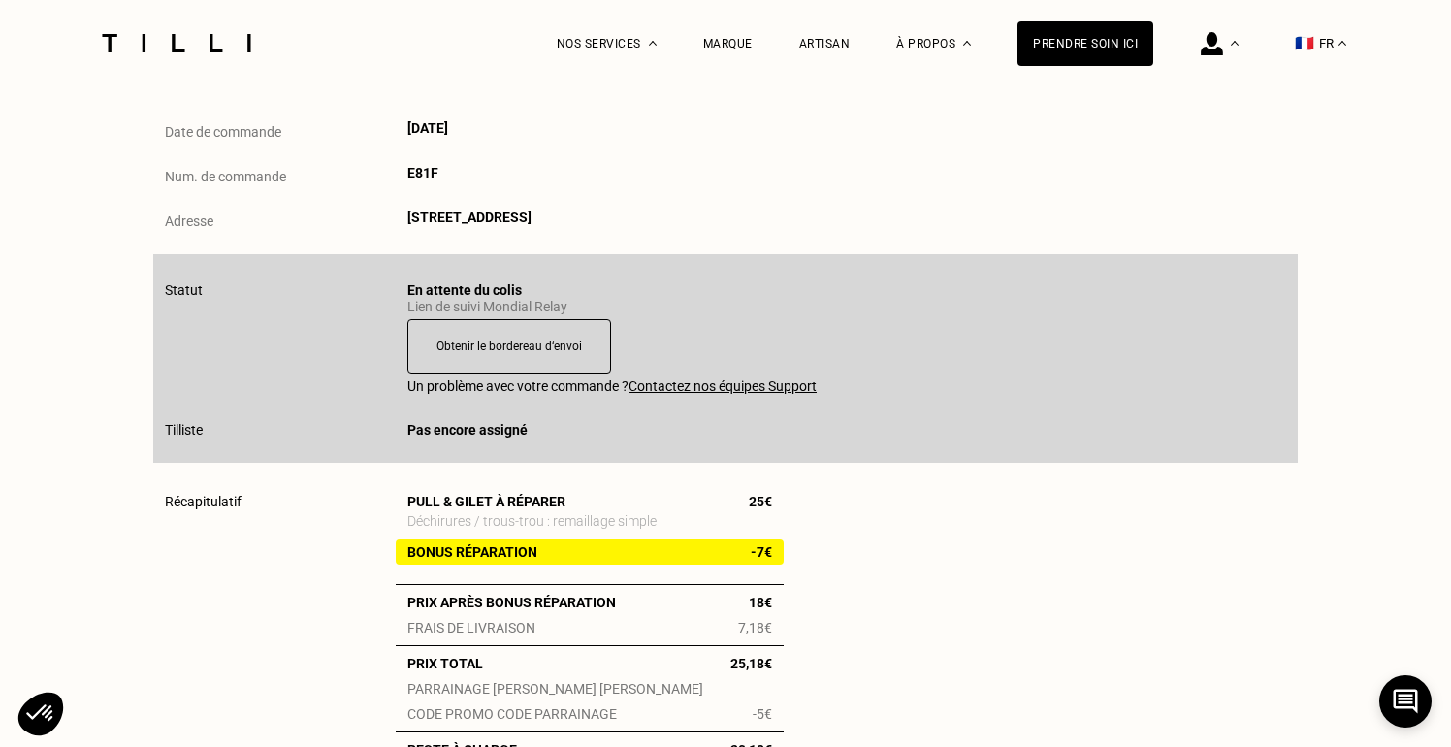
scroll to position [270, 0]
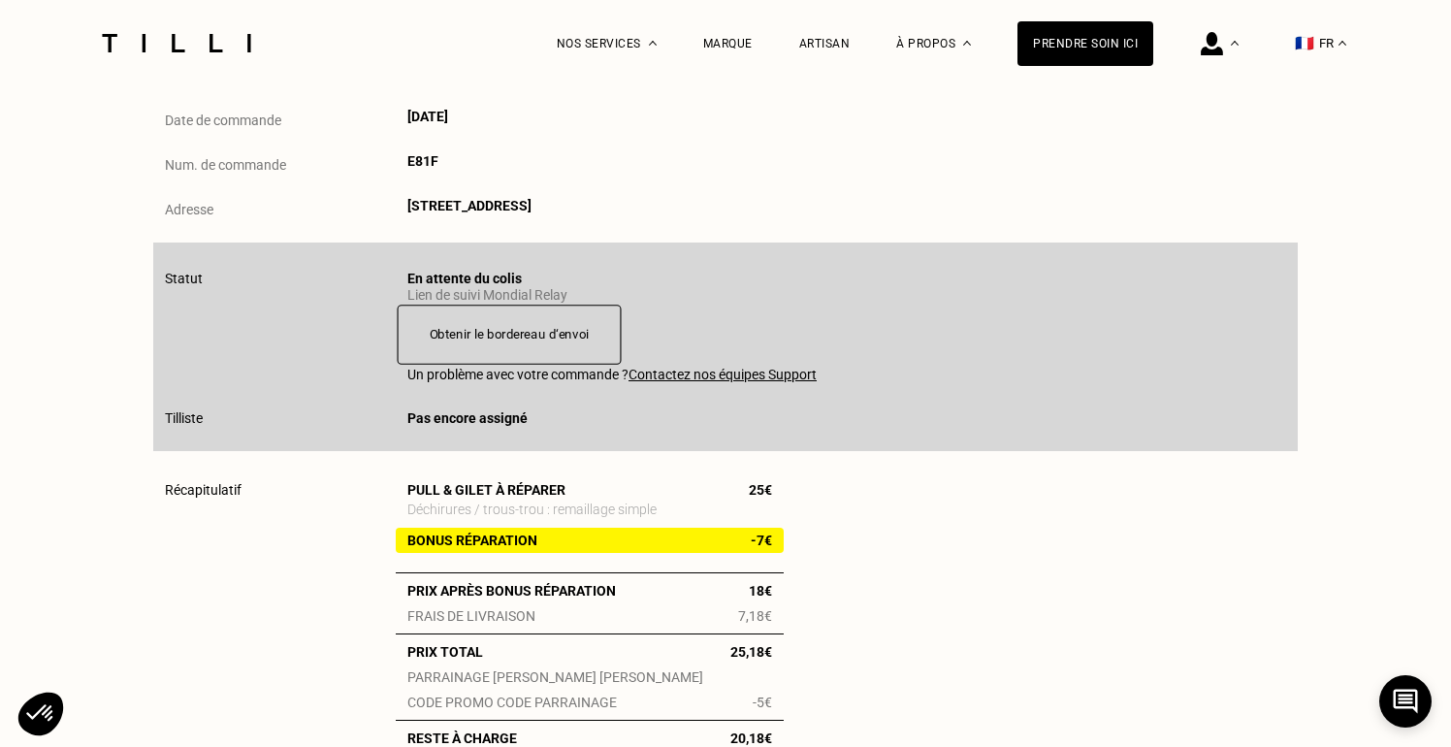
click at [559, 337] on button "Obtenir le bordereau d‘envoi" at bounding box center [510, 334] width 224 height 60
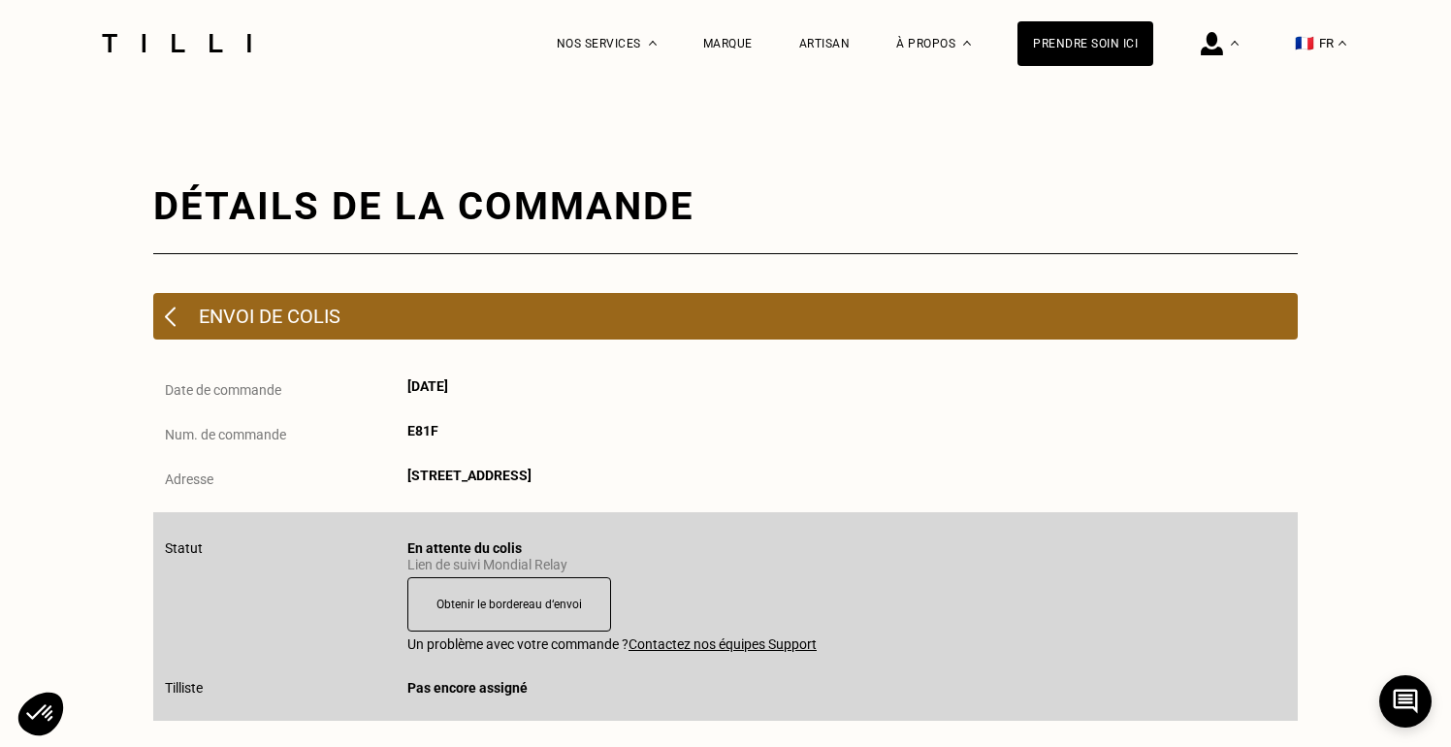
scroll to position [0, 0]
click at [180, 308] on div "Envoi de colis" at bounding box center [725, 316] width 1144 height 47
click at [167, 319] on img at bounding box center [170, 316] width 11 height 20
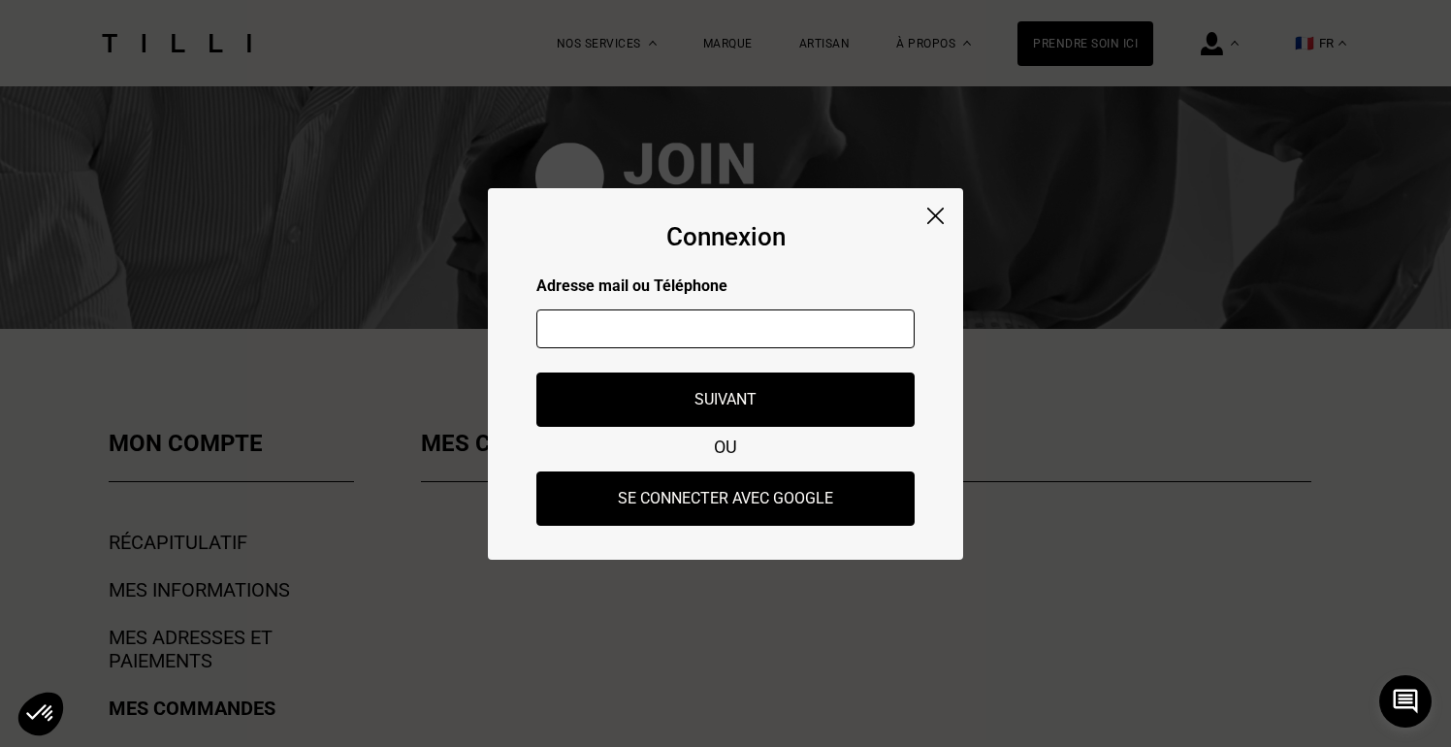
click at [694, 331] on input "text" at bounding box center [725, 328] width 378 height 39
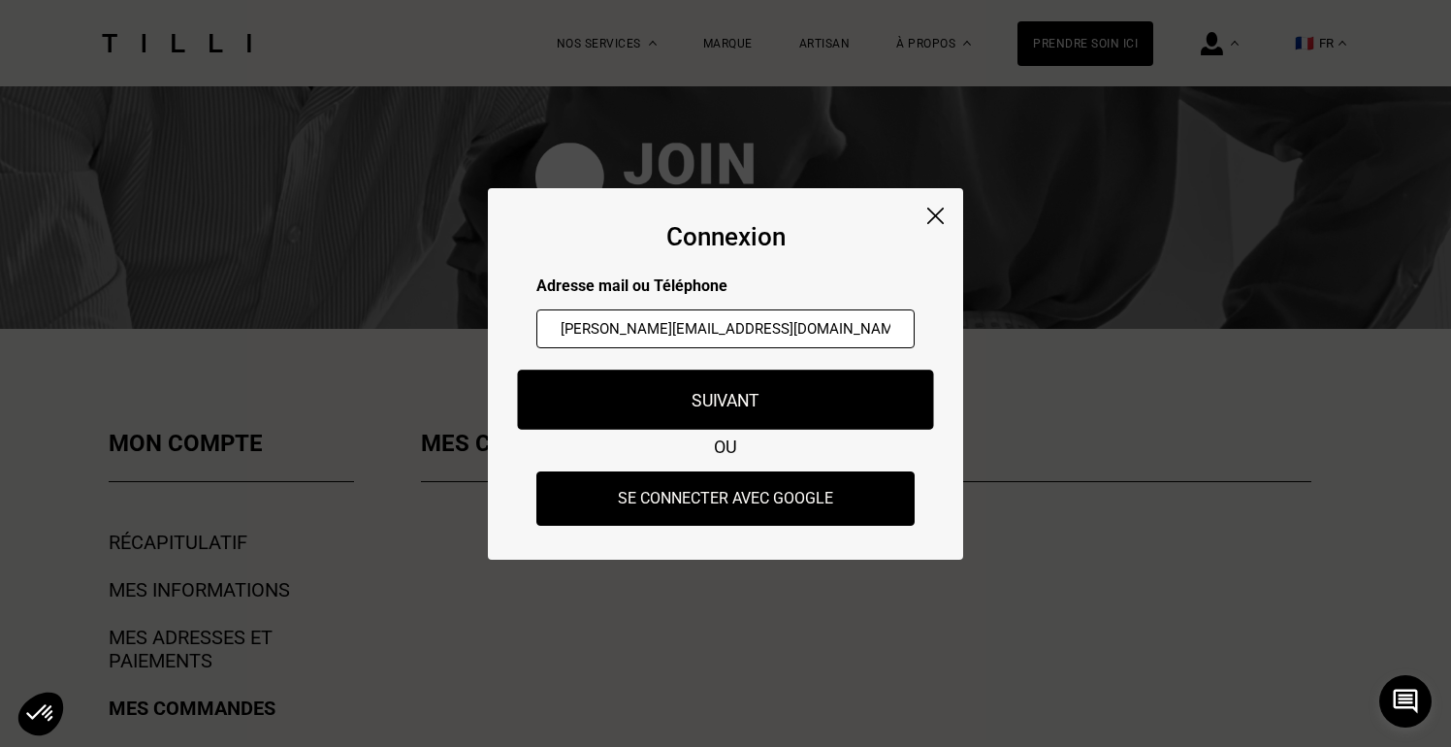
type input "[PERSON_NAME][EMAIL_ADDRESS][DOMAIN_NAME]"
click at [762, 406] on button "Suivant" at bounding box center [726, 399] width 416 height 60
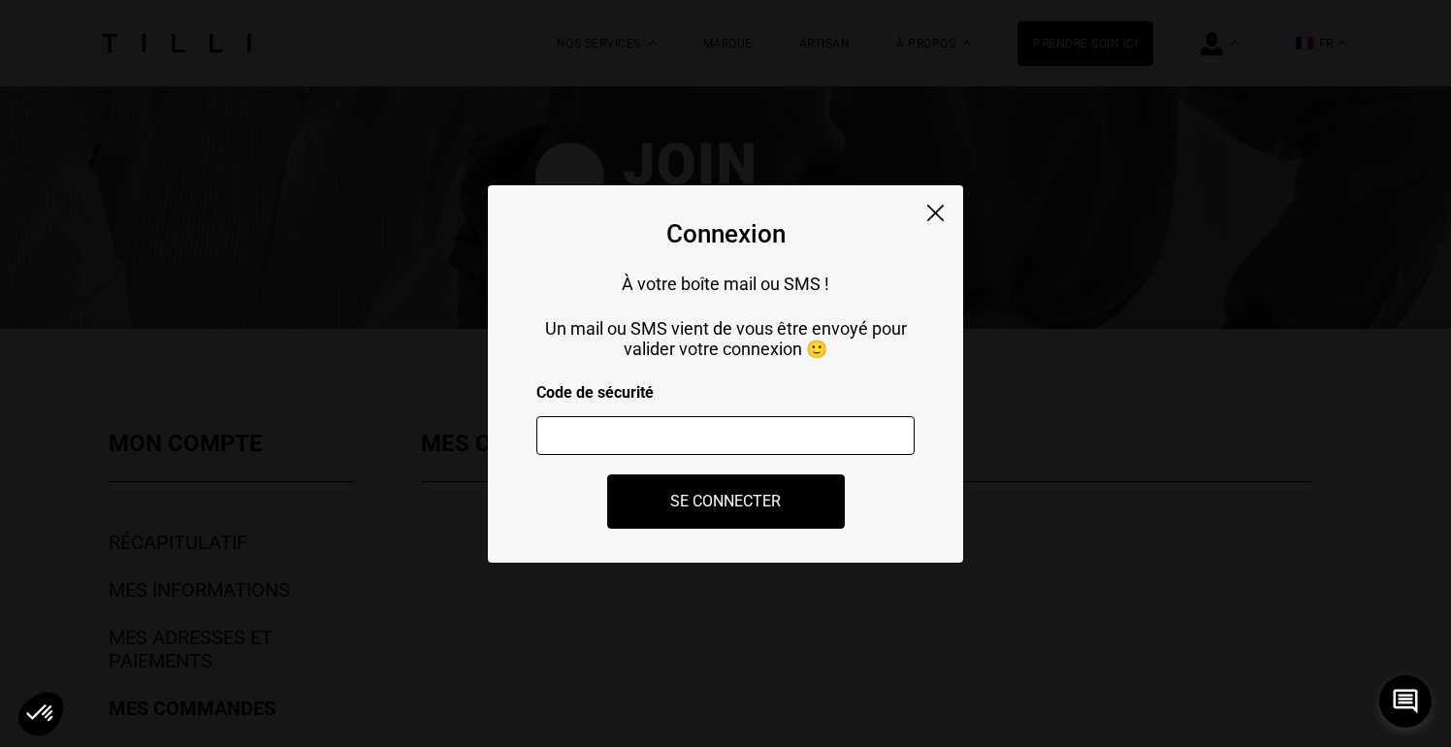
click at [734, 449] on input "number" at bounding box center [725, 435] width 378 height 39
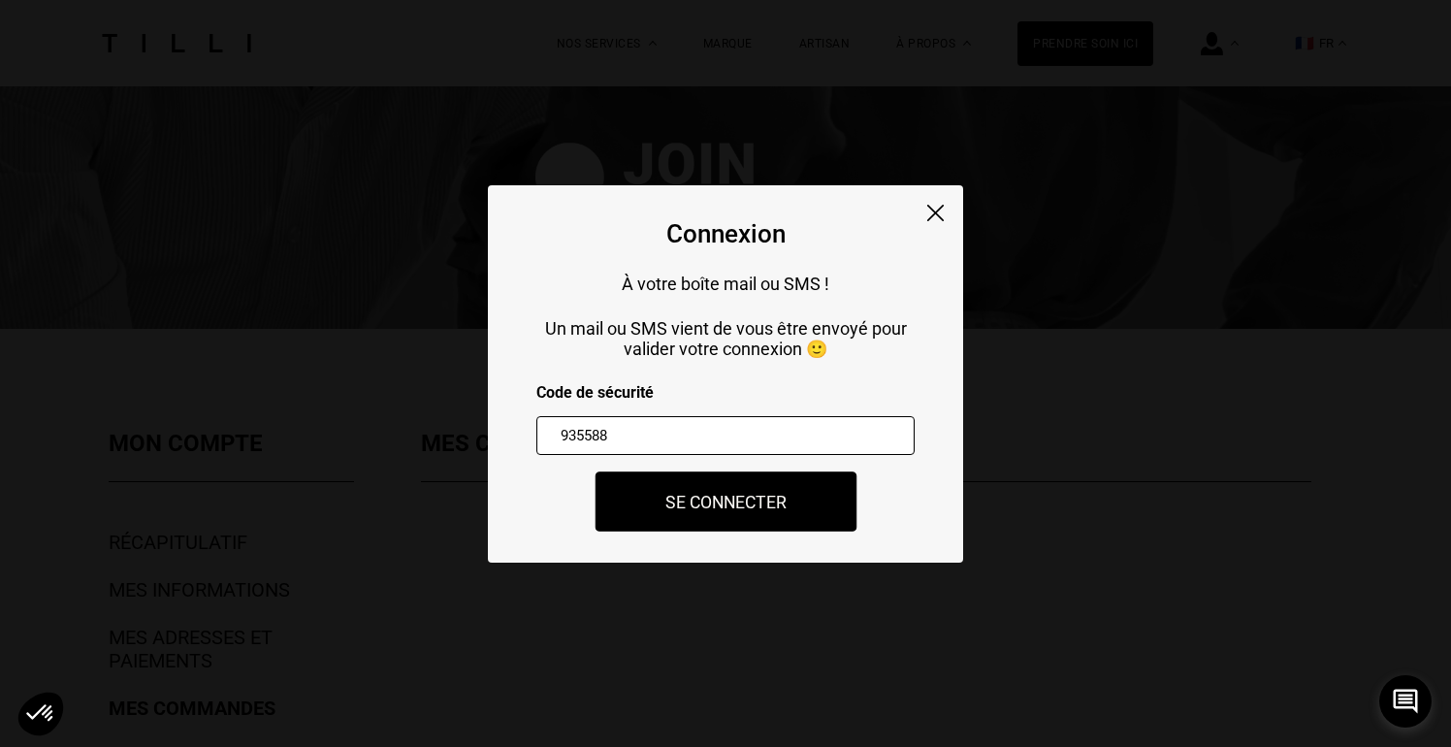
type input "935588"
click at [760, 492] on button "Se connecter" at bounding box center [725, 501] width 262 height 60
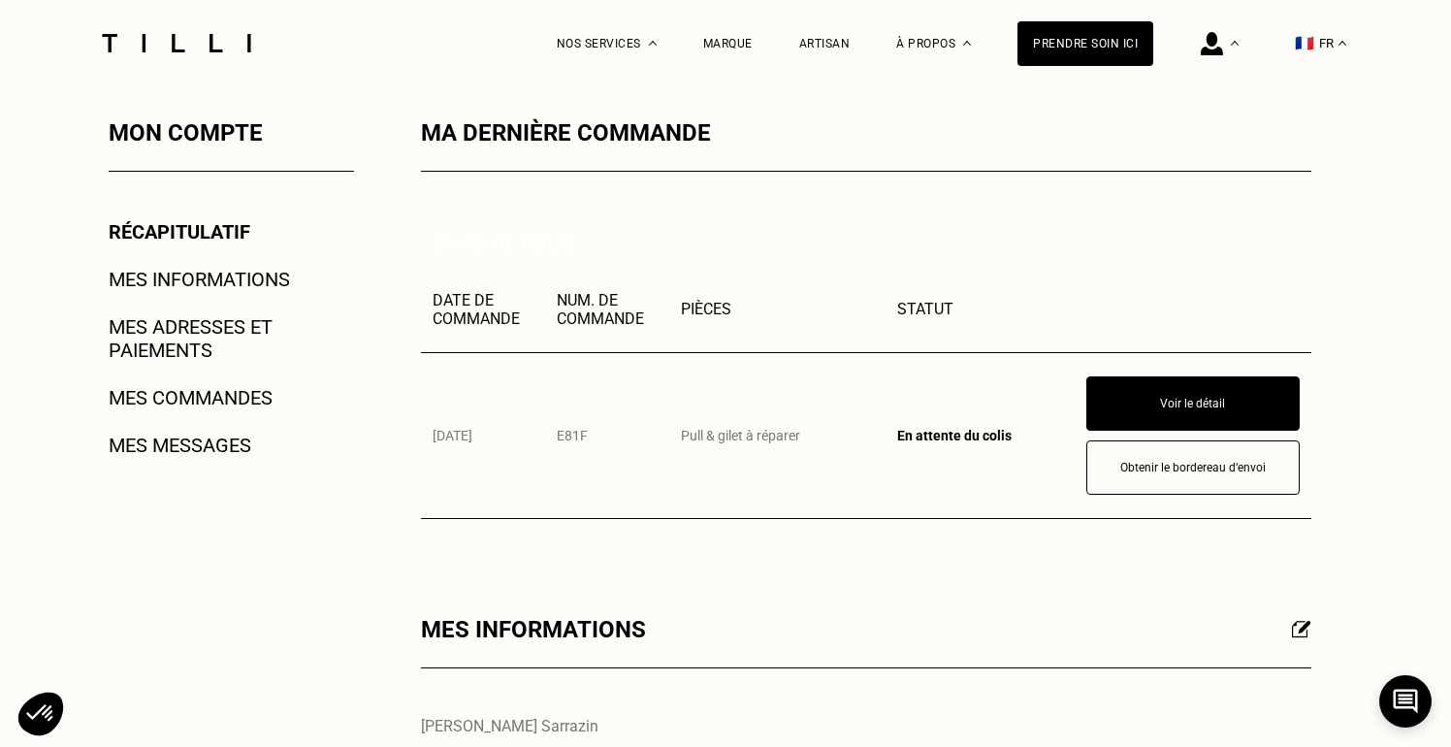
scroll to position [329, 0]
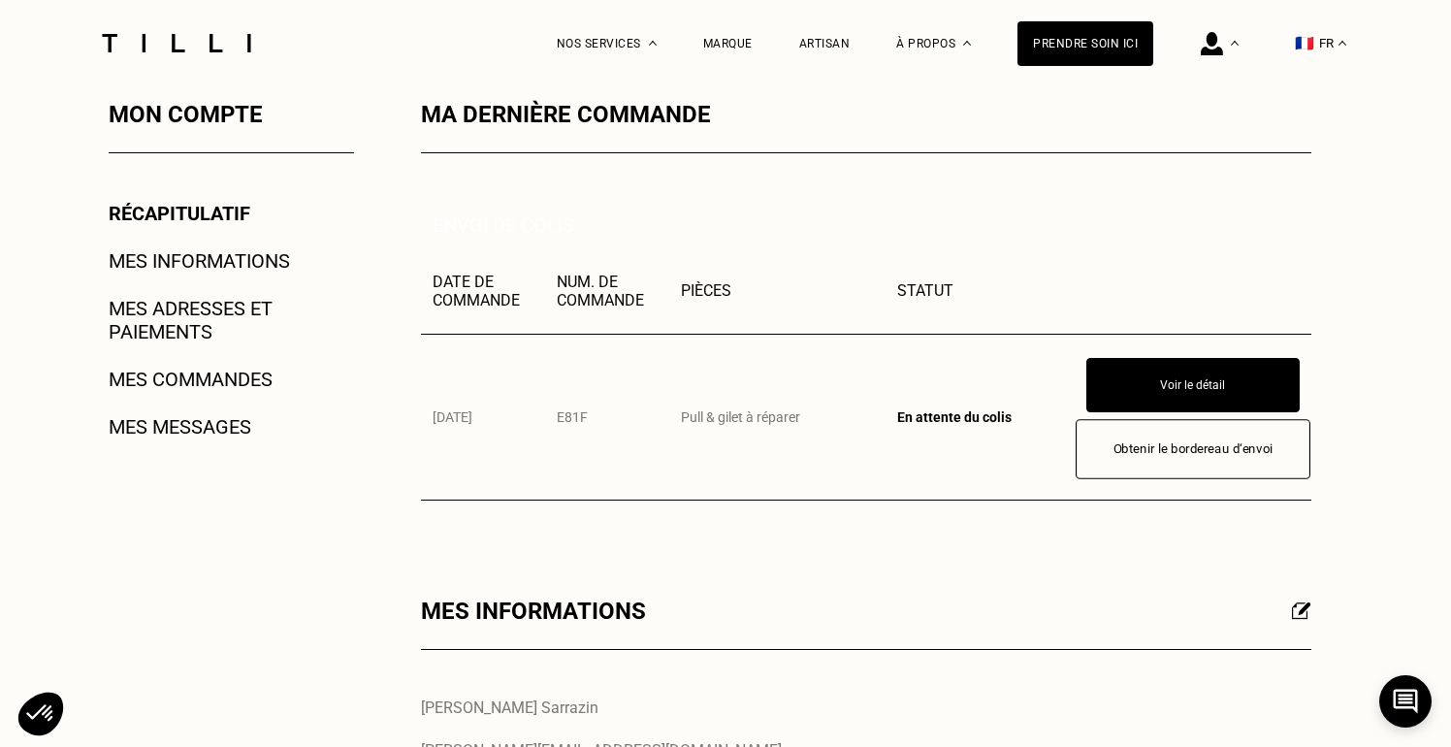
click at [1157, 451] on button "Obtenir le bordereau d‘envoi" at bounding box center [1192, 449] width 235 height 60
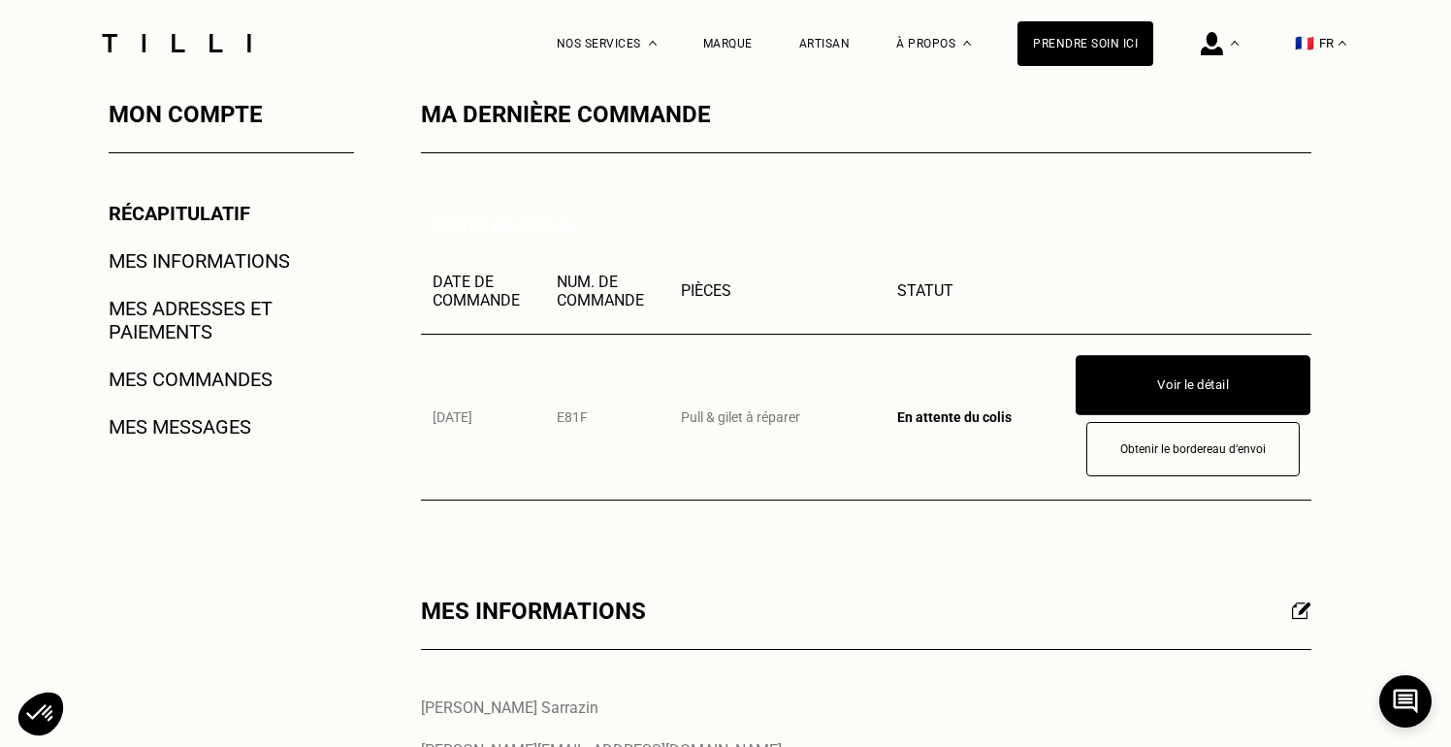
click at [1199, 376] on button "Voir le détail" at bounding box center [1192, 385] width 235 height 60
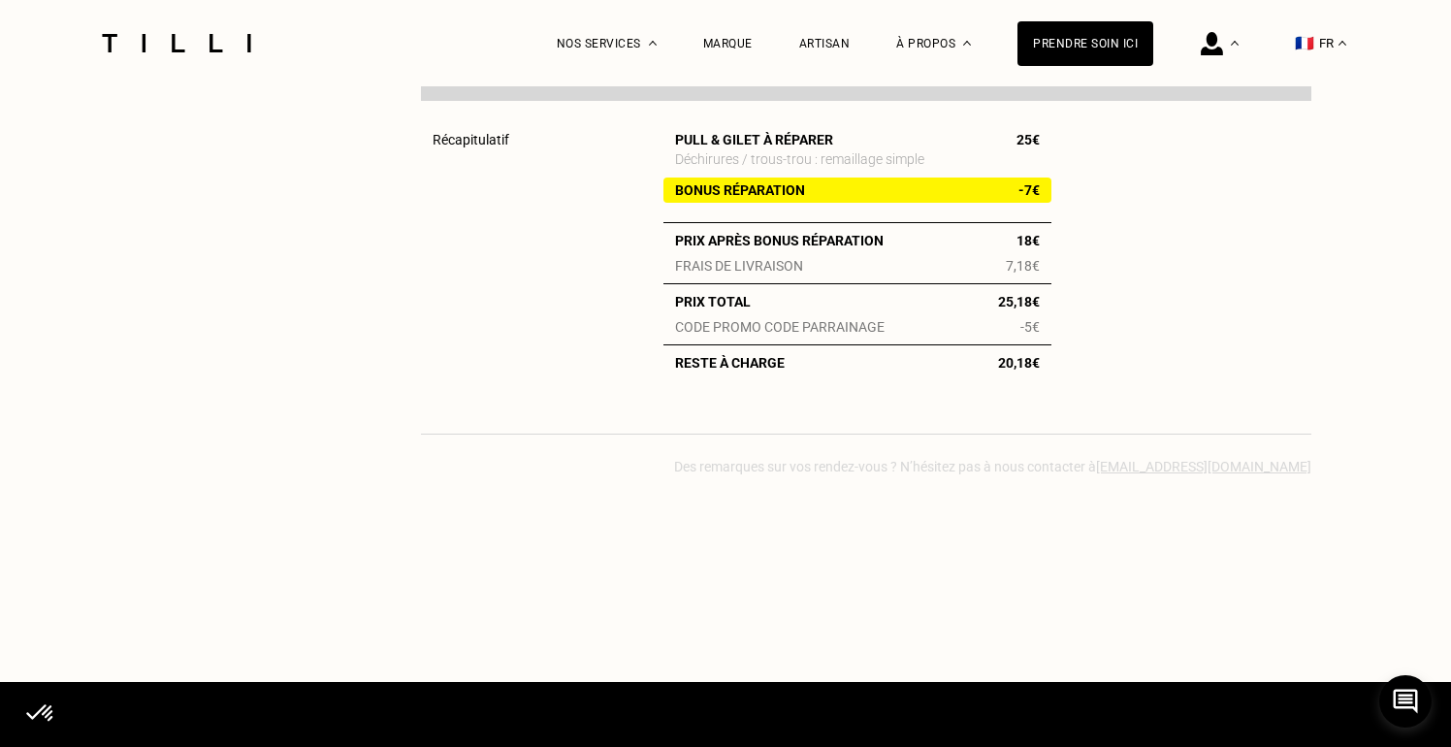
scroll to position [899, 0]
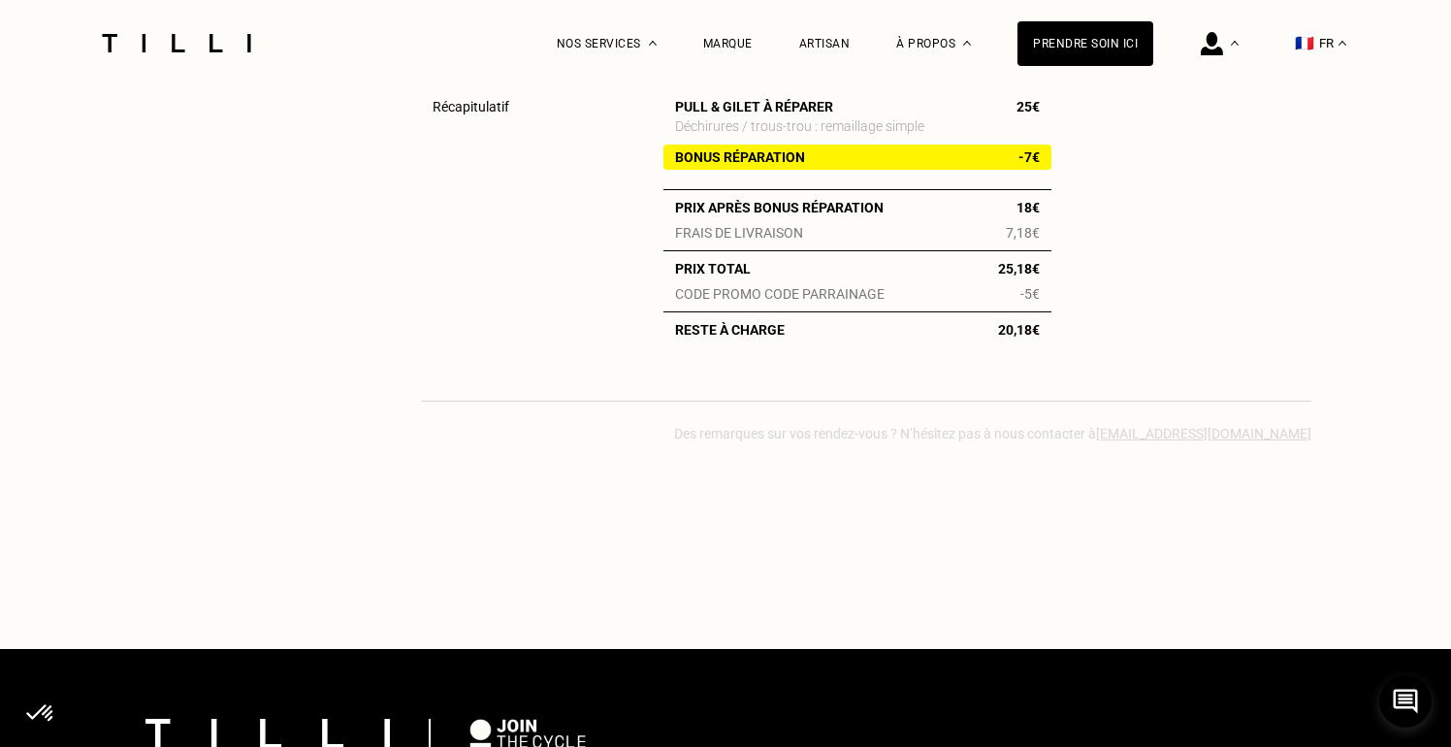
click at [1173, 385] on div "Statut En attente du colis Lien de suivi Mondial Relay Obtenir le bordereau d‘e…" at bounding box center [866, 156] width 890 height 595
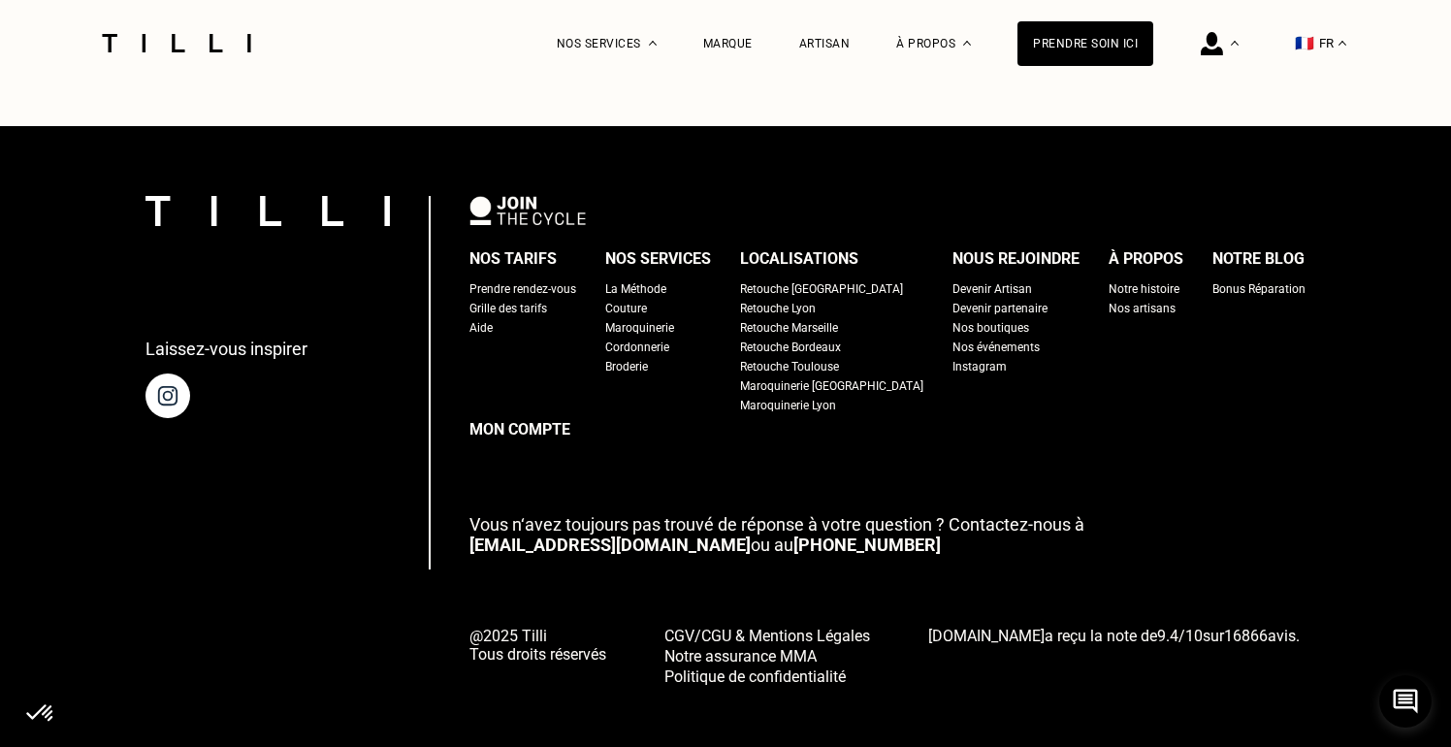
scroll to position [319, 0]
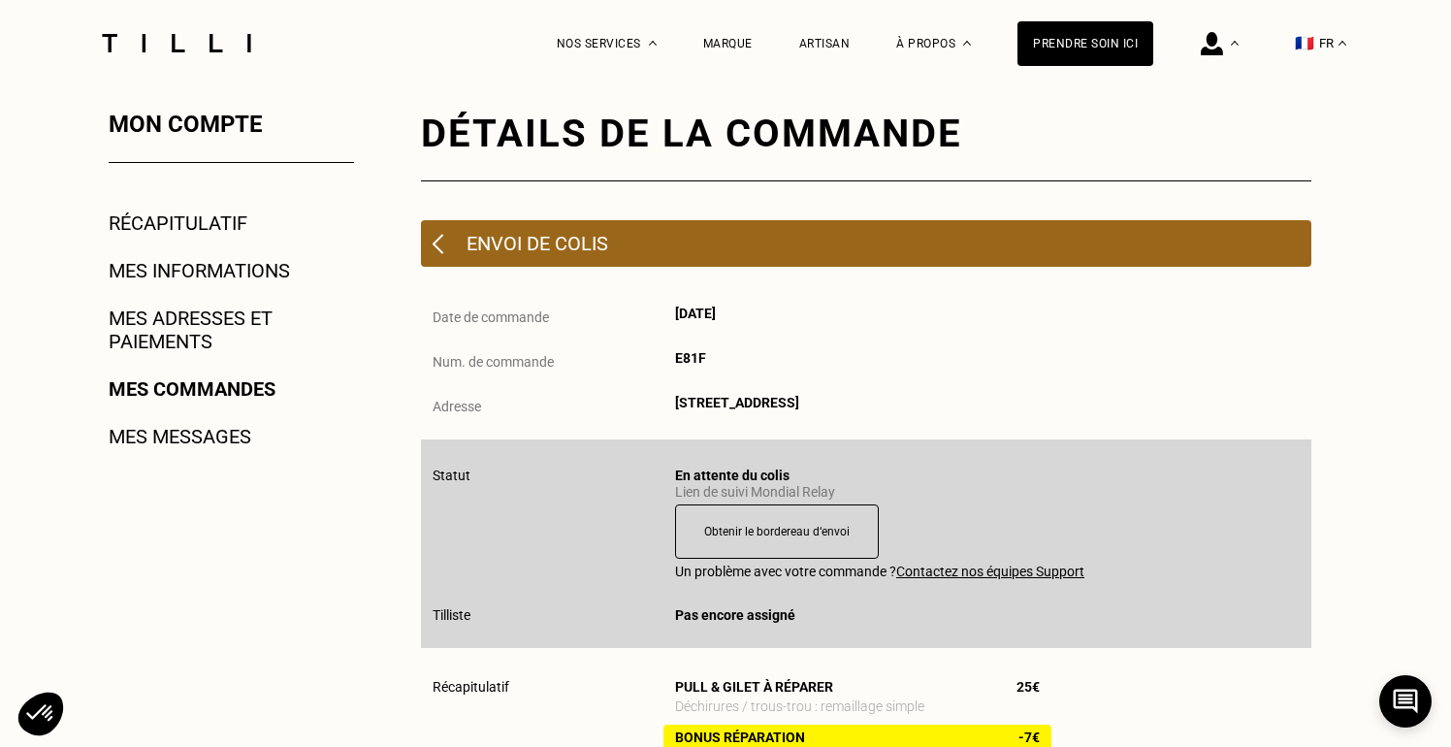
click at [213, 425] on link "Mes messages" at bounding box center [180, 436] width 143 height 23
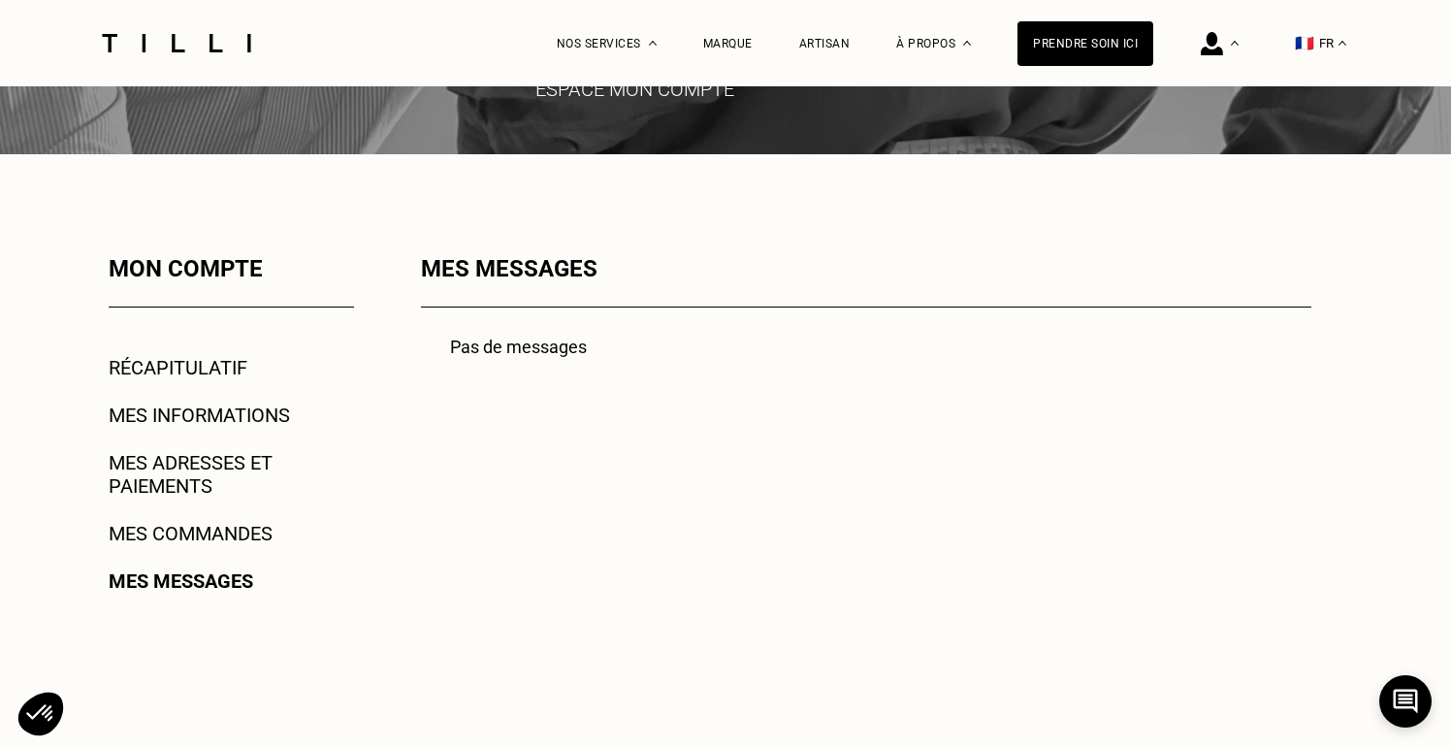
scroll to position [218, 0]
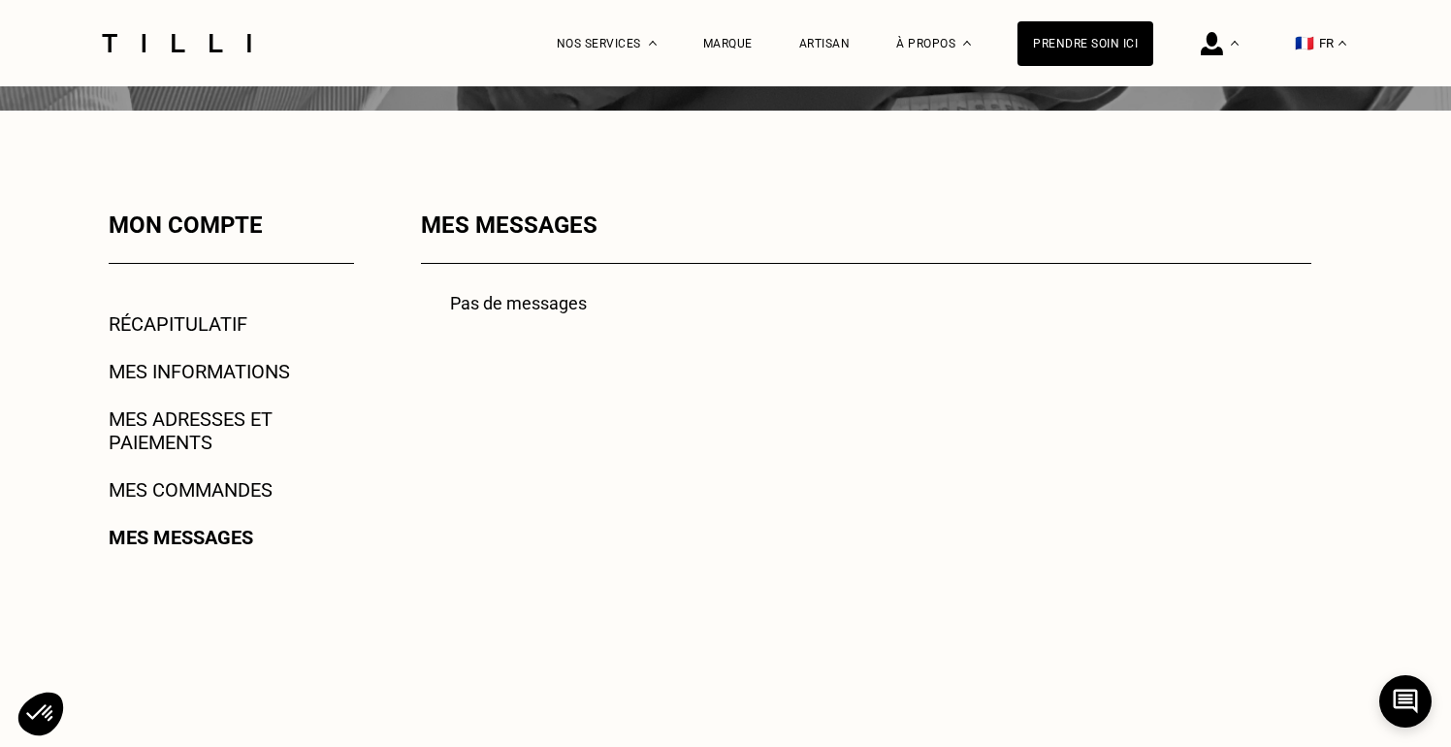
click at [231, 474] on div "Mon compte Récapitulatif Mes informations Mes adresses et paiements Mes command…" at bounding box center [205, 570] width 297 height 718
click at [223, 484] on link "Mes commandes" at bounding box center [191, 489] width 164 height 23
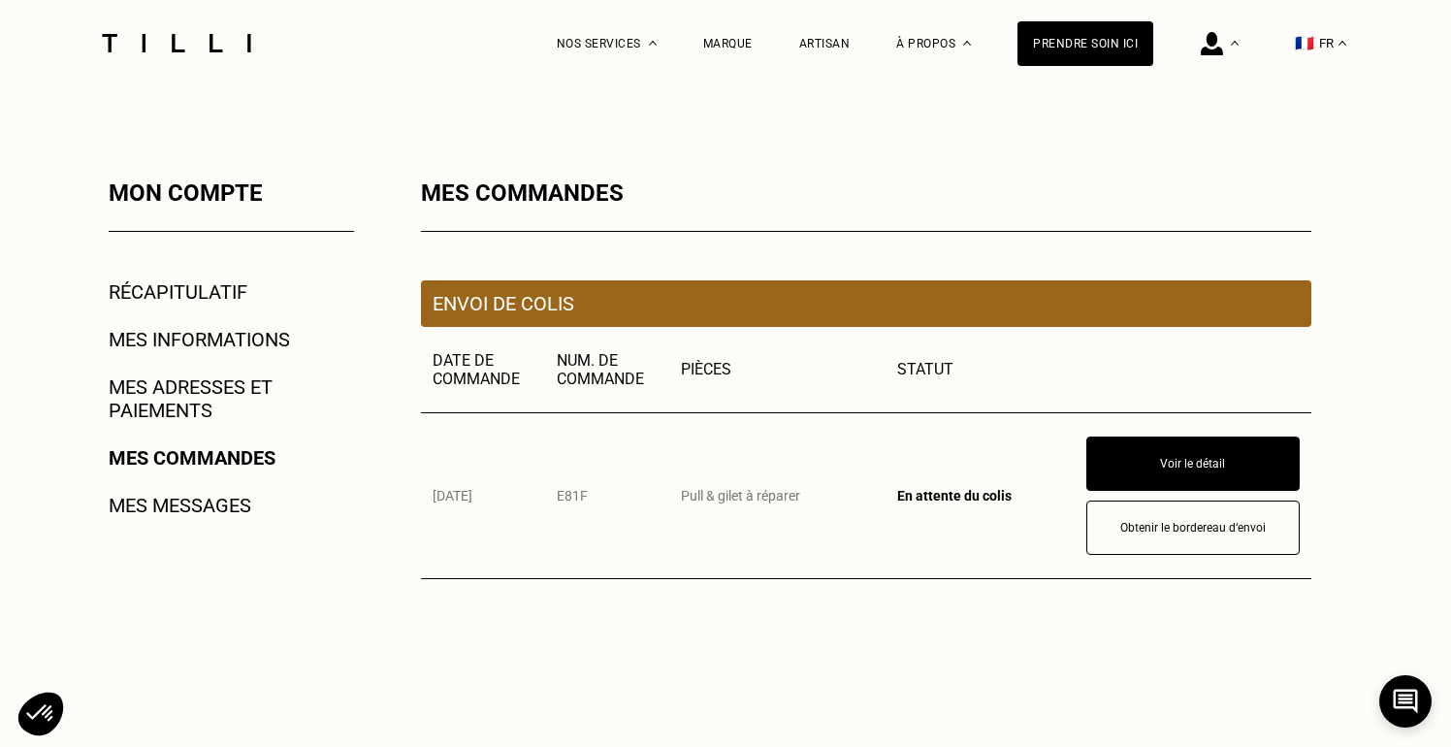
scroll to position [272, 0]
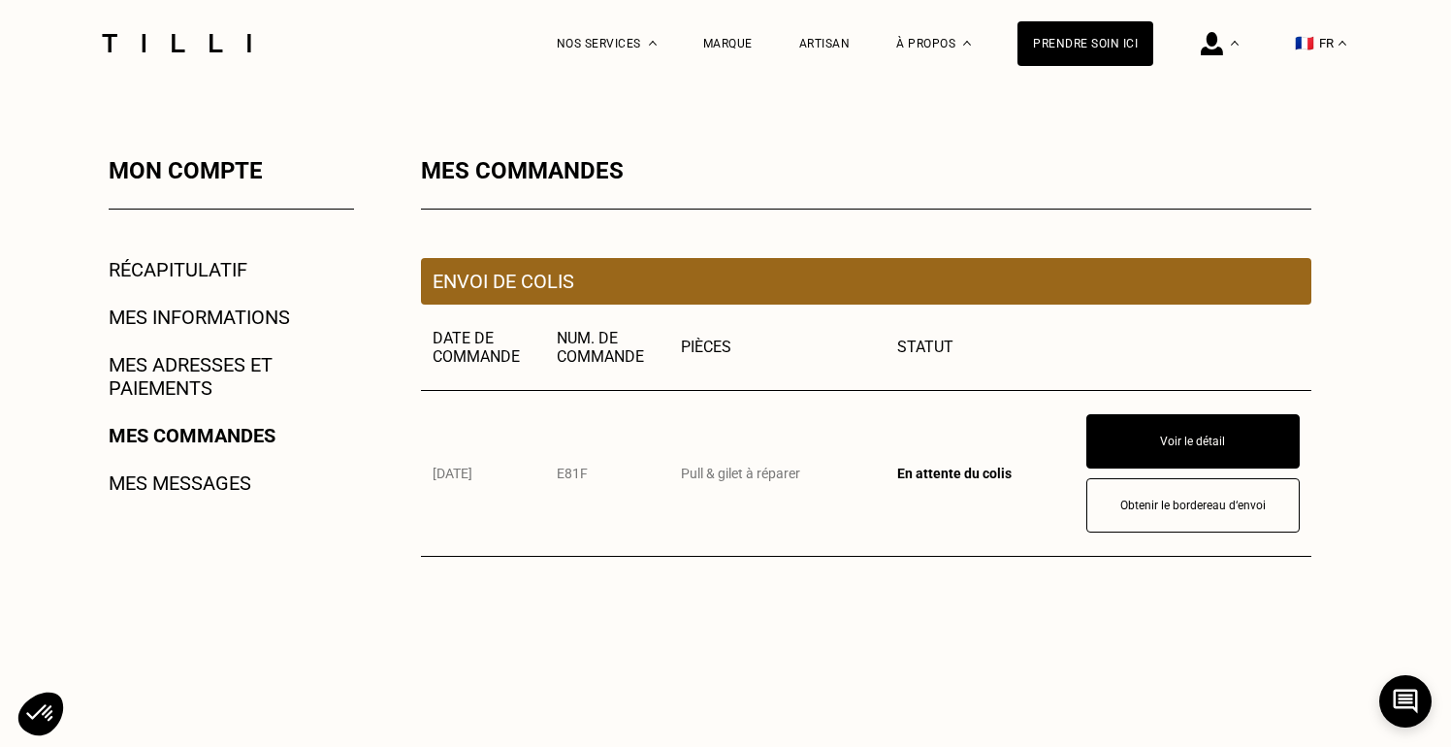
click at [652, 470] on td "E81F" at bounding box center [607, 473] width 124 height 166
click at [600, 469] on td "E81F" at bounding box center [607, 473] width 124 height 166
click at [580, 469] on td "E81F" at bounding box center [607, 473] width 124 height 166
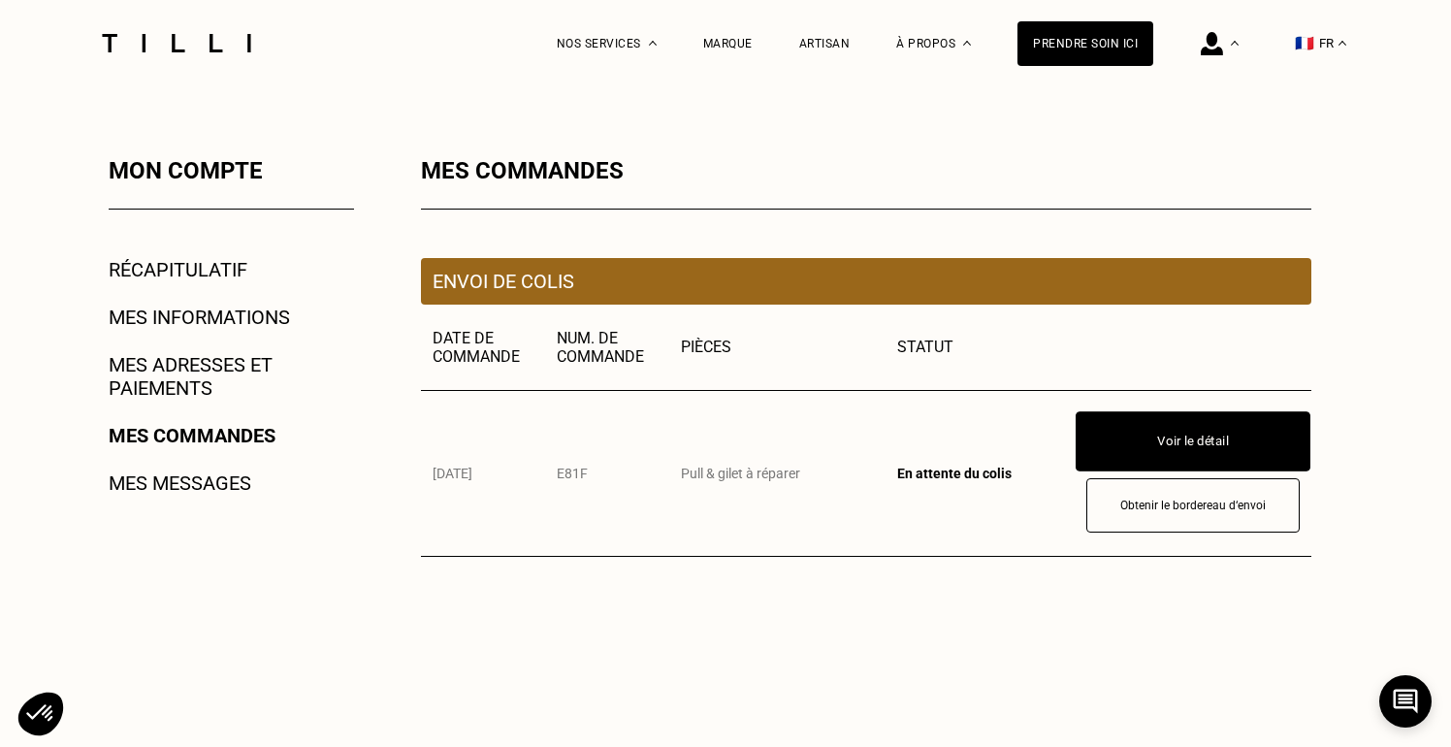
click at [1130, 417] on button "Voir le détail" at bounding box center [1192, 441] width 235 height 60
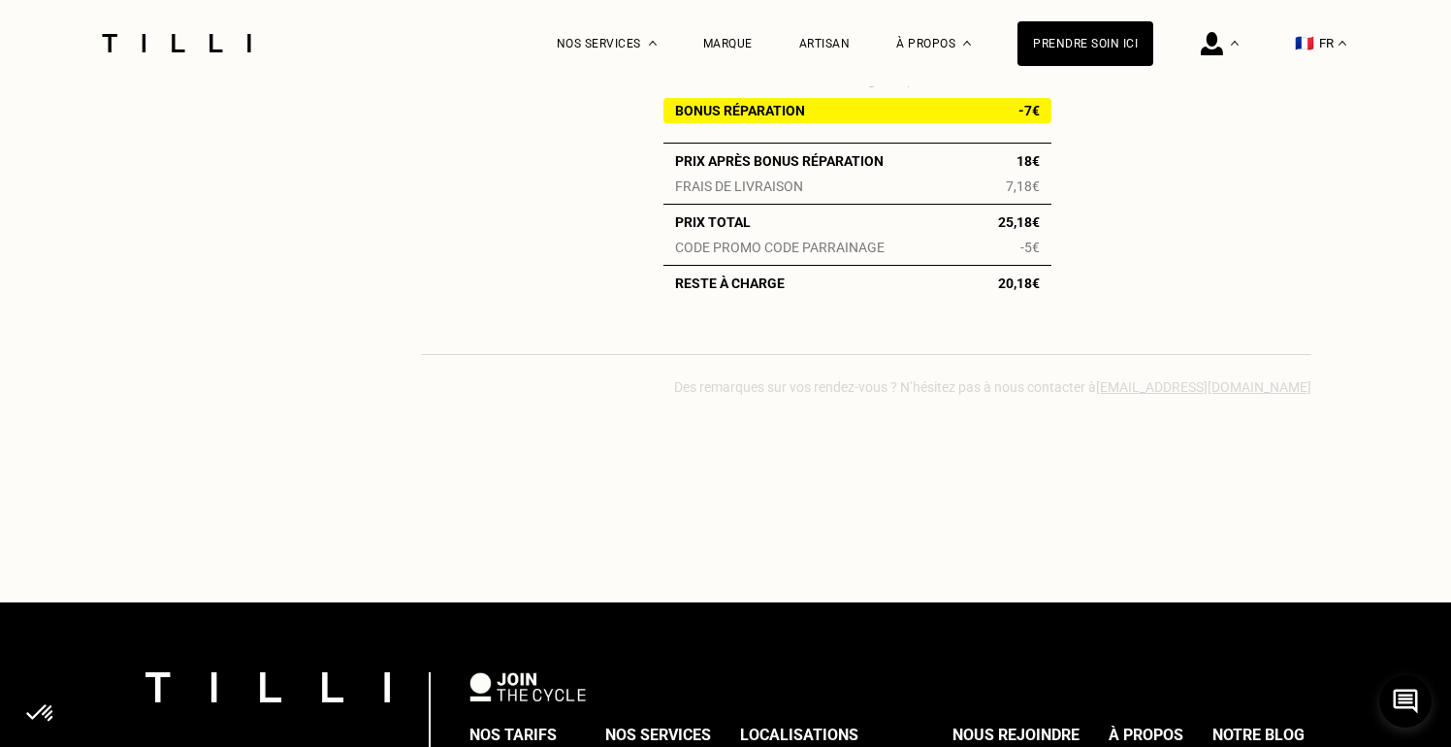
scroll to position [999, 0]
